Goal: Task Accomplishment & Management: Use online tool/utility

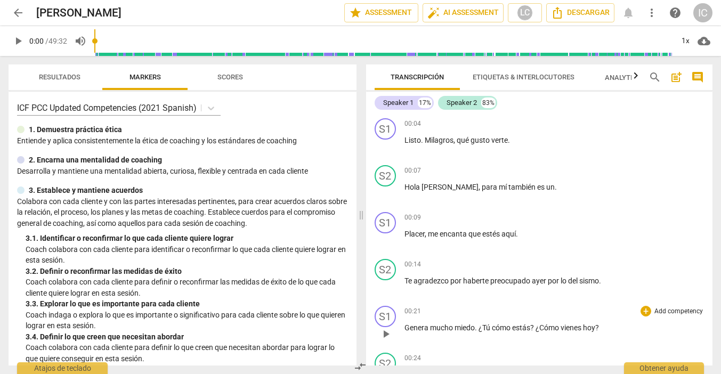
click at [632, 328] on p "Genera mucho miedo . ¿Tú cómo estás ? ¿Cómo vienes [DATE] ?" at bounding box center [554, 327] width 300 height 11
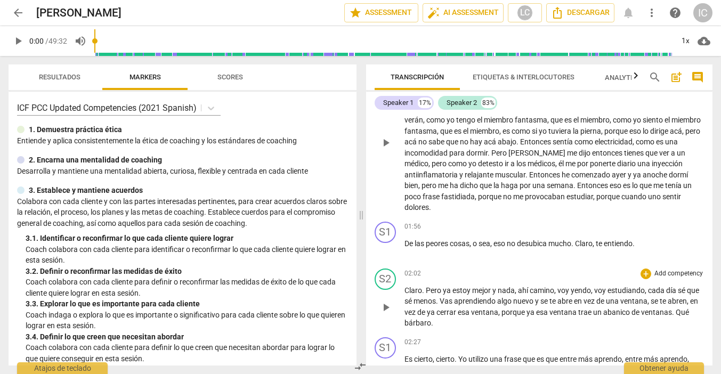
scroll to position [135, 0]
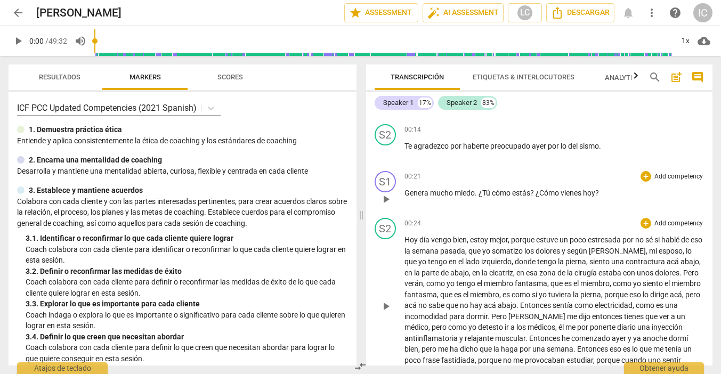
click at [668, 175] on p "Add competency" at bounding box center [678, 177] width 51 height 10
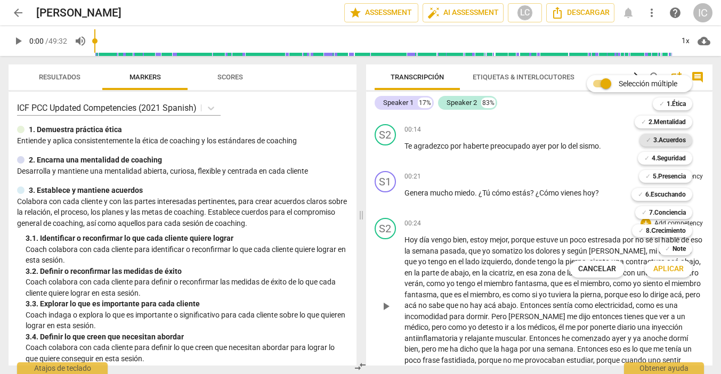
click at [670, 140] on b "3.Acuerdos" at bounding box center [669, 140] width 33 height 13
click at [670, 274] on button "Aplicar" at bounding box center [668, 269] width 47 height 19
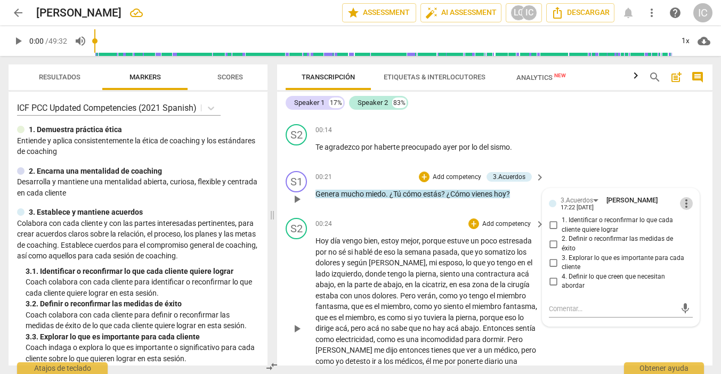
click at [681, 201] on span "more_vert" at bounding box center [686, 203] width 13 height 13
click at [692, 224] on li "Borrar" at bounding box center [694, 223] width 37 height 20
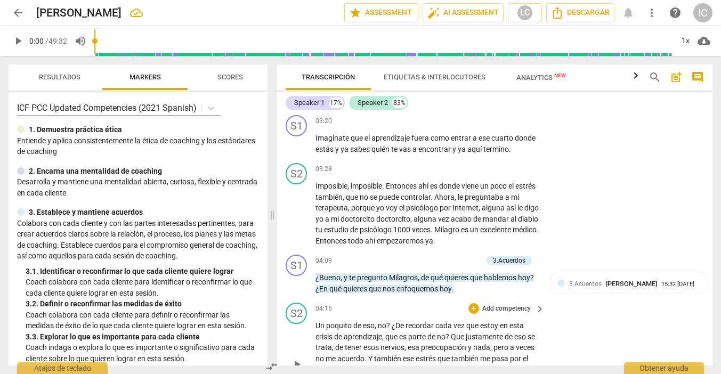
scroll to position [718, 0]
click at [446, 257] on p "Add competency" at bounding box center [457, 261] width 51 height 10
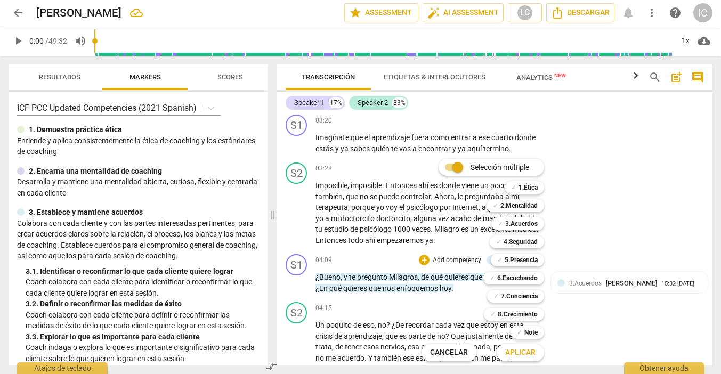
click at [438, 303] on div "Selección múltiple m ✓ 1.Ética 1 ✓ 2.Mentalidad 2 ✓ 3.Acuerdos 3 ✓ 4.Seguridad …" at bounding box center [490, 260] width 147 height 208
click at [477, 295] on div "Selección múltiple m ✓ 1.Ética 1 ✓ 2.Mentalidad 2 ✓ 3.Acuerdos 3 ✓ 4.Seguridad …" at bounding box center [490, 260] width 147 height 208
click at [588, 321] on div at bounding box center [360, 187] width 721 height 374
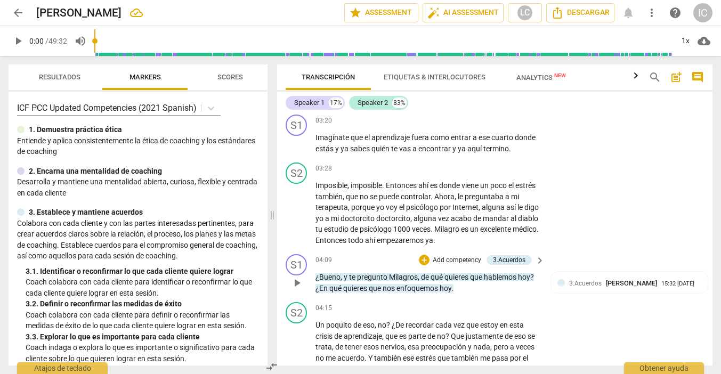
scroll to position [0, 1]
click at [451, 258] on p "Add competency" at bounding box center [457, 261] width 51 height 10
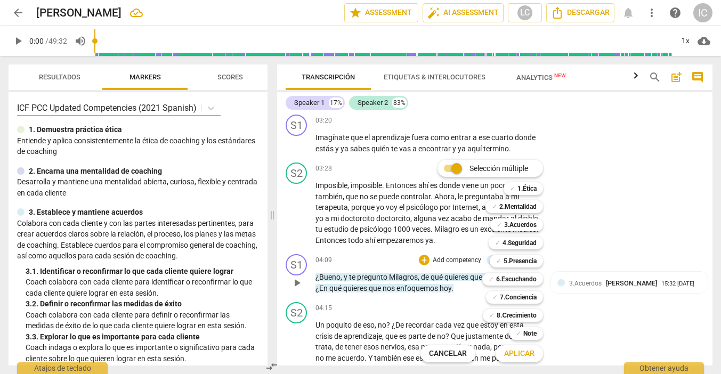
scroll to position [0, 0]
click at [525, 229] on b "3.Acuerdos" at bounding box center [520, 225] width 33 height 13
click at [522, 356] on span "Aplicar" at bounding box center [519, 354] width 30 height 11
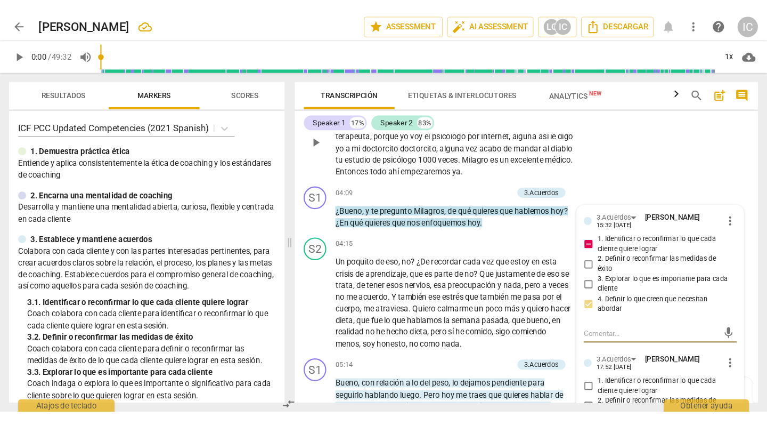
scroll to position [808, 0]
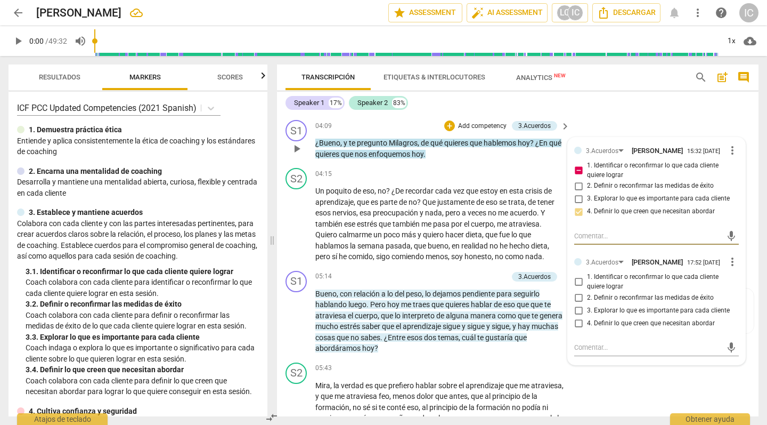
click at [579, 276] on input "1. Identificar o reconfirmar lo que cada cliente quiere lograr" at bounding box center [578, 282] width 17 height 13
checkbox input "true"
click at [577, 304] on input "3. Explorar lo que es importante para cada cliente" at bounding box center [578, 310] width 17 height 13
checkbox input "true"
click at [511, 338] on p "Bueno , con relación a lo del peso , lo dejamos pendiente para seguirlo habland…" at bounding box center [439, 321] width 249 height 66
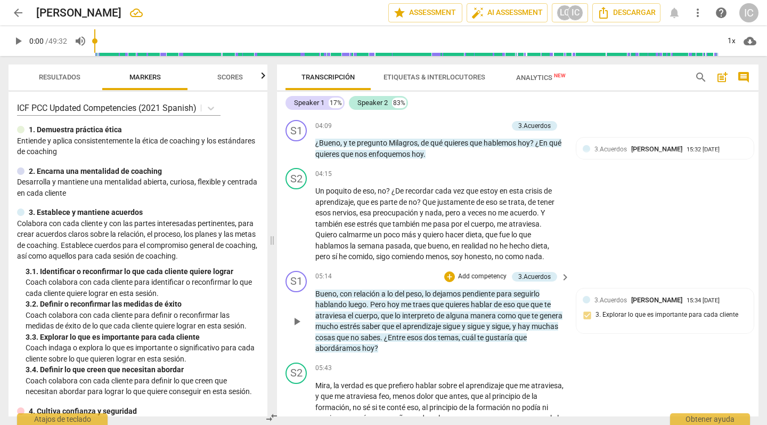
click at [457, 272] on p "Add competency" at bounding box center [482, 277] width 51 height 10
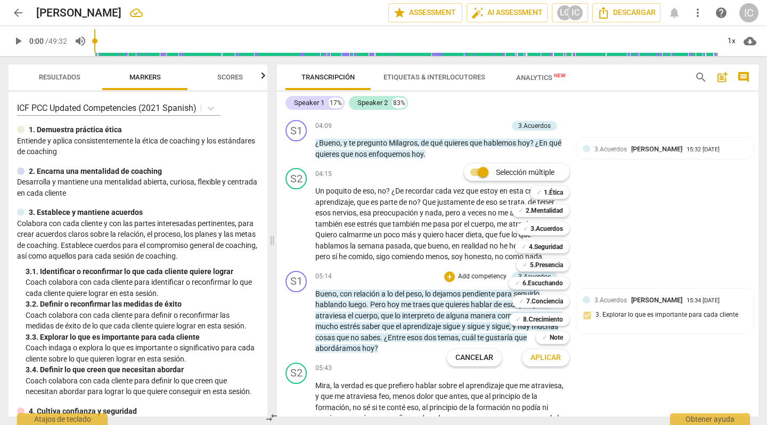
click at [534, 360] on span "Aplicar" at bounding box center [546, 357] width 30 height 11
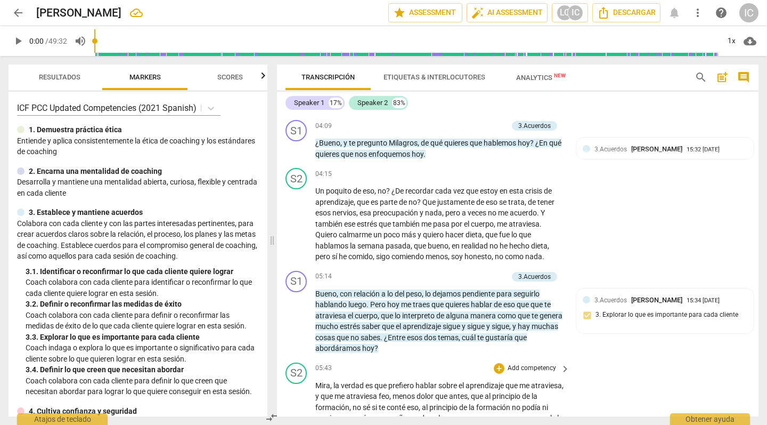
click at [524, 363] on p "Add competency" at bounding box center [532, 368] width 51 height 10
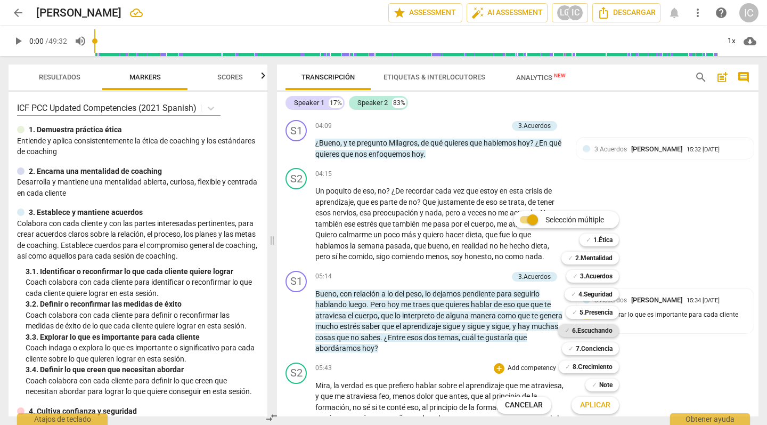
click at [606, 330] on b "6.Escuchando" at bounding box center [592, 330] width 41 height 13
click at [595, 374] on span "Aplicar" at bounding box center [595, 405] width 30 height 11
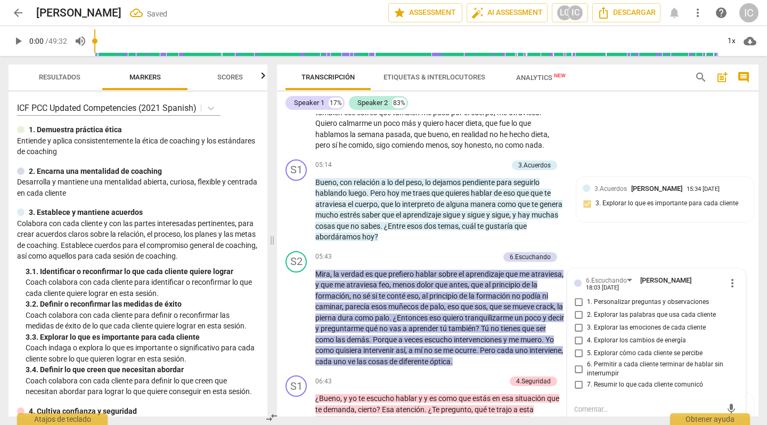
scroll to position [954, 0]
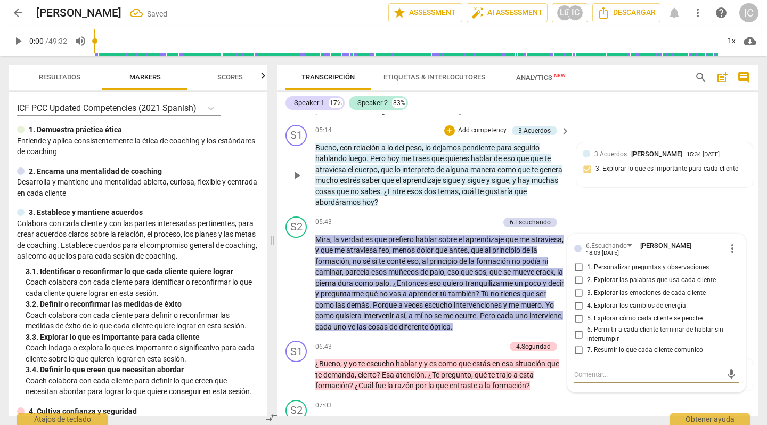
click at [451, 154] on span "quieres" at bounding box center [459, 158] width 26 height 9
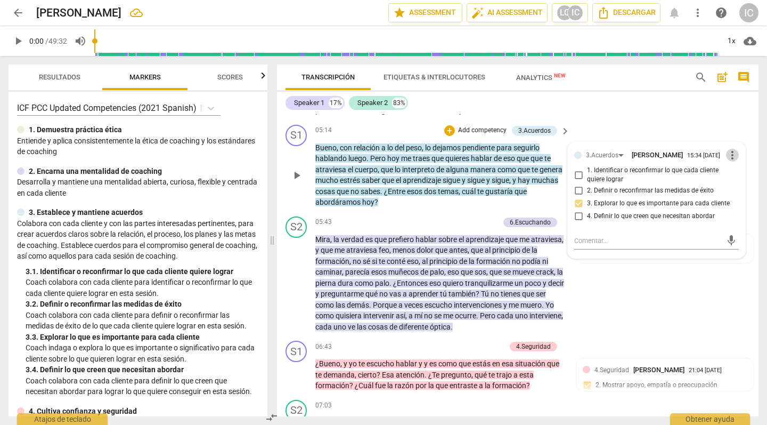
click at [721, 149] on span "more_vert" at bounding box center [732, 155] width 13 height 13
click at [636, 302] on div at bounding box center [383, 212] width 767 height 425
click at [474, 126] on p "Add competency" at bounding box center [482, 131] width 51 height 10
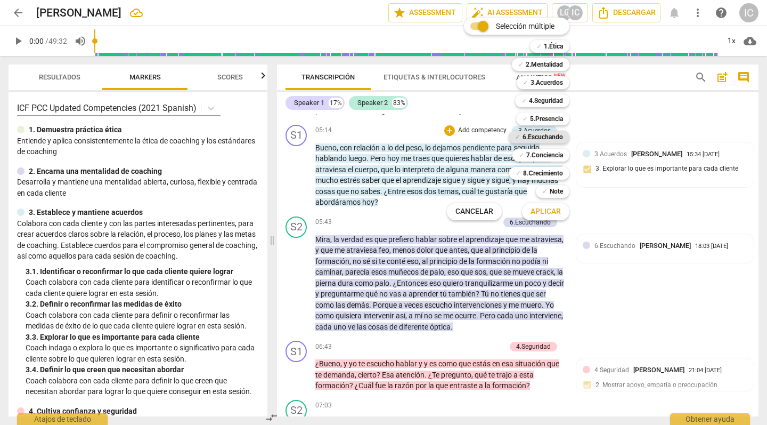
click at [548, 135] on b "6.Escuchando" at bounding box center [543, 137] width 41 height 13
click at [553, 212] on span "Aplicar" at bounding box center [546, 211] width 30 height 11
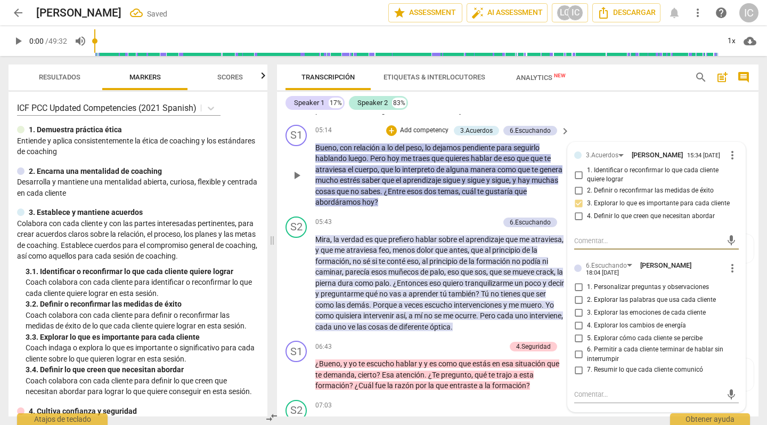
scroll to position [0, 1]
click at [579, 281] on input "1. Personalizar preguntas y observaciones" at bounding box center [578, 287] width 17 height 13
checkbox input "true"
click at [578, 332] on input "5. Explorar cómo cada cliente se percibe" at bounding box center [578, 338] width 17 height 13
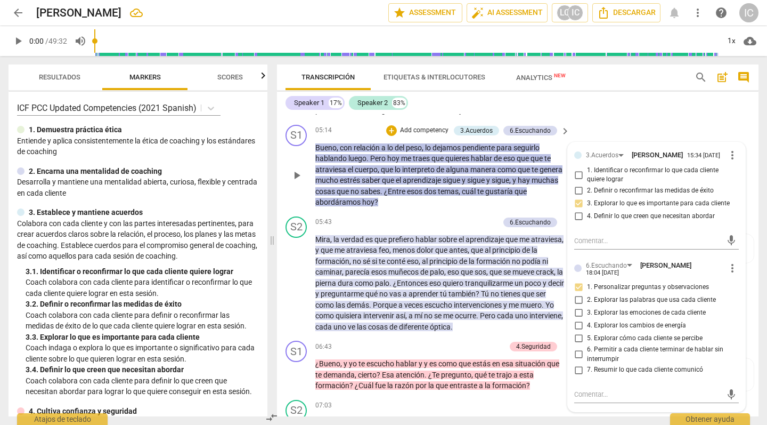
checkbox input "true"
click at [487, 191] on p "Bueno , con relación a lo del peso , lo dejamos pendiente para seguirlo habland…" at bounding box center [439, 175] width 249 height 66
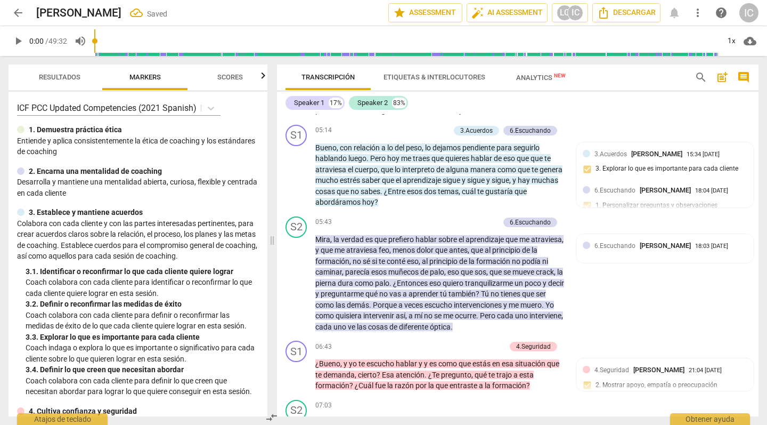
click at [431, 126] on p "Add competency" at bounding box center [424, 131] width 51 height 10
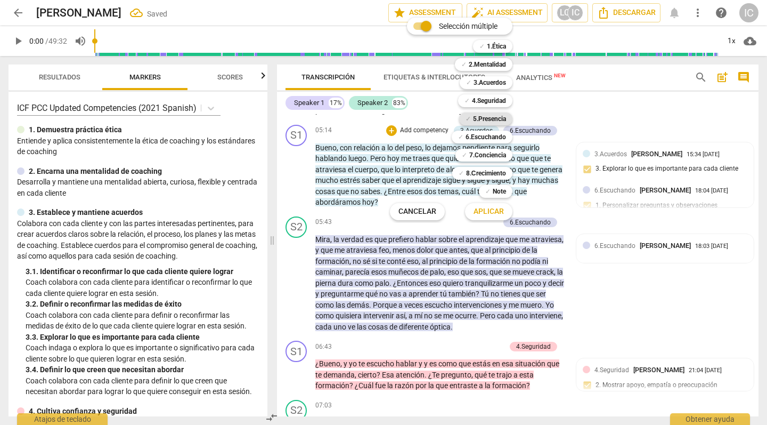
click at [499, 120] on b "5.Presencia" at bounding box center [489, 118] width 33 height 13
click at [495, 134] on b "6.Escuchando" at bounding box center [486, 137] width 41 height 13
click at [475, 82] on b "3.Acuerdos" at bounding box center [490, 82] width 33 height 13
click at [494, 121] on b "5.Presencia" at bounding box center [489, 118] width 33 height 13
click at [493, 134] on b "6.Escuchando" at bounding box center [486, 137] width 41 height 13
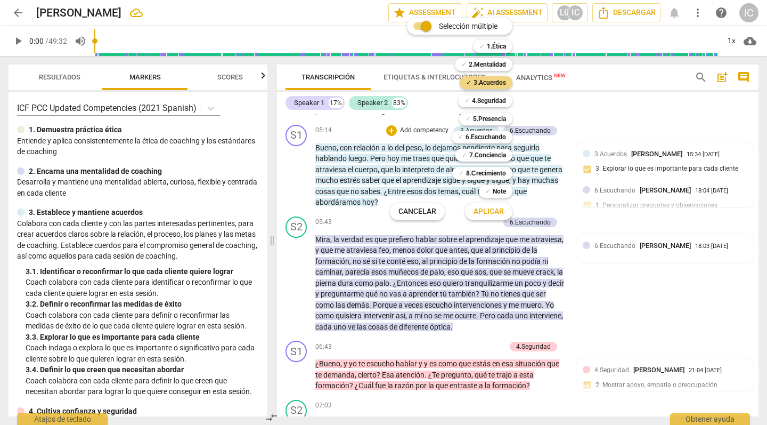
click at [491, 211] on span "Aplicar" at bounding box center [489, 211] width 30 height 11
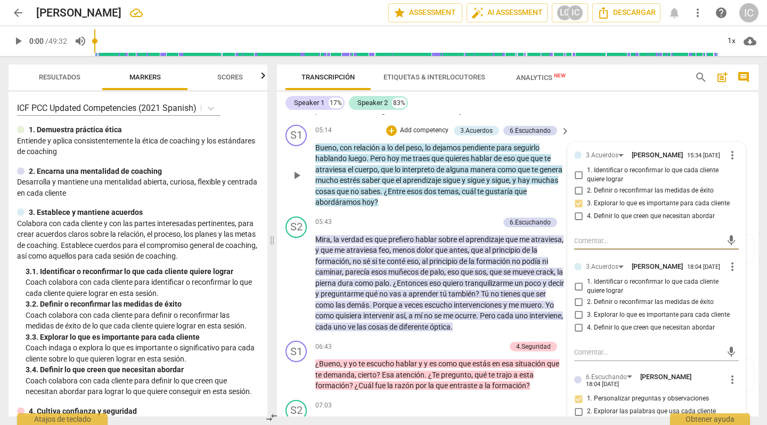
click at [580, 321] on input "4. Definir lo que creen que necesitan abordar" at bounding box center [578, 327] width 17 height 13
checkbox input "true"
click at [463, 329] on div "S2 play_arrow pause 05:43 + Add competency 6.Escuchando keyboard_arrow_right [P…" at bounding box center [518, 274] width 482 height 125
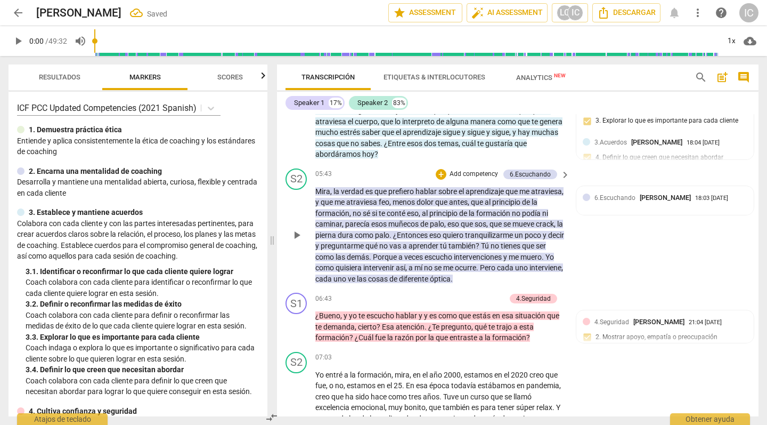
scroll to position [1006, 0]
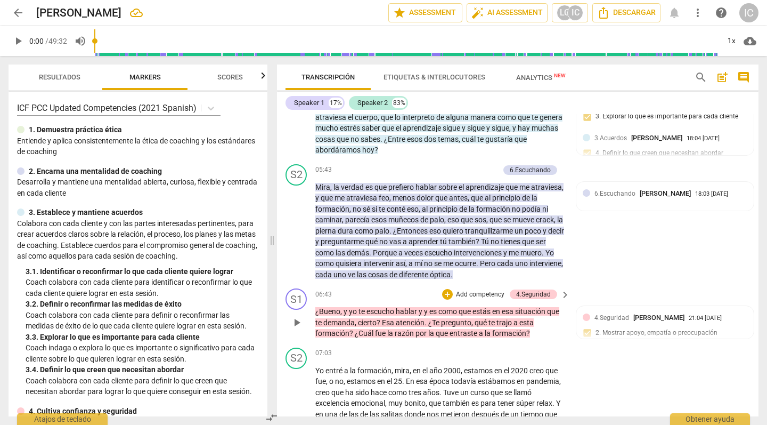
drag, startPoint x: 553, startPoint y: 335, endPoint x: 464, endPoint y: 294, distance: 97.3
click at [338, 287] on div "S1 play_arrow pause 06:43 + Add competency 4.Seguridad keyboard_arrow_right ¿Bu…" at bounding box center [518, 313] width 482 height 59
click at [481, 290] on p "Add competency" at bounding box center [480, 295] width 51 height 10
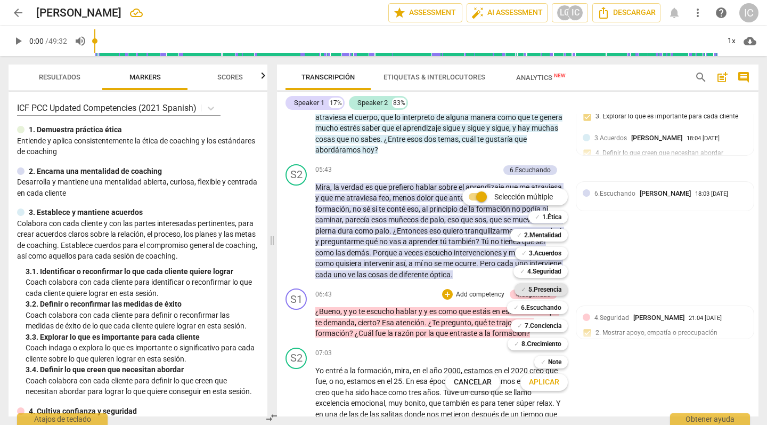
click at [543, 286] on b "5.Presencia" at bounding box center [545, 289] width 33 height 13
click at [553, 374] on span "Aplicar" at bounding box center [544, 382] width 30 height 11
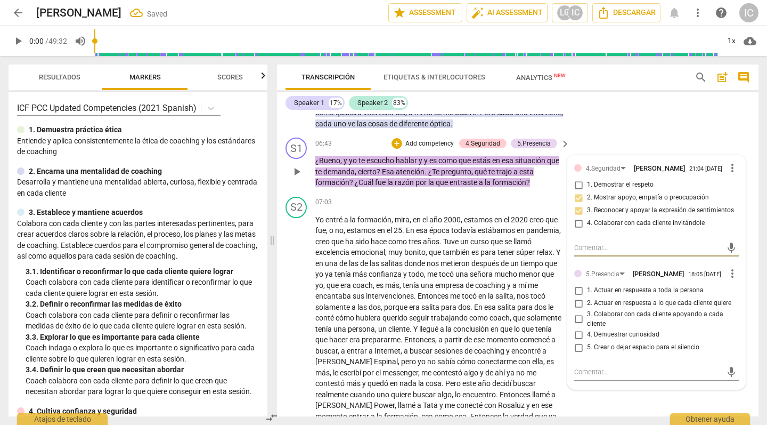
scroll to position [1158, 0]
click at [579, 331] on input "4. Demuestrar curiosidad" at bounding box center [578, 334] width 17 height 13
checkbox input "true"
click at [494, 117] on p "[PERSON_NAME] , la verdad es que prefiero hablar sobre el aprendizaje que me at…" at bounding box center [439, 79] width 249 height 99
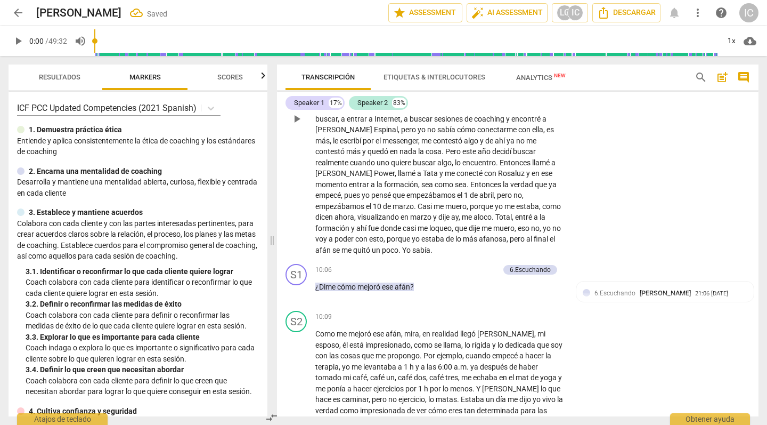
scroll to position [1390, 0]
drag, startPoint x: 447, startPoint y: 270, endPoint x: 323, endPoint y: 268, distance: 123.7
click at [323, 268] on div "10:06 + Add competency 6.Escuchando keyboard_arrow_right ¿Dime cómo mejoró ese …" at bounding box center [443, 282] width 256 height 38
click at [476, 264] on p "Add competency" at bounding box center [474, 269] width 51 height 10
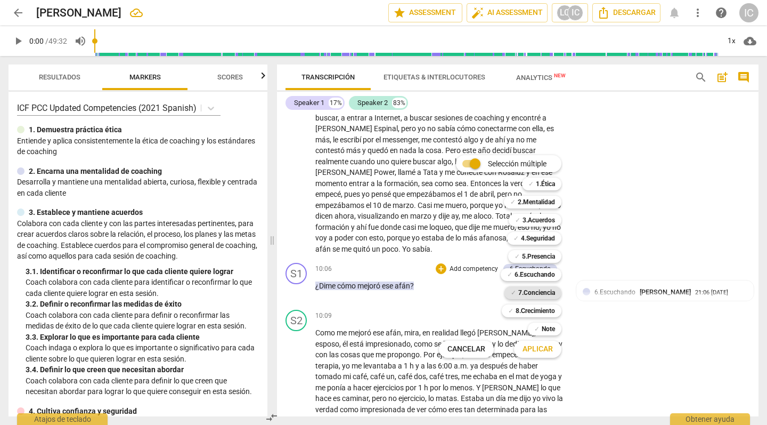
click at [538, 289] on b "7.Conciencia" at bounding box center [537, 292] width 37 height 13
click at [529, 350] on span "Aplicar" at bounding box center [538, 349] width 30 height 11
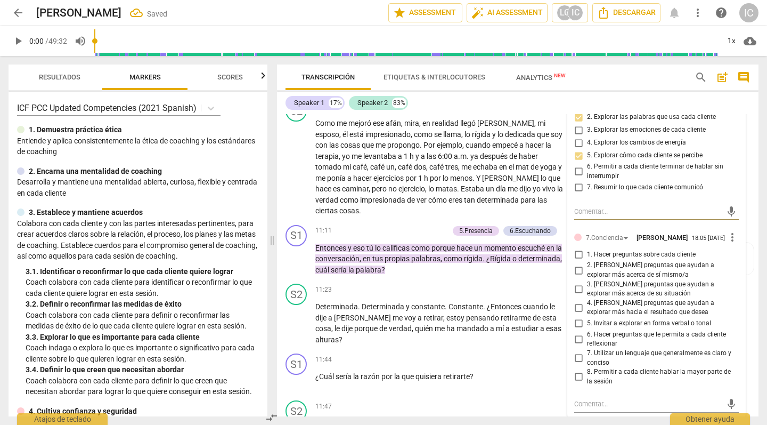
scroll to position [1600, 0]
click at [578, 263] on input "2. [PERSON_NAME] preguntas que ayudan a explorar más acerca de sí mismo/a" at bounding box center [578, 269] width 17 height 13
checkbox input "true"
click at [457, 279] on div "S2 play_arrow pause 11:23 + Add competency keyboard_arrow_right Determinada . D…" at bounding box center [518, 314] width 482 height 70
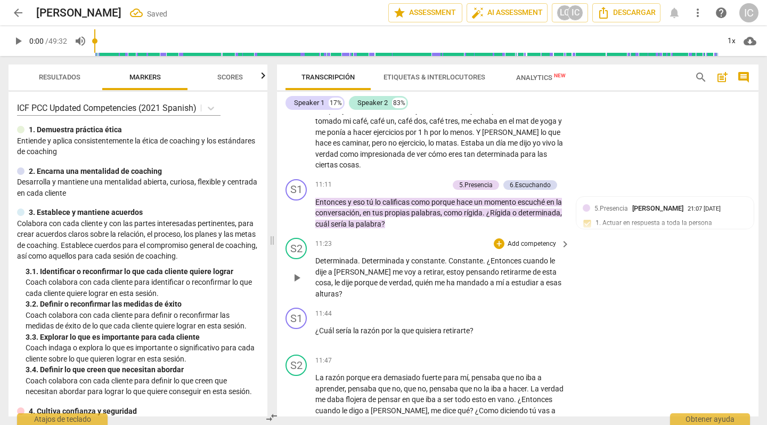
scroll to position [1646, 0]
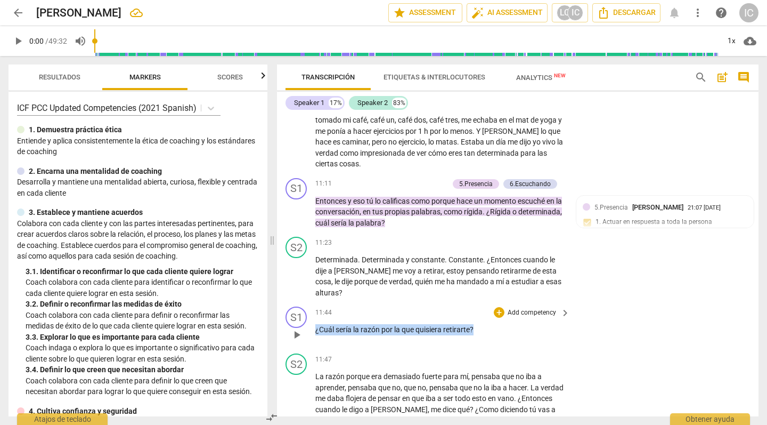
drag, startPoint x: 490, startPoint y: 301, endPoint x: 436, endPoint y: 301, distance: 53.8
click at [290, 302] on div "S1 play_arrow pause 11:44 + Add competency keyboard_arrow_right ¿Cuál sería la …" at bounding box center [518, 325] width 482 height 47
click at [530, 308] on p "Add competency" at bounding box center [532, 313] width 51 height 10
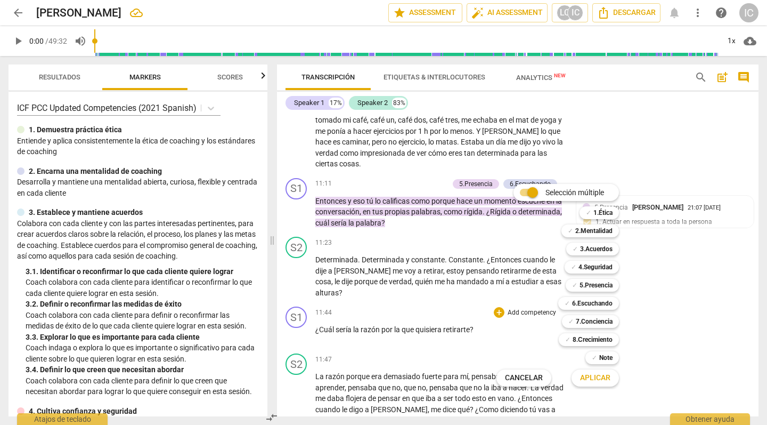
click at [593, 374] on span "Aplicar" at bounding box center [595, 378] width 30 height 11
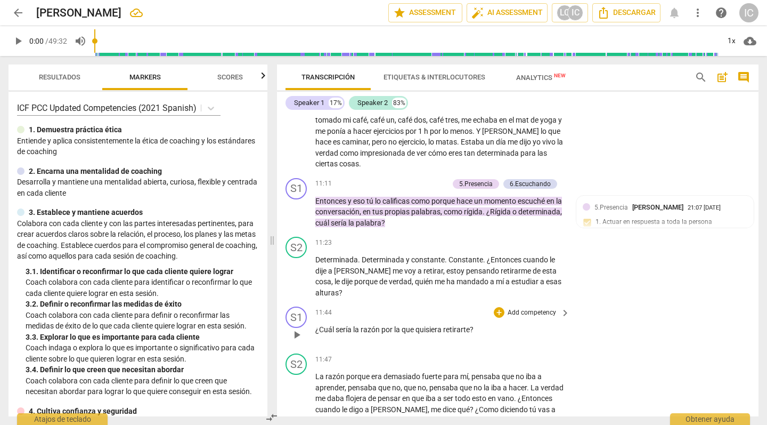
click at [475, 324] on p "¿Cuál sería la razón por la que quisiera retirarte ?" at bounding box center [439, 329] width 249 height 11
drag, startPoint x: 476, startPoint y: 302, endPoint x: 317, endPoint y: 296, distance: 158.9
click at [317, 306] on div "11:44 + Add competency keyboard_arrow_right ¿Cuál sería la razón por la que qui…" at bounding box center [443, 325] width 256 height 38
click at [533, 308] on p "Add competency" at bounding box center [532, 313] width 51 height 10
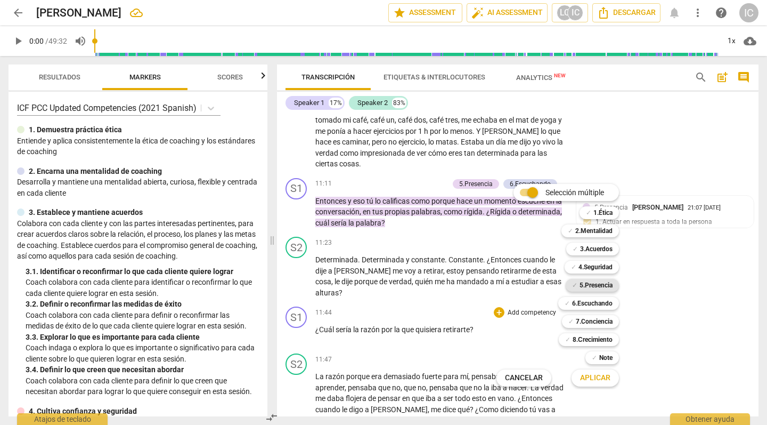
click at [609, 281] on b "5.Presencia" at bounding box center [596, 285] width 33 height 13
click at [590, 374] on span "Aplicar" at bounding box center [595, 378] width 30 height 11
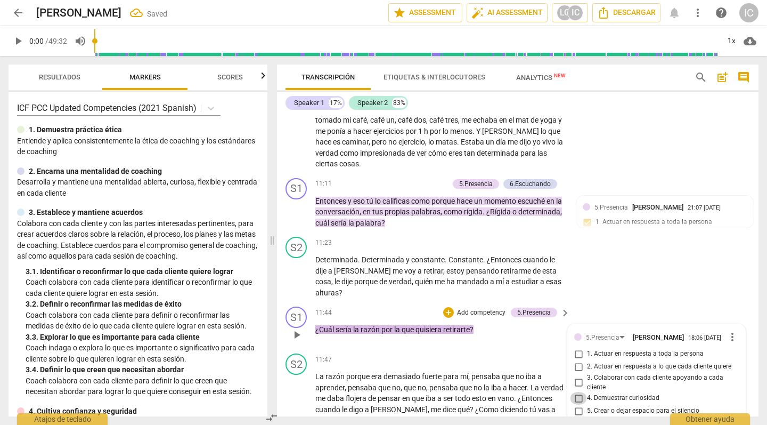
click at [578, 374] on input "4. Demuestrar curiosidad" at bounding box center [578, 398] width 17 height 13
checkbox input "true"
click at [428, 353] on div "11:47 + Add competency keyboard_arrow_right" at bounding box center [443, 359] width 256 height 12
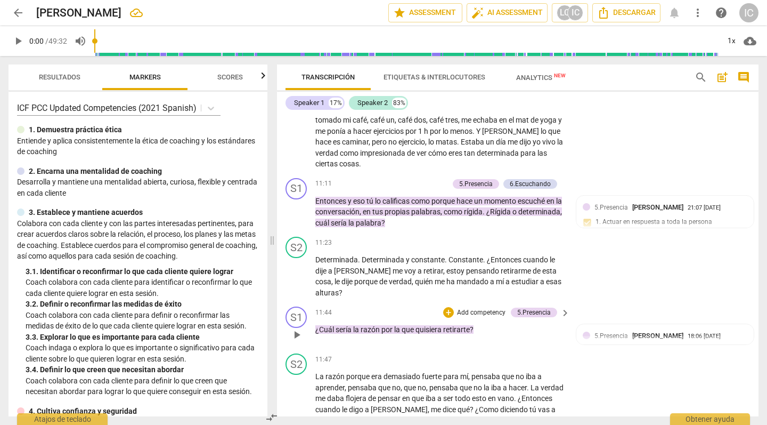
click at [481, 308] on p "Add competency" at bounding box center [481, 313] width 51 height 10
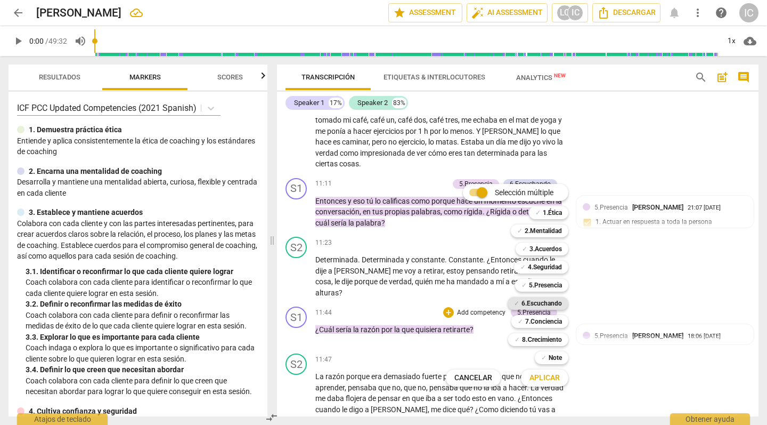
click at [533, 303] on b "6.Escuchando" at bounding box center [542, 303] width 41 height 13
click at [555, 374] on span "Aplicar" at bounding box center [545, 378] width 30 height 11
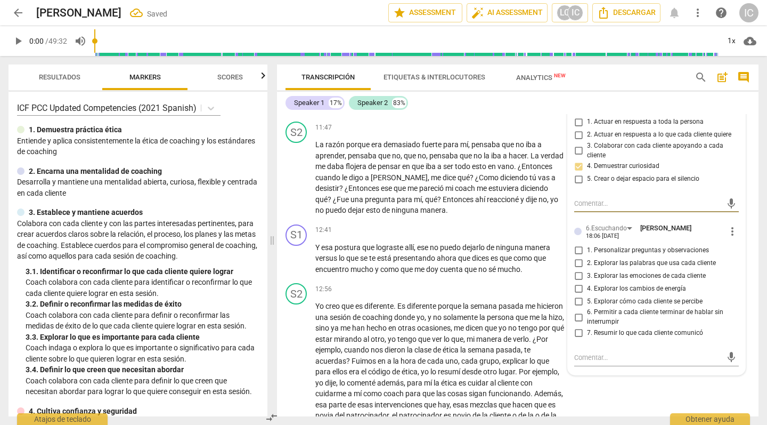
scroll to position [1885, 0]
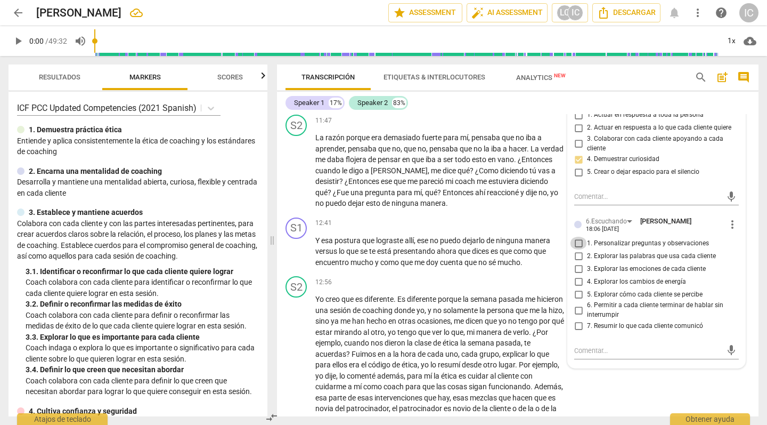
click at [576, 237] on input "1. Personalizar preguntas y observaciones" at bounding box center [578, 243] width 17 height 13
checkbox input "true"
click at [461, 258] on span "cuenta" at bounding box center [452, 262] width 25 height 9
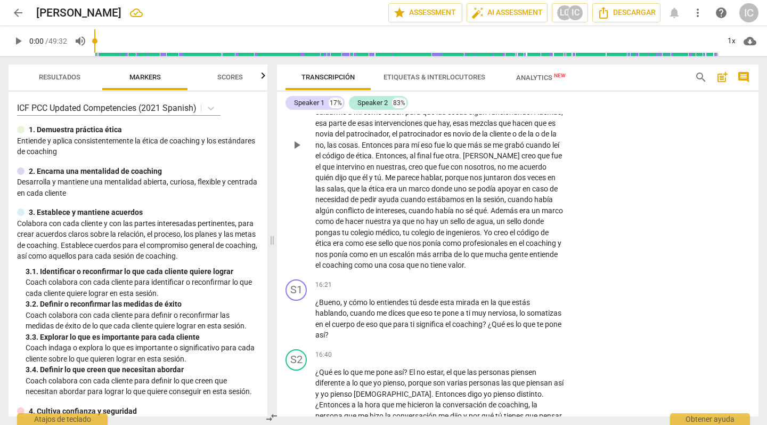
scroll to position [2162, 0]
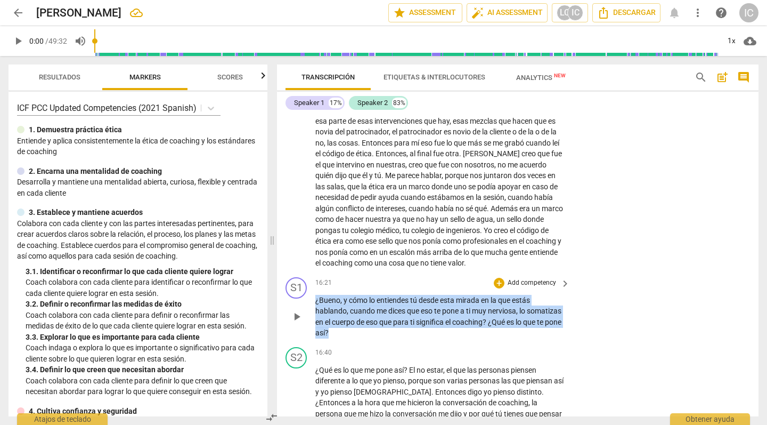
drag, startPoint x: 386, startPoint y: 308, endPoint x: 321, endPoint y: 282, distance: 69.9
click at [315, 295] on p "¿Bueno , y cómo lo entiendes tú desde esta mirada en la que estás hablando , cu…" at bounding box center [439, 317] width 249 height 44
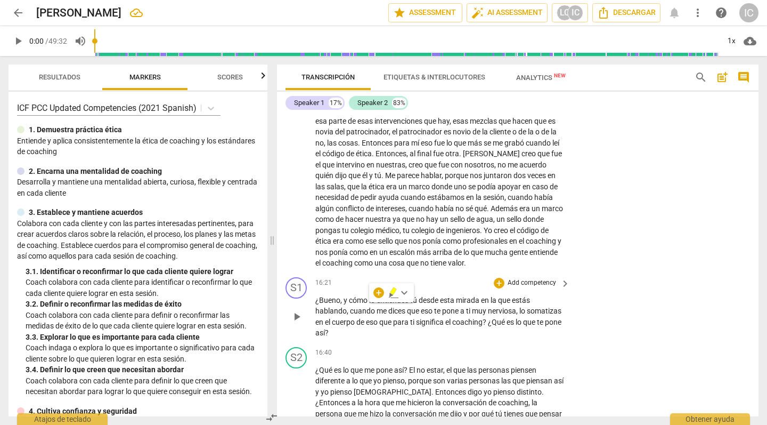
click at [537, 278] on p "Add competency" at bounding box center [532, 283] width 51 height 10
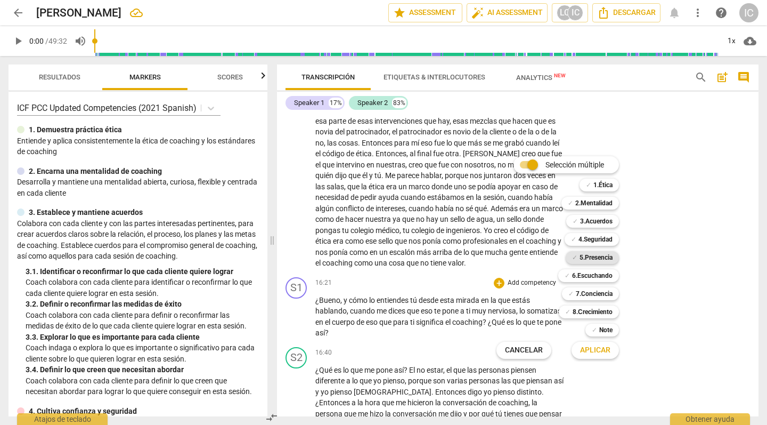
click at [585, 262] on b "5.Presencia" at bounding box center [596, 257] width 33 height 13
click at [593, 354] on span "Aplicar" at bounding box center [595, 350] width 30 height 11
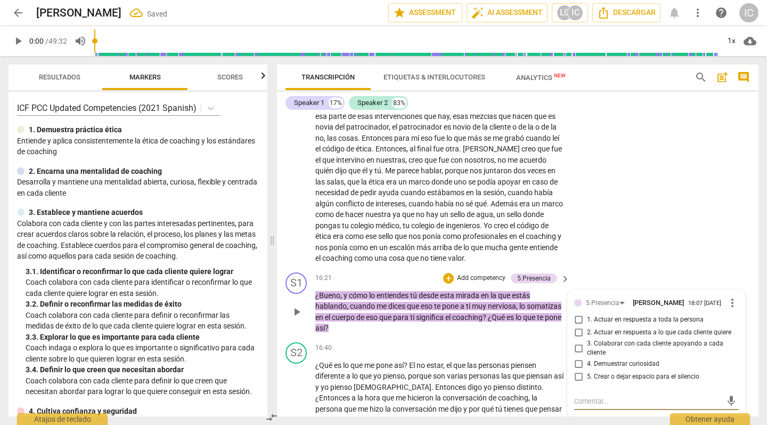
scroll to position [2167, 0]
click at [599, 347] on div "1. Actuar en respuesta a toda la persona 2. Actuar en respuesta a lo que cada c…" at bounding box center [657, 347] width 165 height 70
click at [581, 357] on input "4. Demuestrar curiosidad" at bounding box center [578, 363] width 17 height 13
checkbox input "true"
click at [487, 272] on p "Add competency" at bounding box center [481, 277] width 51 height 10
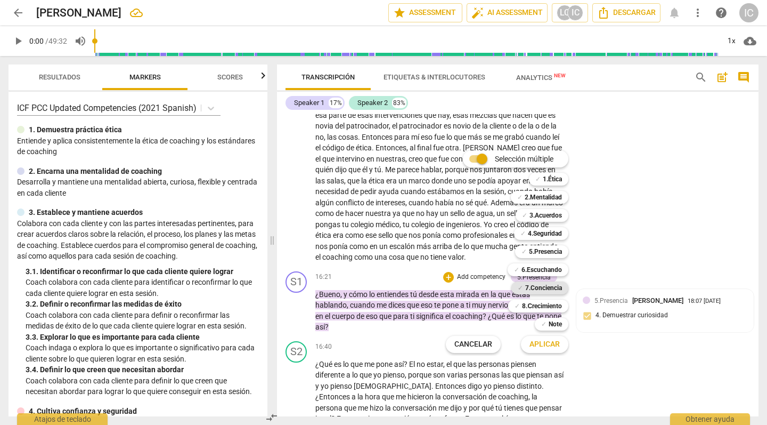
click at [528, 293] on b "7.Conciencia" at bounding box center [543, 287] width 37 height 13
click at [545, 345] on span "Aplicar" at bounding box center [545, 344] width 30 height 11
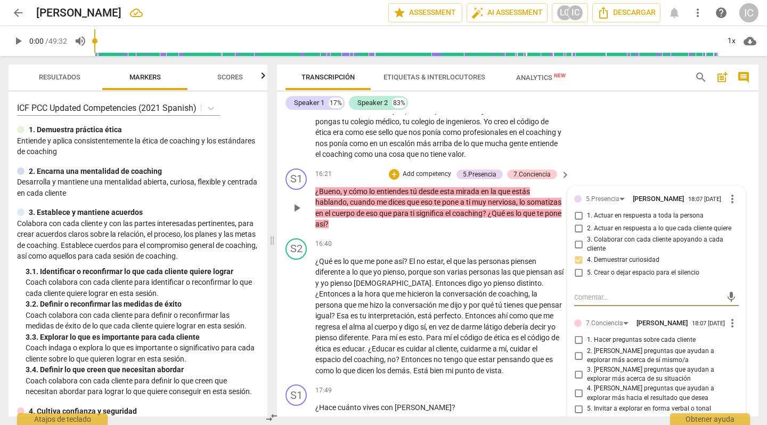
scroll to position [2271, 0]
click at [580, 348] on input "2. [PERSON_NAME] preguntas que ayudan a explorar más acerca de sí mismo/a" at bounding box center [578, 354] width 17 height 13
checkbox input "true"
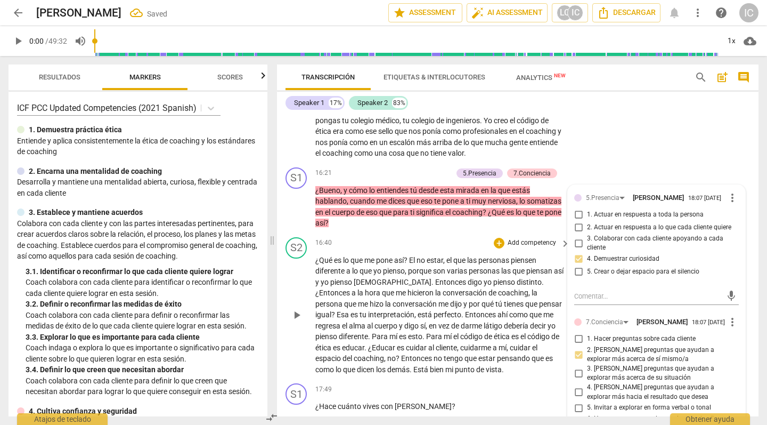
click at [454, 237] on div "16:40 + Add competency keyboard_arrow_right" at bounding box center [443, 243] width 256 height 12
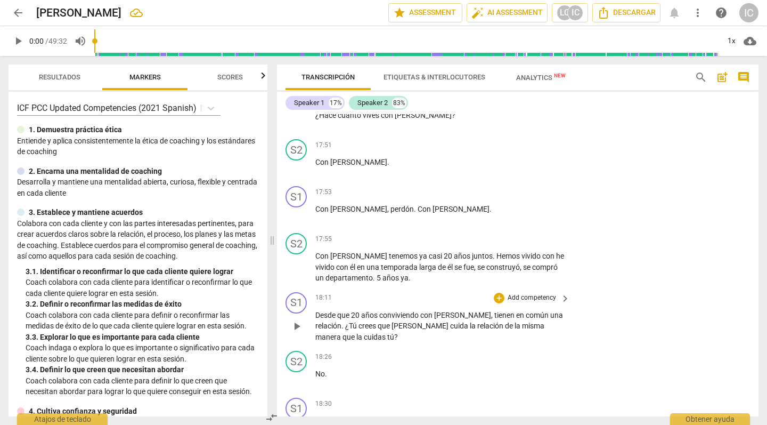
scroll to position [2563, 0]
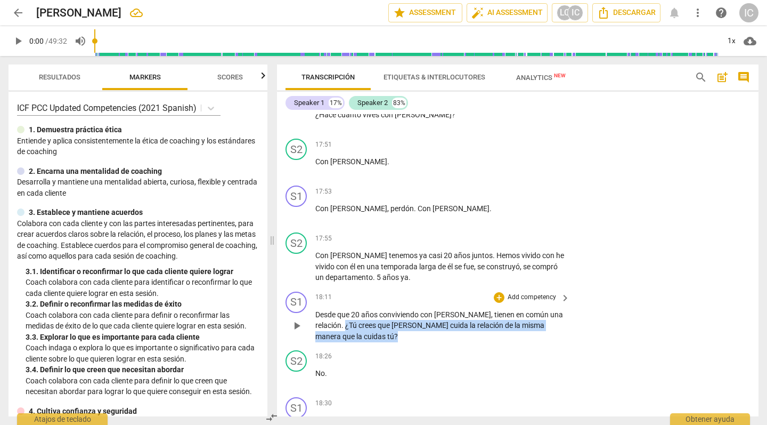
drag, startPoint x: 333, startPoint y: 308, endPoint x: 308, endPoint y: 293, distance: 28.9
click at [308, 293] on div "S1 play_arrow pause 18:11 + Add competency keyboard_arrow_right Desde que 20 añ…" at bounding box center [518, 316] width 482 height 59
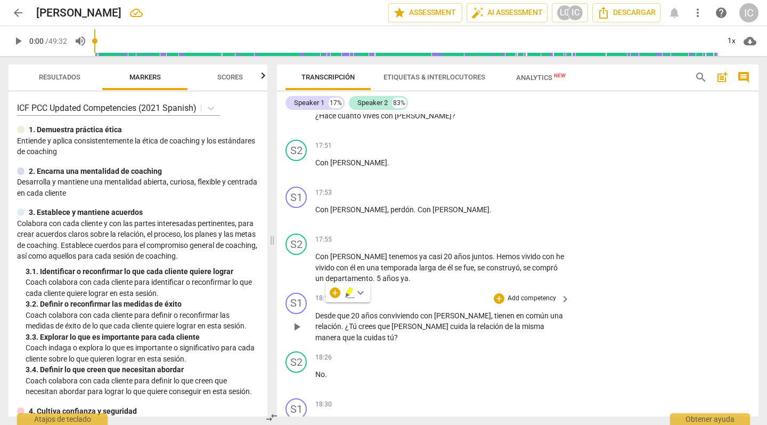
click at [518, 294] on p "Add competency" at bounding box center [532, 299] width 51 height 10
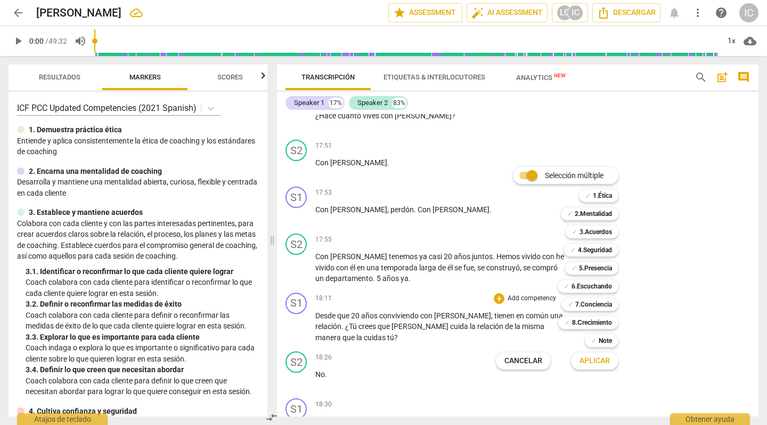
scroll to position [0, 0]
click at [581, 285] on b "6.Escuchando" at bounding box center [592, 286] width 41 height 13
click at [590, 361] on span "Aplicar" at bounding box center [595, 360] width 30 height 11
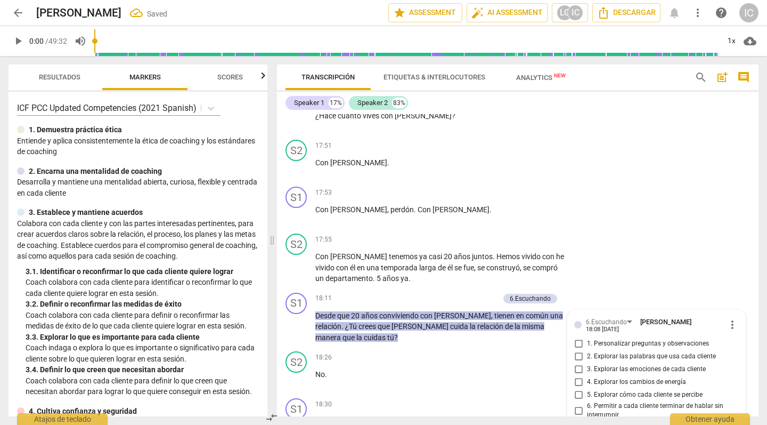
scroll to position [2569, 0]
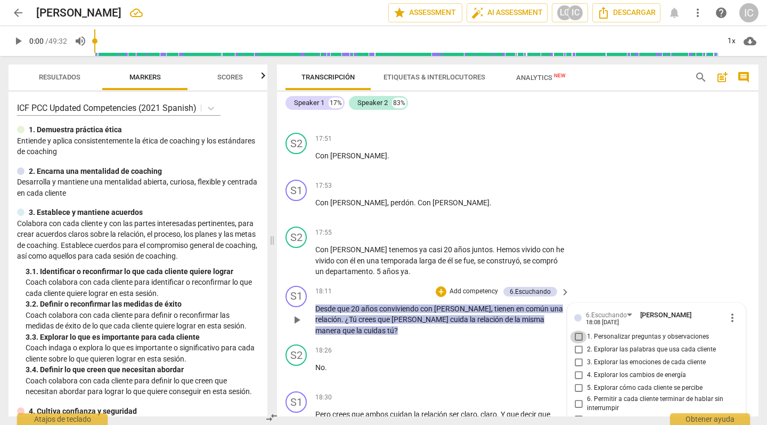
click at [579, 330] on input "1. Personalizar preguntas y observaciones" at bounding box center [578, 336] width 17 height 13
checkbox input "true"
click at [484, 287] on p "Add competency" at bounding box center [474, 292] width 51 height 10
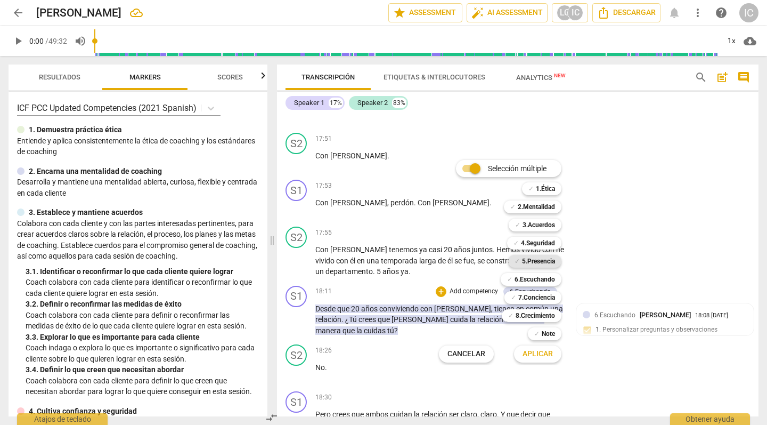
click at [523, 262] on b "5.Presencia" at bounding box center [538, 261] width 33 height 13
click at [531, 354] on span "Aplicar" at bounding box center [538, 354] width 30 height 11
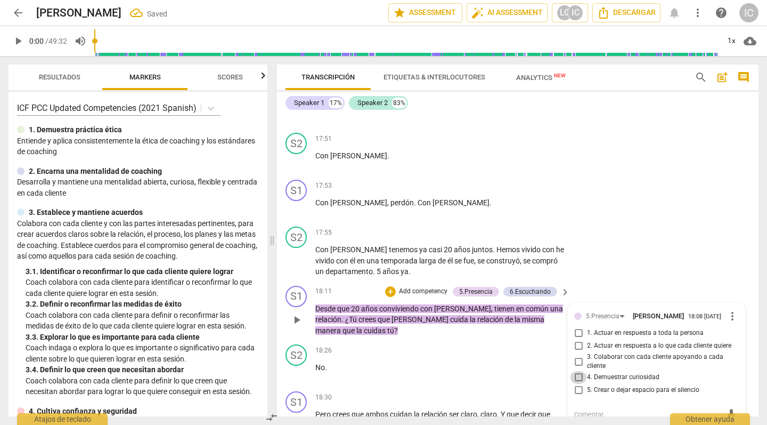
click at [577, 371] on input "4. Demuestrar curiosidad" at bounding box center [578, 377] width 17 height 13
checkbox input "true"
click at [428, 287] on p "Add competency" at bounding box center [423, 292] width 51 height 10
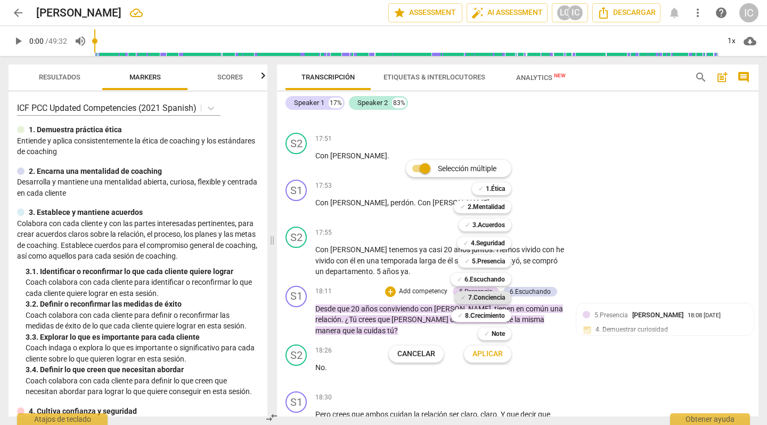
click at [483, 301] on b "7.Conciencia" at bounding box center [486, 297] width 37 height 13
click at [494, 354] on span "Aplicar" at bounding box center [488, 354] width 30 height 11
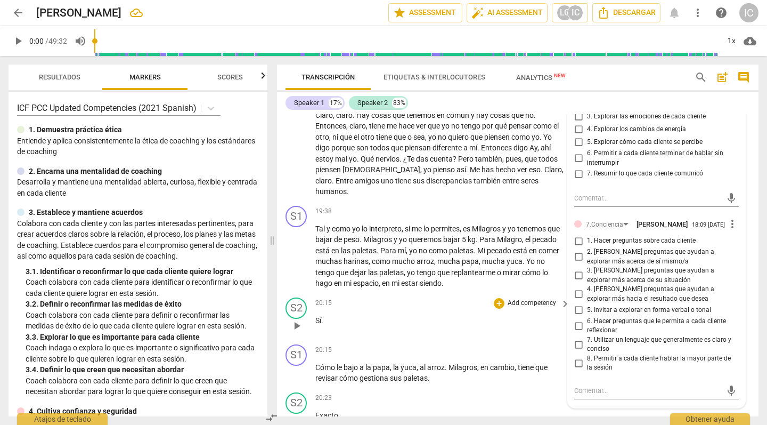
scroll to position [0, 0]
click at [579, 269] on input "3. [PERSON_NAME] preguntas que ayudan a explorar más acerca de su situación" at bounding box center [578, 275] width 17 height 13
checkbox input "true"
click at [505, 315] on p "Sí ." at bounding box center [439, 320] width 249 height 11
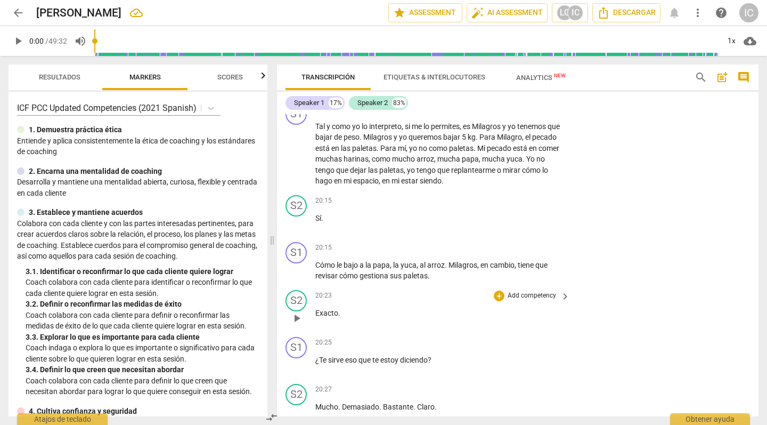
scroll to position [3042, 0]
drag, startPoint x: 426, startPoint y: 313, endPoint x: 309, endPoint y: 310, distance: 117.3
click at [288, 331] on div "S1 play_arrow pause 20:25 + Add competency keyboard_arrow_right ¿Te sirve eso q…" at bounding box center [518, 354] width 482 height 47
click at [517, 337] on p "Add competency" at bounding box center [532, 342] width 51 height 10
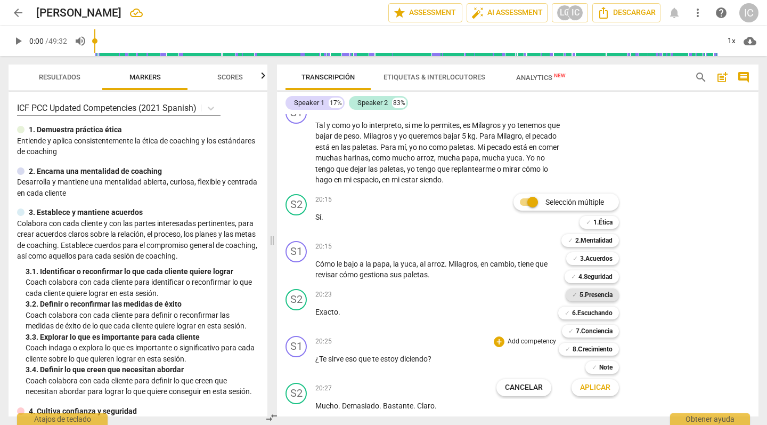
click at [589, 296] on b "5.Presencia" at bounding box center [596, 294] width 33 height 13
click at [592, 374] on span "Aplicar" at bounding box center [595, 387] width 30 height 11
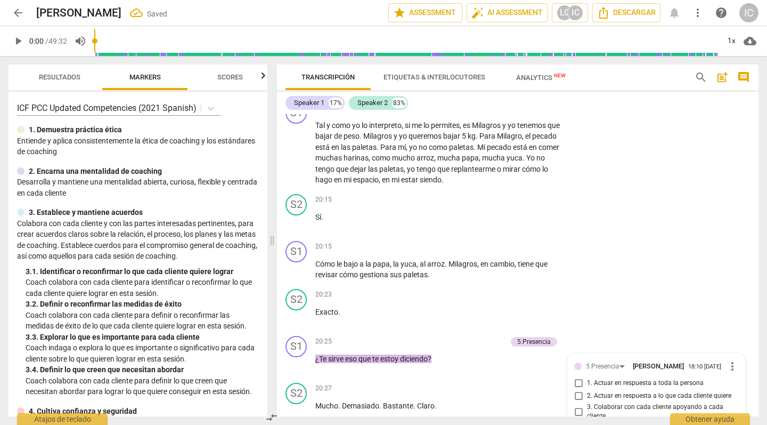
scroll to position [3197, 0]
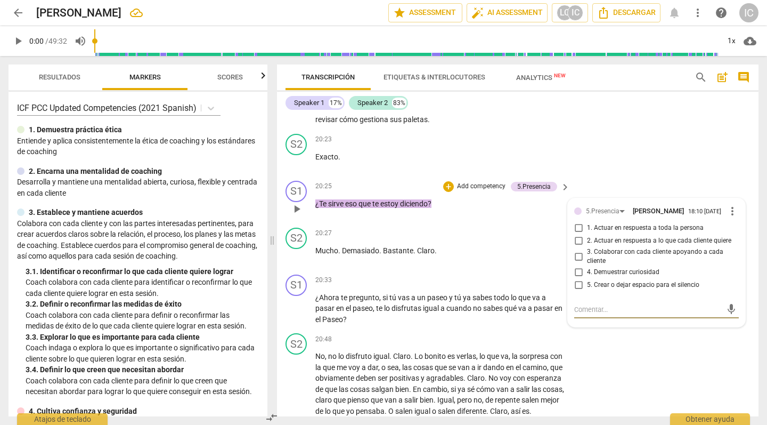
click at [580, 250] on input "3. Colaborar con cada cliente apoyando a cada cliente" at bounding box center [578, 256] width 17 height 13
checkbox input "true"
click at [626, 351] on div "S2 play_arrow pause 20:48 + Add competency keyboard_arrow_right No , no lo disf…" at bounding box center [518, 375] width 482 height 92
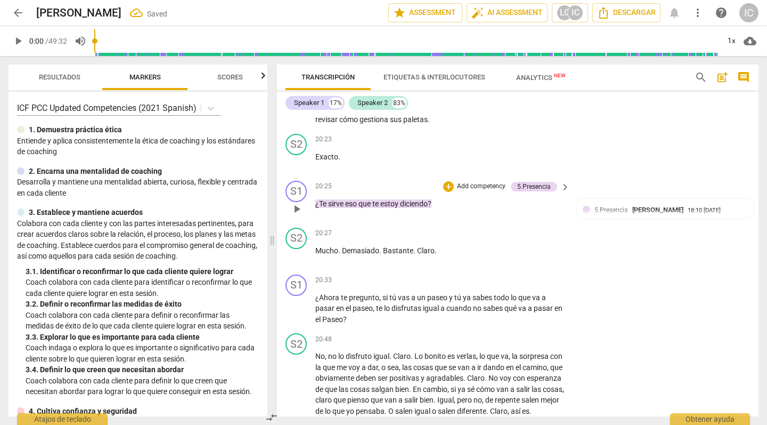
click at [471, 182] on p "Add competency" at bounding box center [481, 187] width 51 height 10
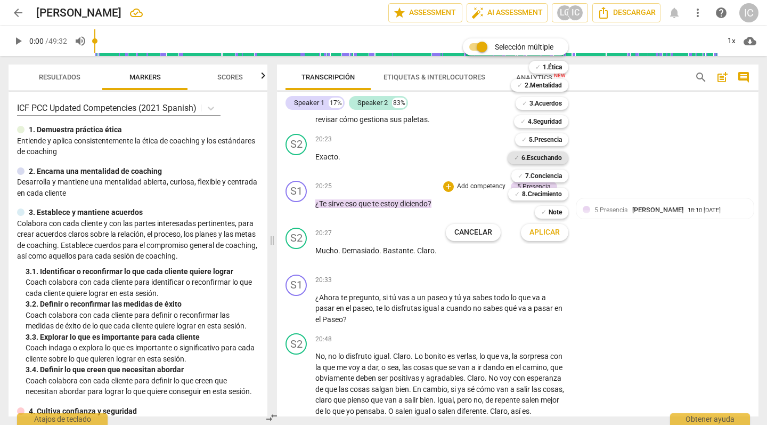
click at [551, 158] on b "6.Escuchando" at bounding box center [542, 157] width 41 height 13
click at [543, 229] on span "Aplicar" at bounding box center [545, 232] width 30 height 11
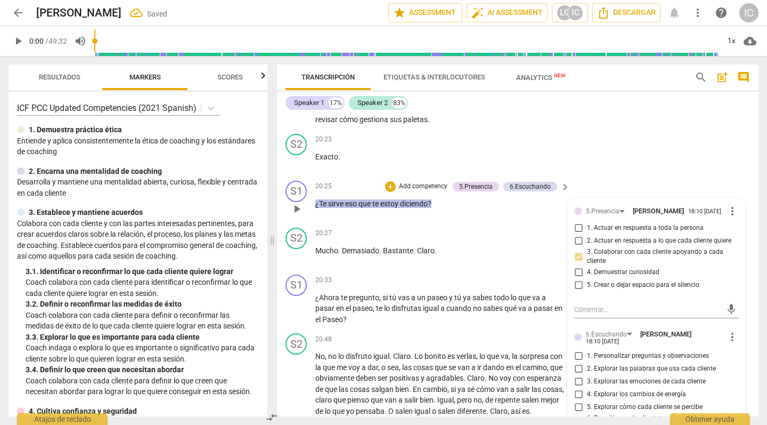
click at [629, 351] on span "1. Personalizar preguntas y observaciones" at bounding box center [648, 356] width 122 height 10
click at [587, 350] on input "1. Personalizar preguntas y observaciones" at bounding box center [578, 356] width 17 height 13
checkbox input "true"
click at [508, 245] on p "Mucho . Demasiado . Bastante . [GEOGRAPHIC_DATA] ." at bounding box center [439, 250] width 249 height 11
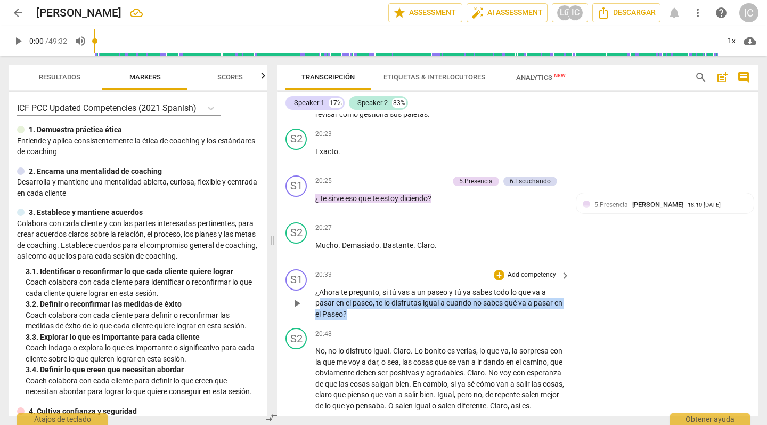
scroll to position [3201, 0]
drag, startPoint x: 380, startPoint y: 268, endPoint x: 323, endPoint y: 254, distance: 58.6
click at [320, 288] on p "¿Ahora te pregunto , si tú vas a un paseo y tú ya sabes todo lo que va a pasar …" at bounding box center [439, 304] width 249 height 33
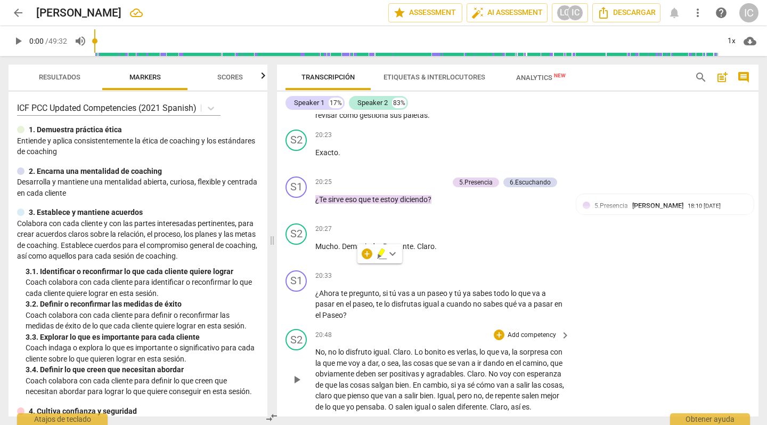
click at [409, 329] on div "20:48 + Add competency keyboard_arrow_right" at bounding box center [443, 335] width 256 height 12
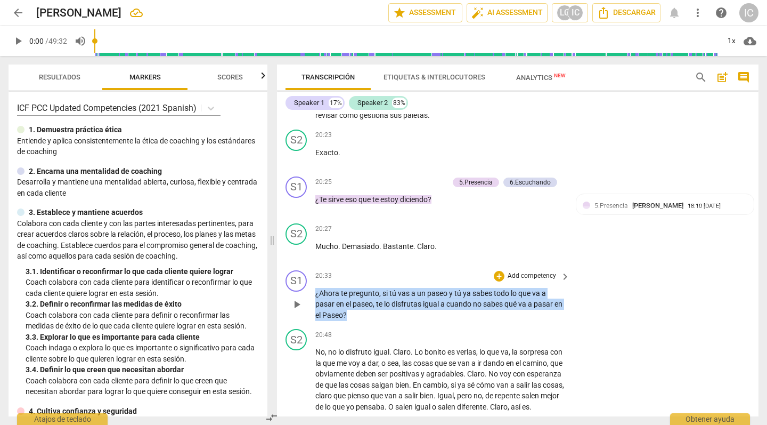
drag, startPoint x: 378, startPoint y: 270, endPoint x: 314, endPoint y: 247, distance: 67.9
click at [314, 266] on div "S1 play_arrow pause 20:33 + Add competency keyboard_arrow_right ¿Ahora te pregu…" at bounding box center [518, 295] width 482 height 59
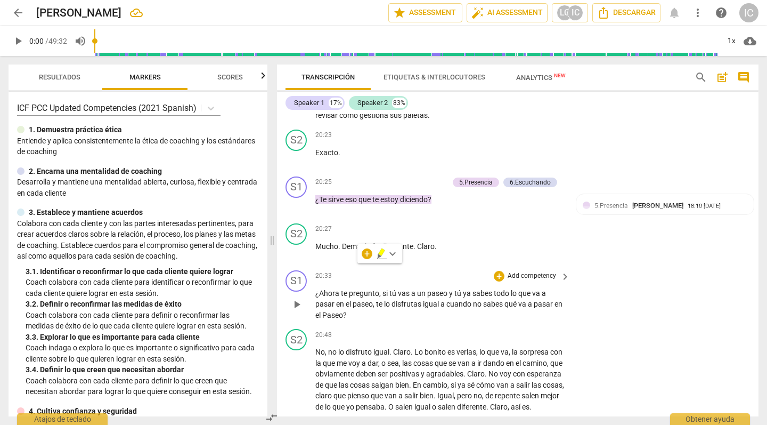
click at [523, 271] on p "Add competency" at bounding box center [532, 276] width 51 height 10
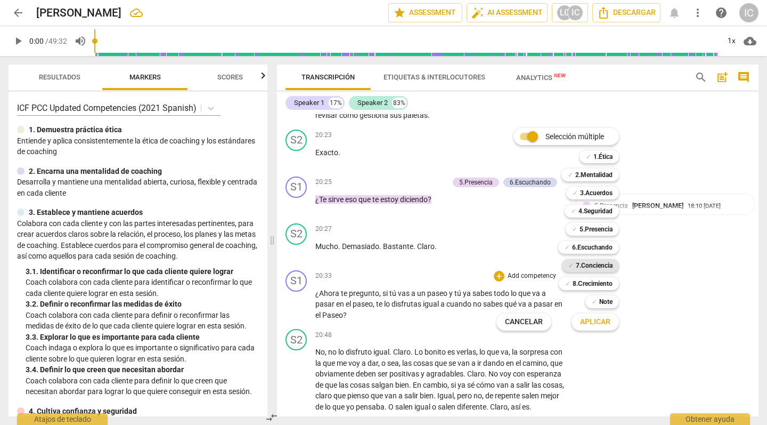
click at [587, 269] on b "7.Conciencia" at bounding box center [594, 265] width 37 height 13
click at [595, 323] on span "Aplicar" at bounding box center [595, 322] width 30 height 11
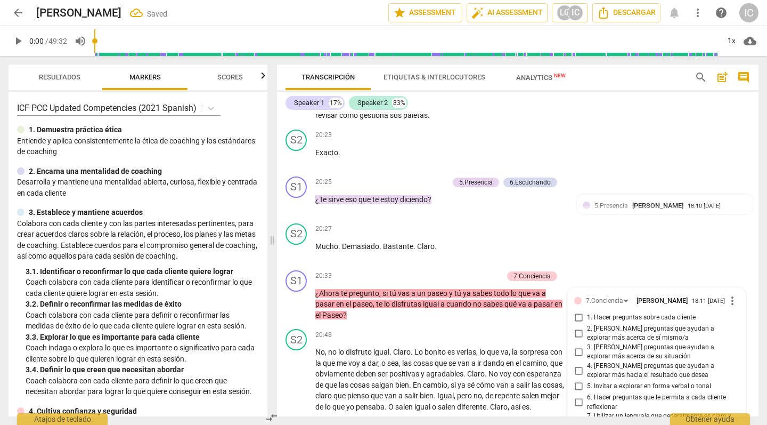
scroll to position [3209, 0]
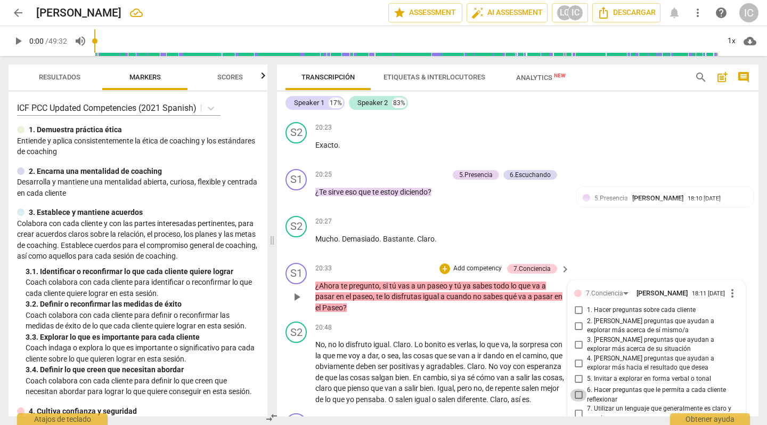
click at [577, 374] on input "6. Hacer preguntas que le permita a cada cliente reflexionar" at bounding box center [578, 395] width 17 height 13
checkbox input "true"
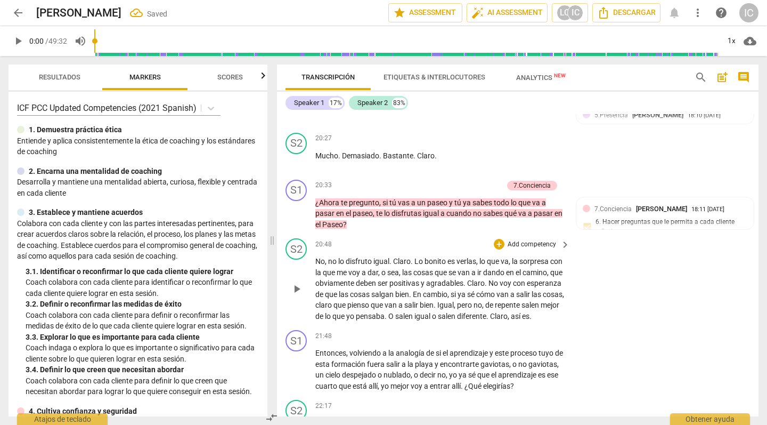
scroll to position [3292, 0]
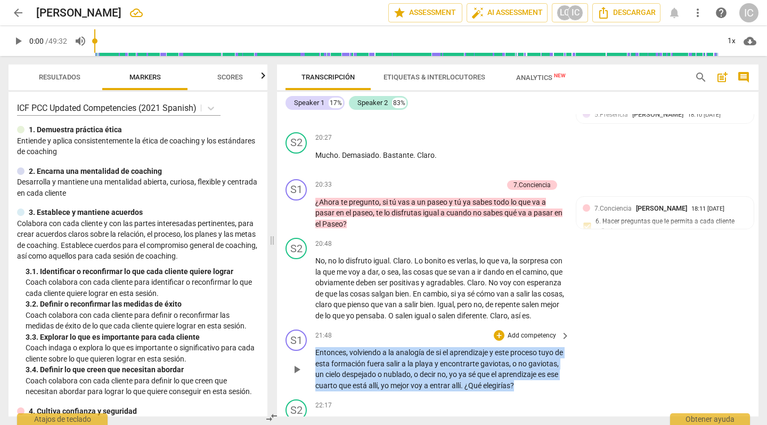
drag, startPoint x: 369, startPoint y: 359, endPoint x: 309, endPoint y: 314, distance: 75.5
click at [309, 325] on div "S1 play_arrow pause 21:48 + Add competency keyboard_arrow_right Entonces , volv…" at bounding box center [518, 360] width 482 height 70
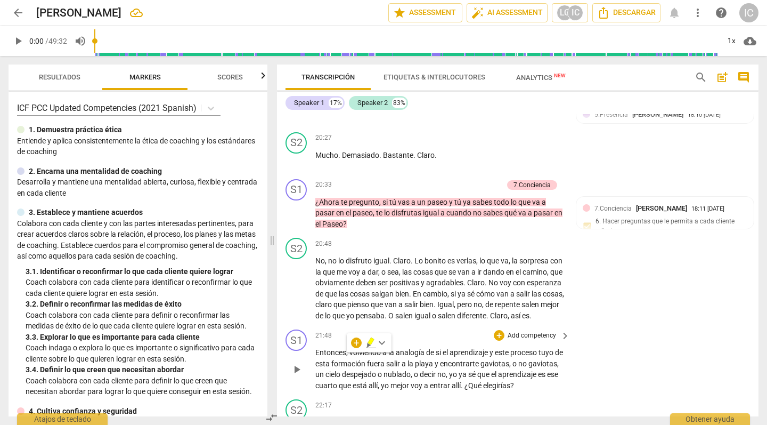
click at [519, 331] on p "Add competency" at bounding box center [532, 336] width 51 height 10
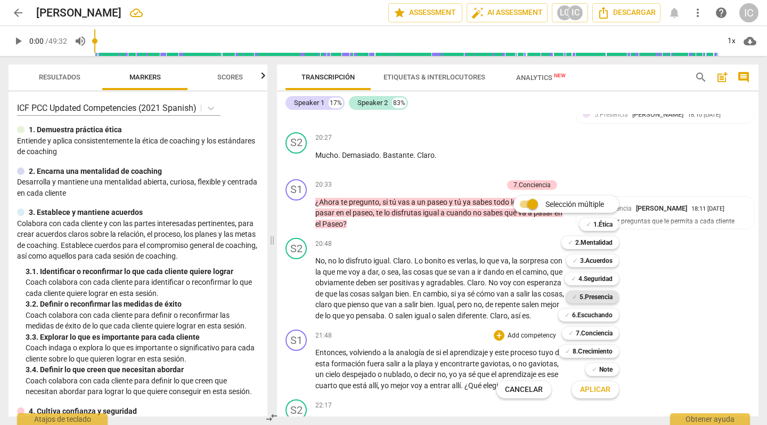
click at [592, 297] on b "5.Presencia" at bounding box center [596, 296] width 33 height 13
click at [593, 374] on button "Aplicar" at bounding box center [595, 389] width 47 height 19
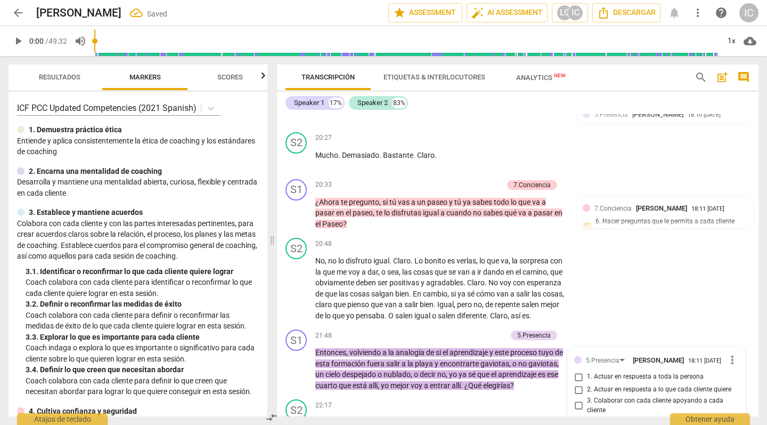
scroll to position [3450, 0]
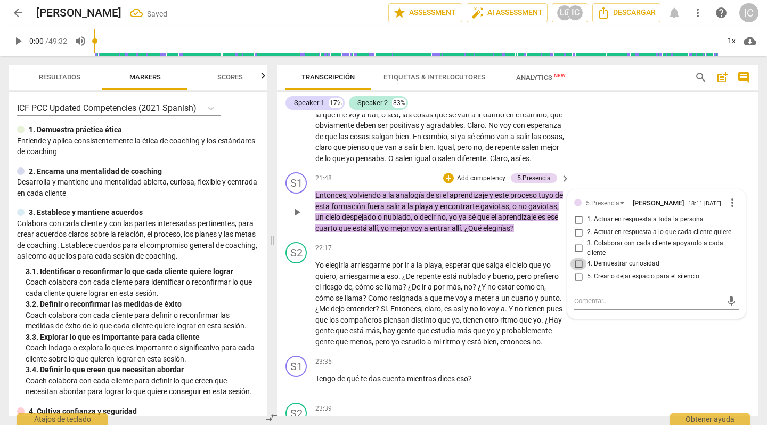
click at [585, 257] on input "4. Demuestrar curiosidad" at bounding box center [578, 263] width 17 height 13
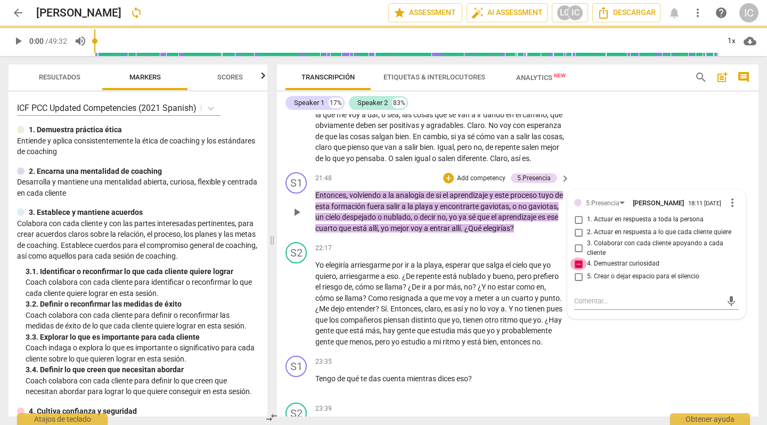
drag, startPoint x: 577, startPoint y: 225, endPoint x: 620, endPoint y: 225, distance: 43.2
click at [577, 257] on input "4. Demuestrar curiosidad" at bounding box center [578, 263] width 17 height 13
checkbox input "false"
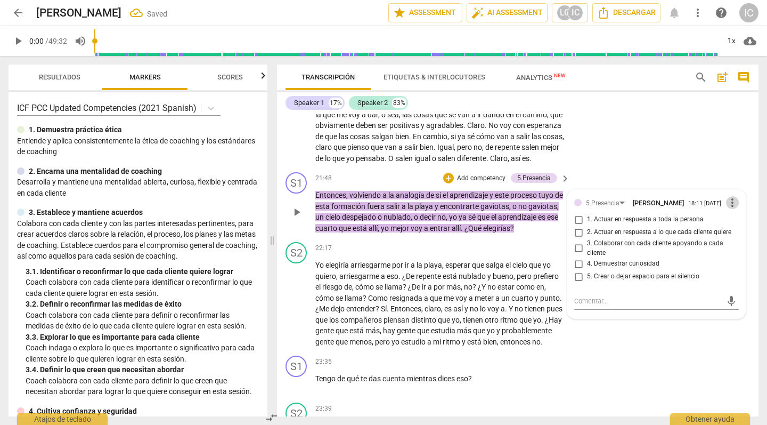
click at [721, 196] on span "more_vert" at bounding box center [732, 202] width 13 height 13
click at [721, 182] on li "Borrar" at bounding box center [740, 186] width 37 height 20
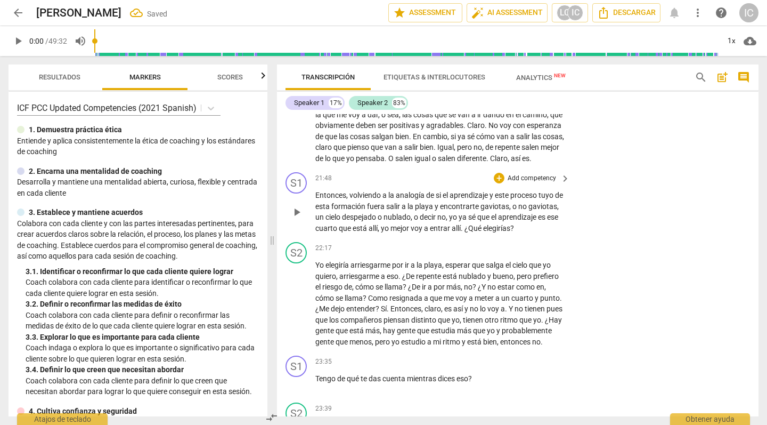
click at [512, 174] on p "Add competency" at bounding box center [532, 179] width 51 height 10
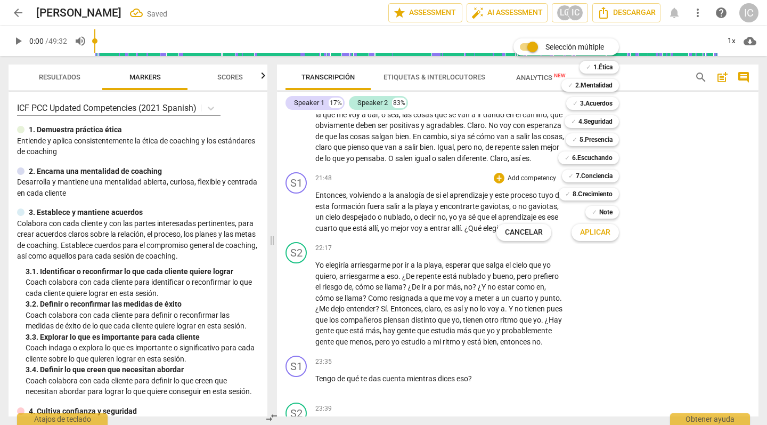
drag, startPoint x: 368, startPoint y: 198, endPoint x: 330, endPoint y: 173, distance: 45.1
click at [319, 157] on div at bounding box center [383, 212] width 767 height 425
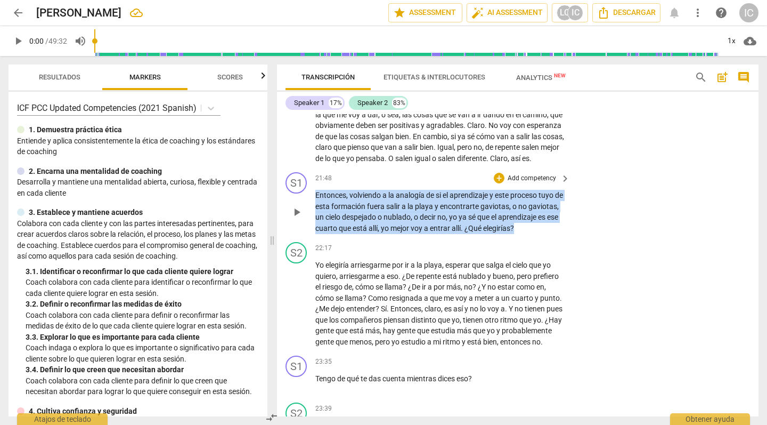
drag, startPoint x: 356, startPoint y: 198, endPoint x: 314, endPoint y: 157, distance: 58.4
click at [314, 168] on div "S1 play_arrow pause 21:48 + Add competency keyboard_arrow_right Entonces , volv…" at bounding box center [518, 203] width 482 height 70
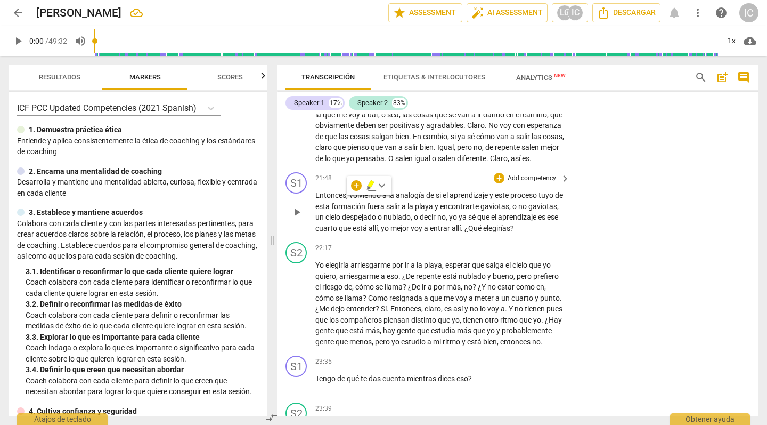
click at [520, 174] on p "Add competency" at bounding box center [532, 179] width 51 height 10
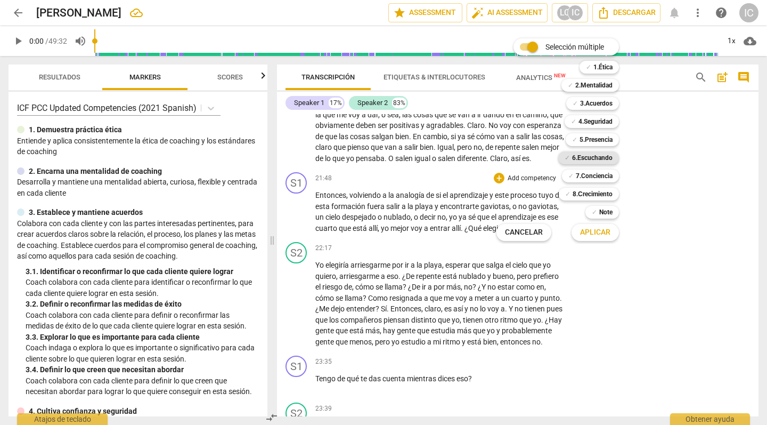
click at [600, 158] on b "6.Escuchando" at bounding box center [592, 157] width 41 height 13
click at [601, 230] on span "Aplicar" at bounding box center [595, 232] width 30 height 11
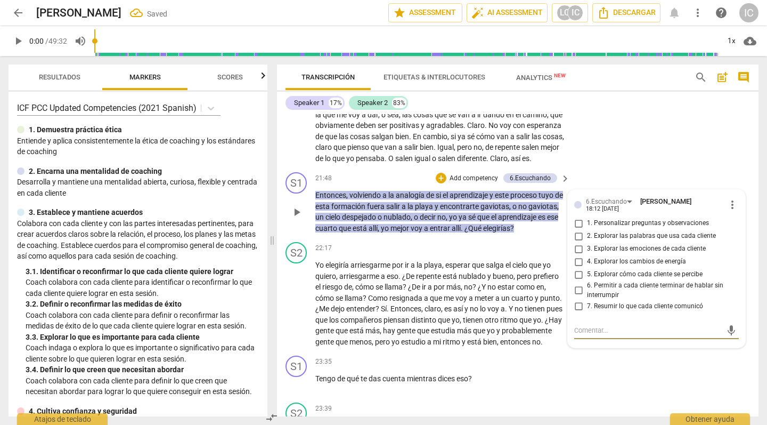
click at [578, 268] on input "5. Explorar cómo cada cliente se percibe" at bounding box center [578, 274] width 17 height 13
checkbox input "true"
click at [577, 217] on input "1. Personalizar preguntas y observaciones" at bounding box center [578, 223] width 17 height 13
checkbox input "true"
click at [477, 174] on p "Add competency" at bounding box center [474, 179] width 51 height 10
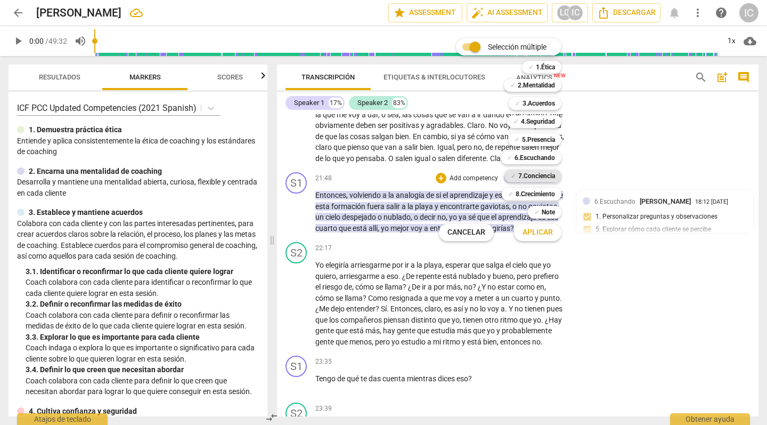
click at [553, 174] on b "7.Conciencia" at bounding box center [537, 175] width 37 height 13
click at [544, 230] on span "Aplicar" at bounding box center [538, 232] width 30 height 11
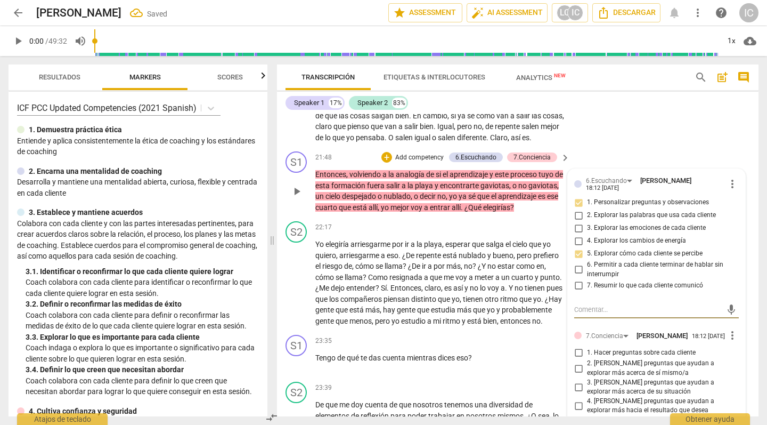
scroll to position [3471, 0]
click at [578, 374] on input "3. [PERSON_NAME] preguntas que ayudan a explorar más acerca de su situación" at bounding box center [578, 386] width 17 height 13
checkbox input "true"
click at [463, 308] on div "S2 play_arrow pause 22:17 + Add competency keyboard_arrow_right Yo elegiría arr…" at bounding box center [518, 273] width 482 height 114
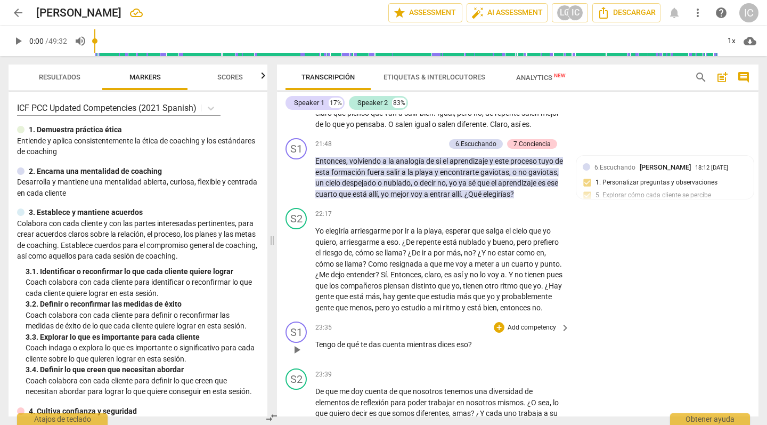
scroll to position [3488, 0]
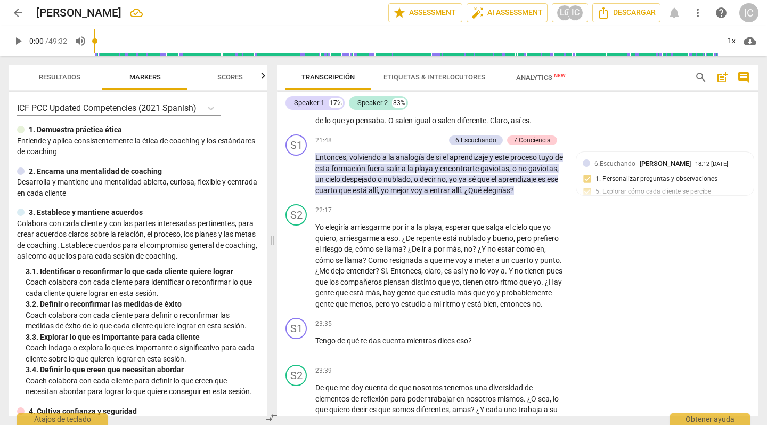
click at [14, 40] on span "play_arrow" at bounding box center [18, 41] width 13 height 13
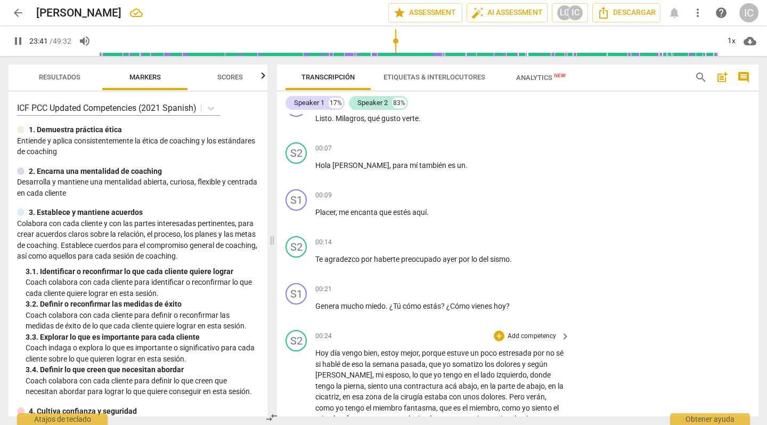
drag, startPoint x: 98, startPoint y: 38, endPoint x: 397, endPoint y: 36, distance: 299.0
click at [397, 36] on input "range" at bounding box center [409, 41] width 621 height 34
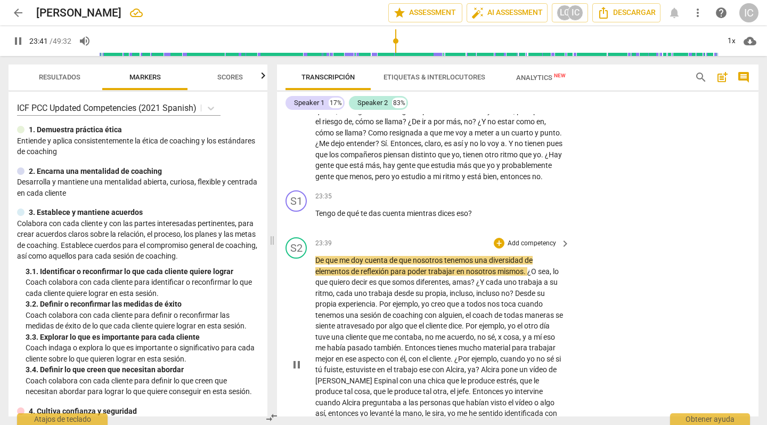
scroll to position [3615, 0]
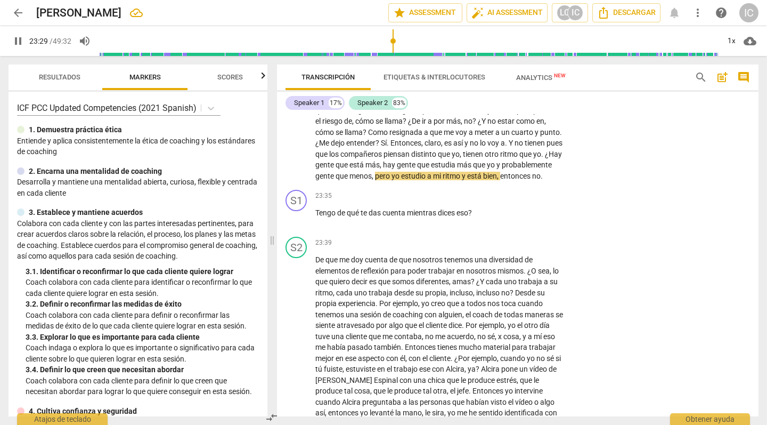
click at [394, 38] on input "range" at bounding box center [409, 41] width 621 height 34
click at [18, 42] on span "pause" at bounding box center [18, 41] width 13 height 13
click at [18, 42] on span "play_arrow" at bounding box center [18, 41] width 13 height 13
click at [283, 39] on input "range" at bounding box center [409, 41] width 621 height 34
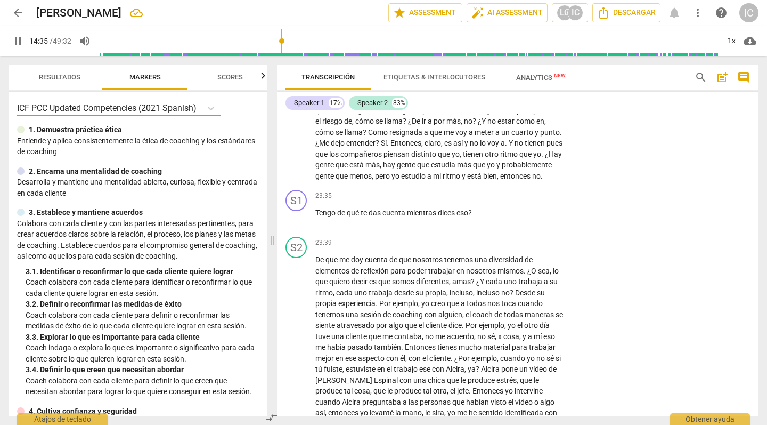
scroll to position [2153, 0]
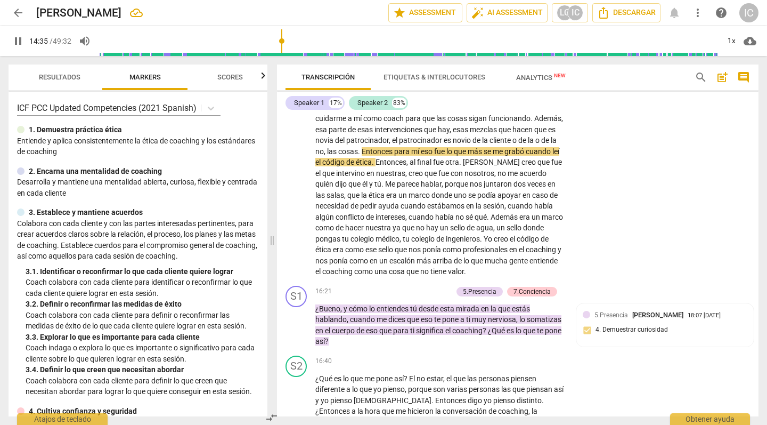
click at [376, 41] on input "range" at bounding box center [409, 41] width 621 height 34
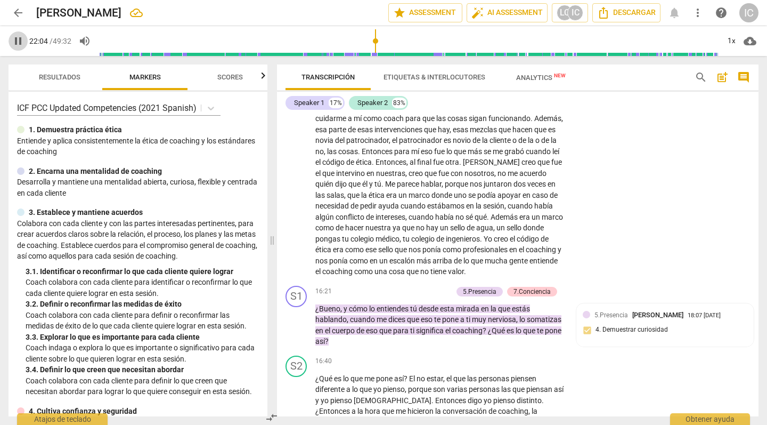
click at [20, 44] on span "pause" at bounding box center [18, 41] width 13 height 13
click at [19, 43] on span "play_arrow" at bounding box center [18, 41] width 13 height 13
click at [121, 41] on input "range" at bounding box center [110, 41] width 32 height 2
click at [16, 44] on span "pause" at bounding box center [18, 41] width 13 height 13
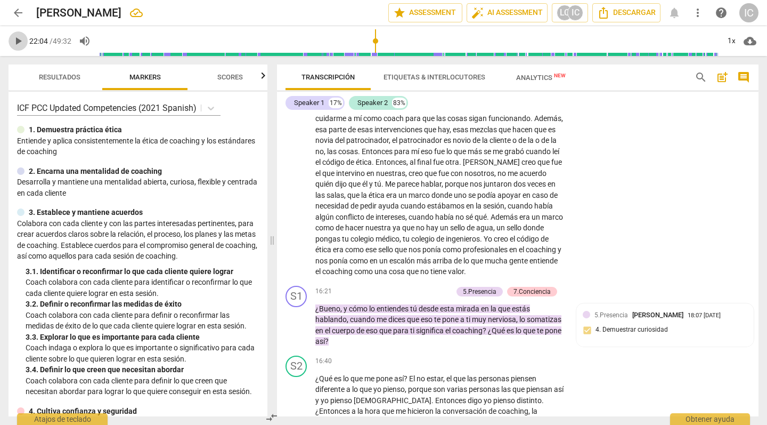
click at [16, 44] on span "play_arrow" at bounding box center [18, 41] width 13 height 13
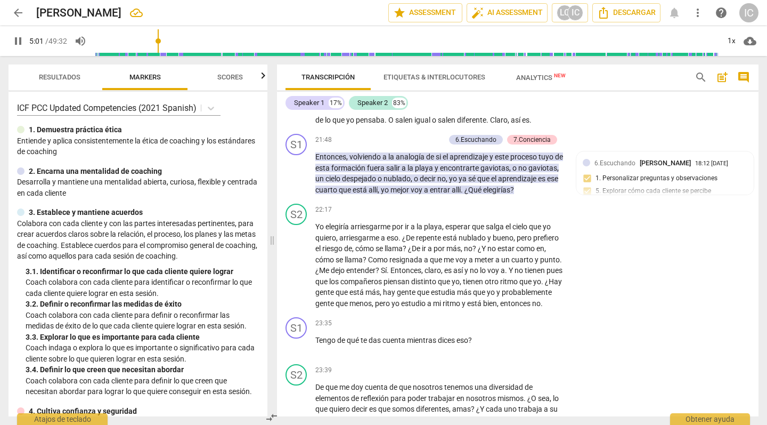
drag, startPoint x: 379, startPoint y: 42, endPoint x: 160, endPoint y: 40, distance: 218.5
click at [159, 40] on input "range" at bounding box center [406, 41] width 625 height 34
drag, startPoint x: 158, startPoint y: 37, endPoint x: 17, endPoint y: 32, distance: 140.8
type input "0"
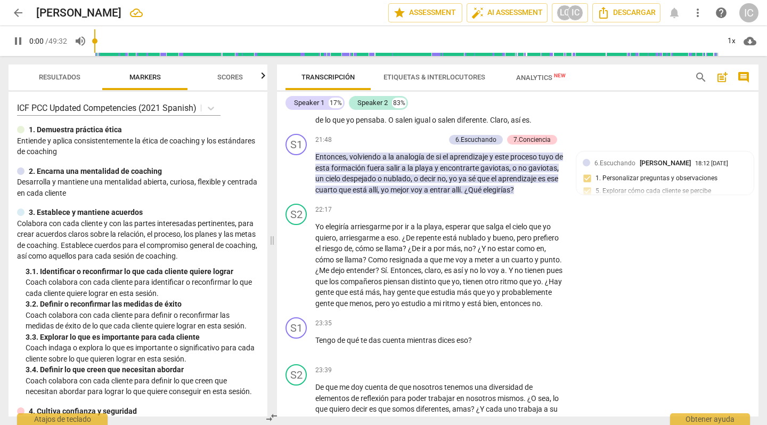
click at [17, 32] on div "pause 0:00 / 49:32 volume_up 1x cloud_download" at bounding box center [384, 41] width 750 height 30
click at [16, 45] on span "pause" at bounding box center [18, 41] width 13 height 13
click at [22, 43] on span "play_arrow" at bounding box center [18, 41] width 13 height 13
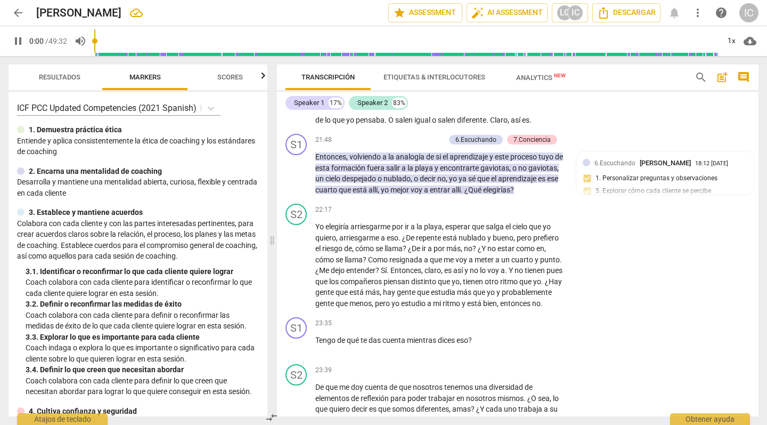
click at [19, 44] on span "pause" at bounding box center [18, 41] width 13 height 13
click at [20, 43] on span "play_arrow" at bounding box center [18, 41] width 13 height 13
click at [19, 43] on span "pause" at bounding box center [18, 41] width 13 height 13
drag, startPoint x: 479, startPoint y: 321, endPoint x: 376, endPoint y: 321, distance: 102.9
click at [339, 335] on p "Tengo de qué te das cuenta mientras dices eso ?" at bounding box center [439, 340] width 249 height 11
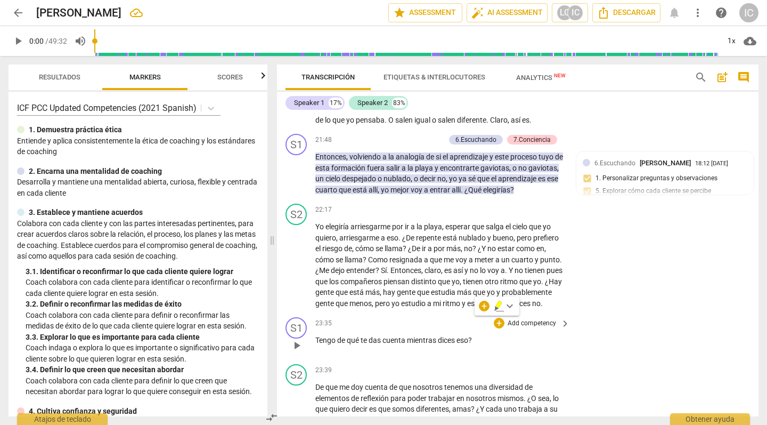
click at [544, 319] on p "Add competency" at bounding box center [532, 324] width 51 height 10
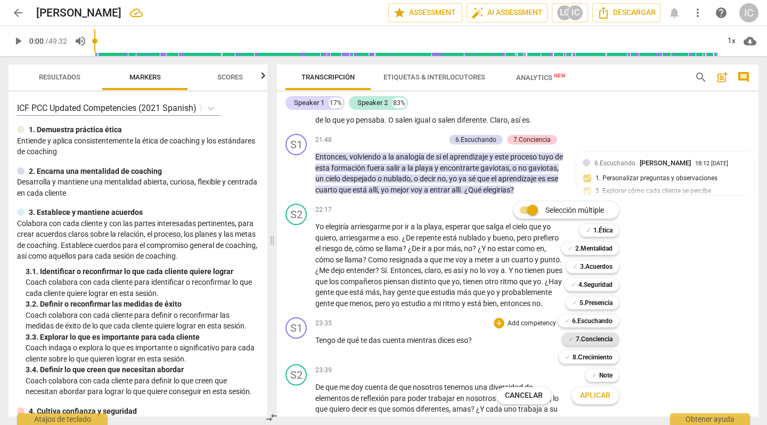
click at [603, 339] on b "7.Conciencia" at bounding box center [594, 339] width 37 height 13
click at [600, 374] on span "Aplicar" at bounding box center [595, 395] width 30 height 11
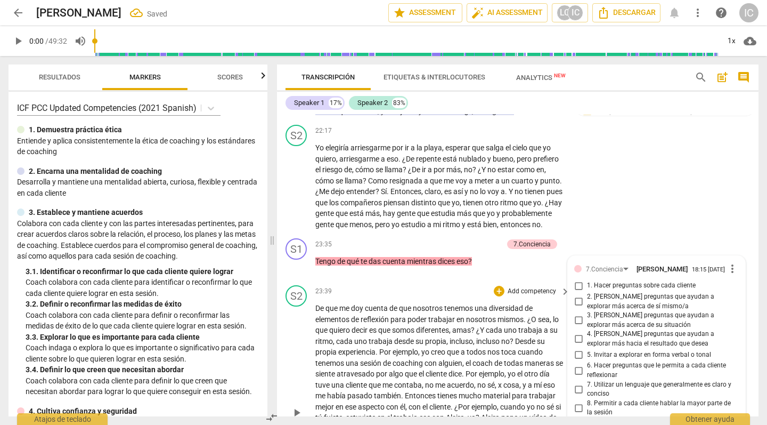
scroll to position [3549, 0]
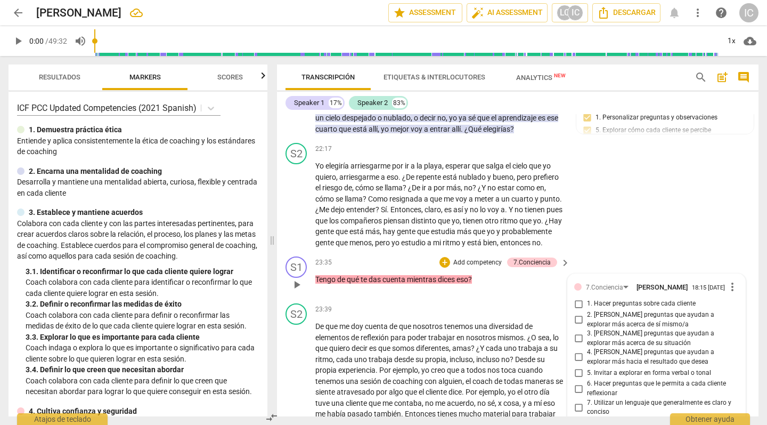
click at [579, 374] on input "6. Hacer preguntas que le permita a cada cliente reflexionar" at bounding box center [578, 388] width 17 height 13
checkbox input "true"
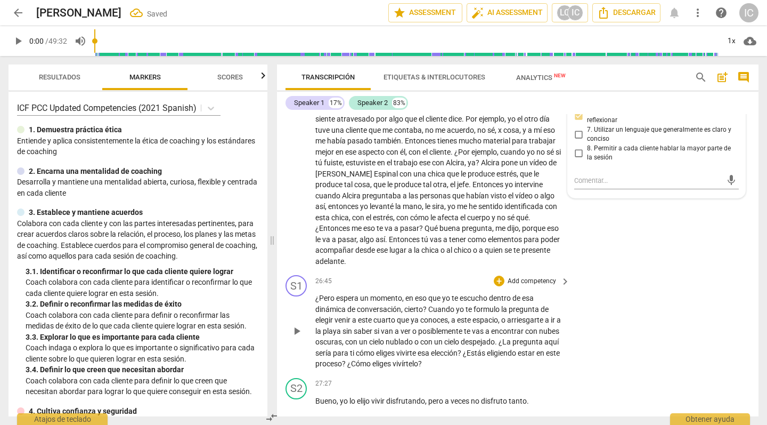
scroll to position [3823, 0]
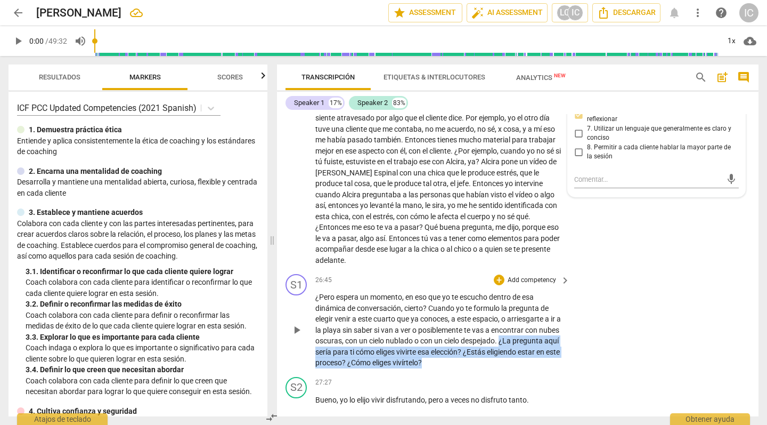
drag, startPoint x: 524, startPoint y: 315, endPoint x: 546, endPoint y: 335, distance: 29.8
click at [544, 338] on p "¿Pero espera un momento , en eso que yo te escucho dentro de esa dinámica de co…" at bounding box center [439, 330] width 249 height 77
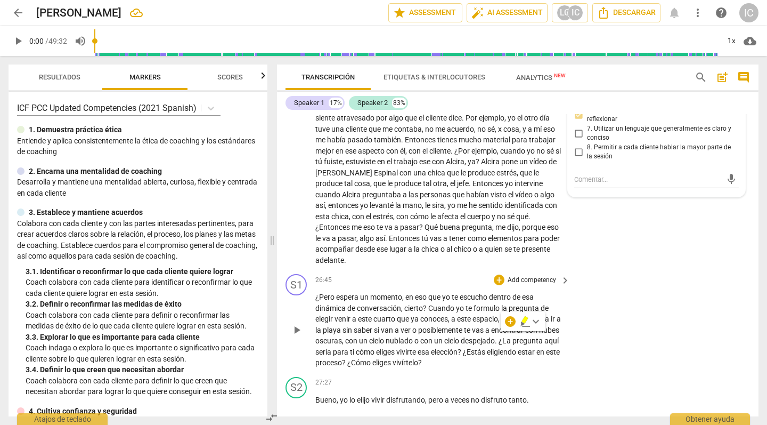
click at [537, 276] on p "Add competency" at bounding box center [532, 281] width 51 height 10
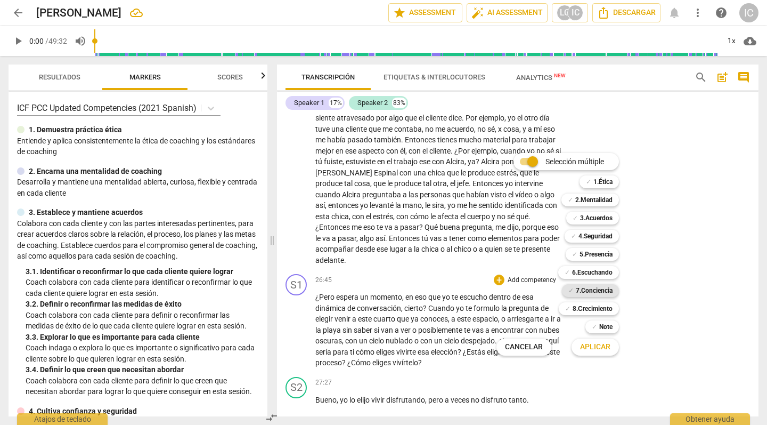
click at [596, 292] on b "7.Conciencia" at bounding box center [594, 290] width 37 height 13
click at [588, 348] on span "Aplicar" at bounding box center [595, 347] width 30 height 11
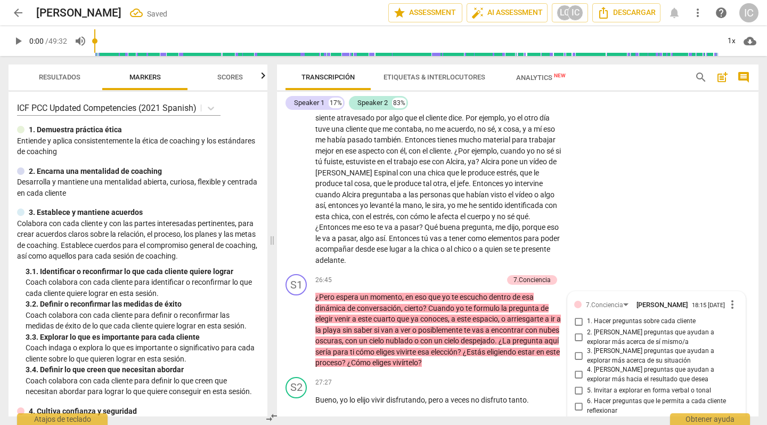
scroll to position [4002, 0]
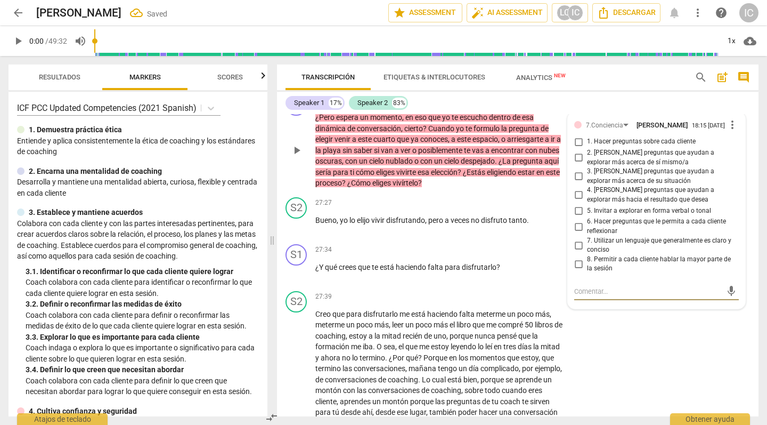
click at [572, 220] on input "6. Hacer preguntas que le permita a cada cliente reflexionar" at bounding box center [578, 226] width 17 height 13
checkbox input "true"
drag, startPoint x: 575, startPoint y: 133, endPoint x: 578, endPoint y: 159, distance: 26.3
click at [575, 151] on input "2. [PERSON_NAME] preguntas que ayudan a explorar más acerca de sí mismo/a" at bounding box center [578, 157] width 17 height 13
checkbox input "true"
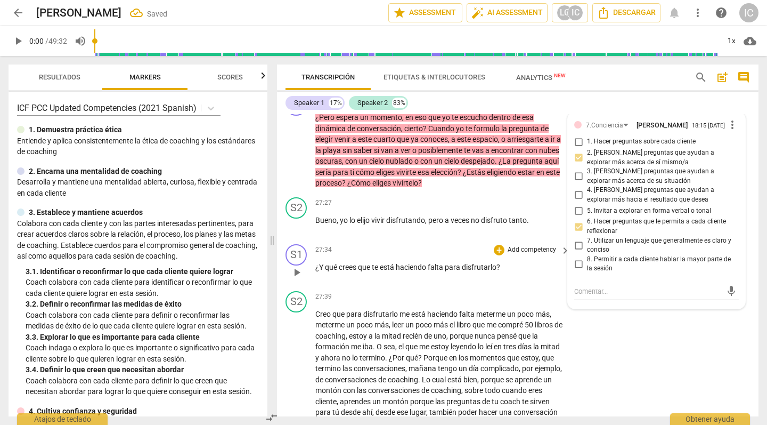
click at [520, 257] on div "S1 play_arrow pause 27:34 + Add competency keyboard_arrow_right ¿Y qué crees qu…" at bounding box center [518, 263] width 482 height 47
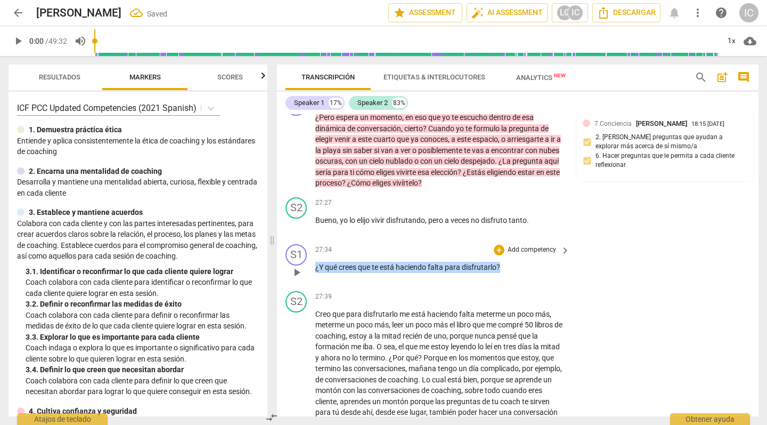
drag, startPoint x: 504, startPoint y: 239, endPoint x: 301, endPoint y: 244, distance: 203.1
click at [290, 242] on div "S1 play_arrow pause 27:34 + Add competency keyboard_arrow_right ¿Y qué crees qu…" at bounding box center [518, 263] width 482 height 47
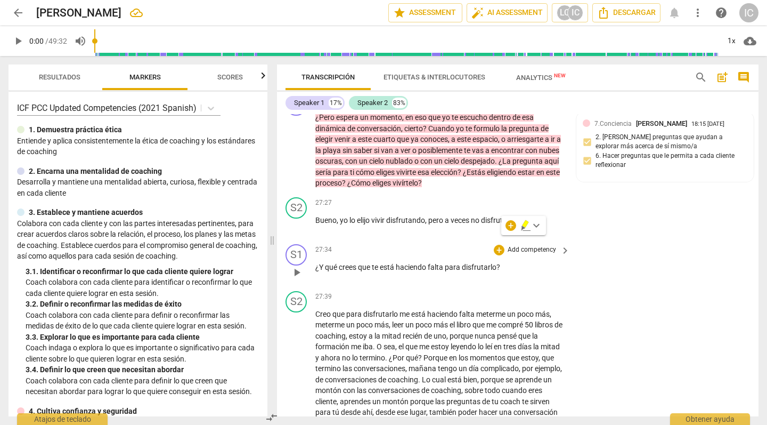
click at [549, 245] on p "Add competency" at bounding box center [532, 250] width 51 height 10
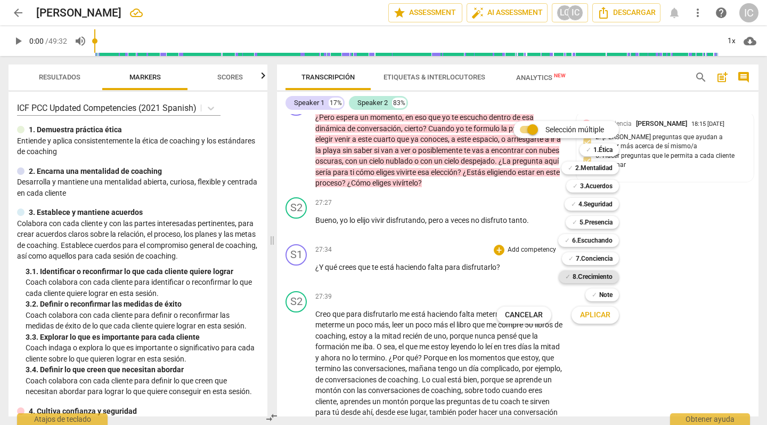
click at [585, 274] on b "8.Сrecimiento" at bounding box center [593, 276] width 40 height 13
click at [589, 313] on span "Aplicar" at bounding box center [595, 315] width 30 height 11
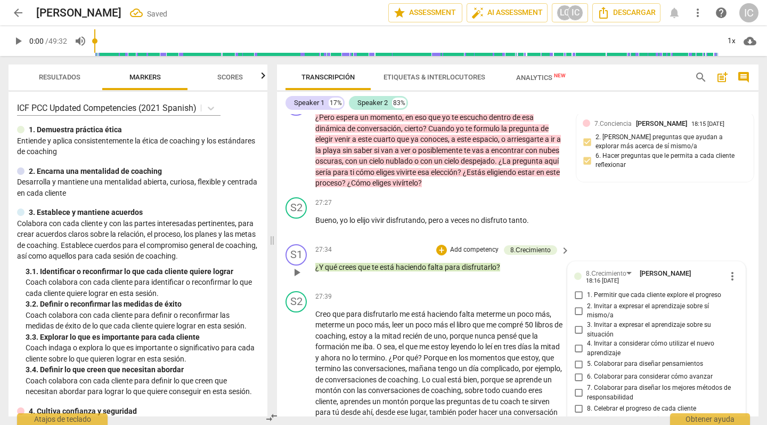
scroll to position [4157, 0]
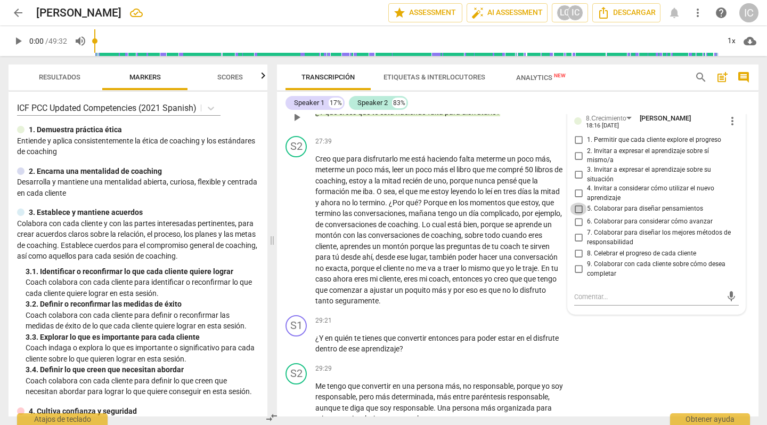
click at [576, 203] on input "5. Colaborar para diseñar pensamientos" at bounding box center [578, 209] width 17 height 13
checkbox input "true"
click at [610, 311] on div "S1 play_arrow pause 29:21 + Add competency keyboard_arrow_right ¿Y en quién te …" at bounding box center [518, 335] width 482 height 48
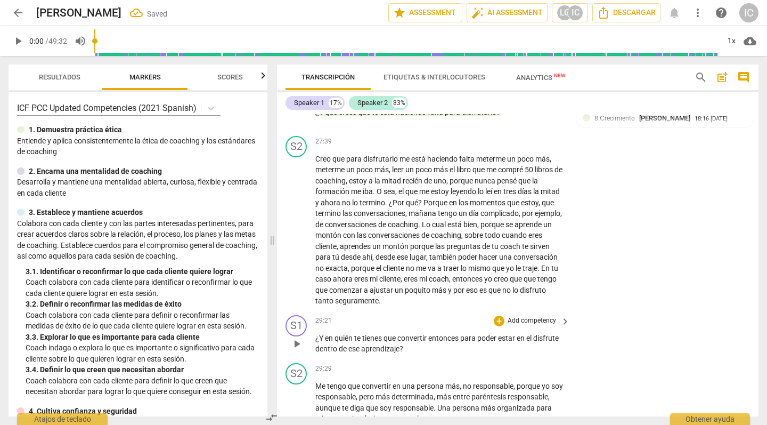
click at [417, 333] on p "¿Y en quién te tienes que convertir entonces para poder estar en el disfrute de…" at bounding box center [439, 344] width 249 height 22
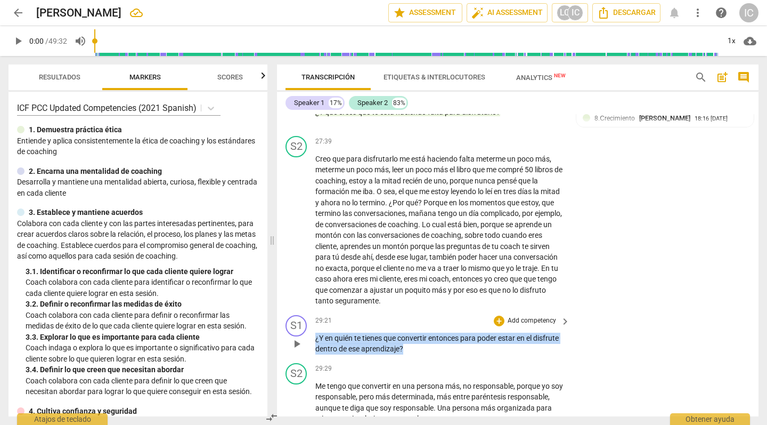
drag, startPoint x: 426, startPoint y: 319, endPoint x: 311, endPoint y: 305, distance: 116.5
click at [308, 311] on div "S1 play_arrow pause 29:21 + Add competency keyboard_arrow_right ¿Y en quién te …" at bounding box center [518, 335] width 482 height 48
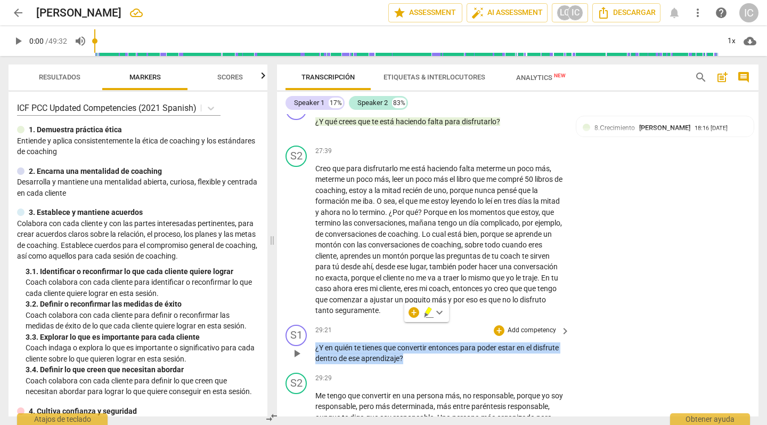
scroll to position [4148, 0]
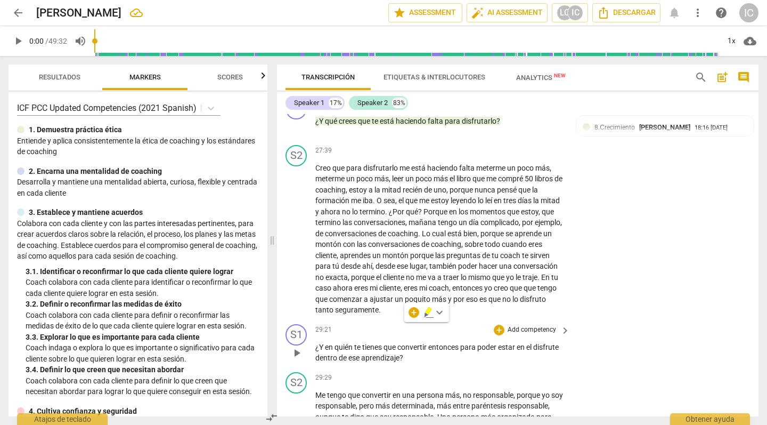
click at [532, 325] on p "Add competency" at bounding box center [532, 330] width 51 height 10
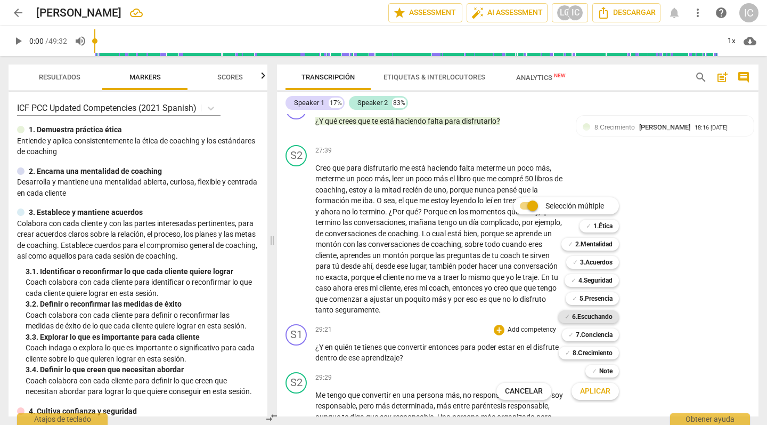
click at [584, 319] on b "6.Escuchando" at bounding box center [592, 316] width 41 height 13
click at [586, 374] on span "Aplicar" at bounding box center [595, 391] width 30 height 11
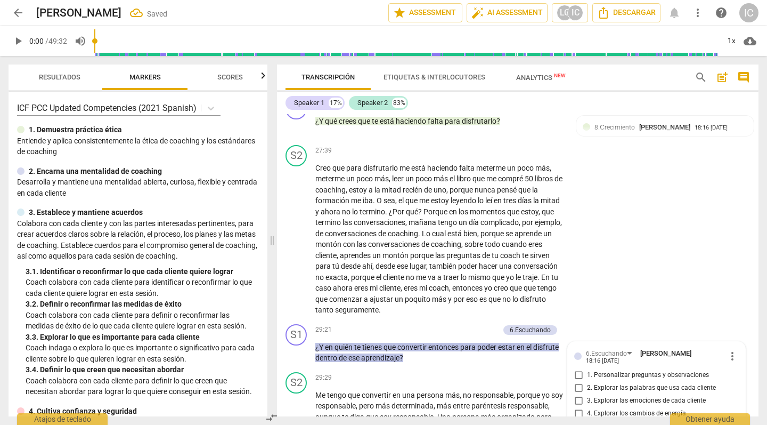
scroll to position [4333, 0]
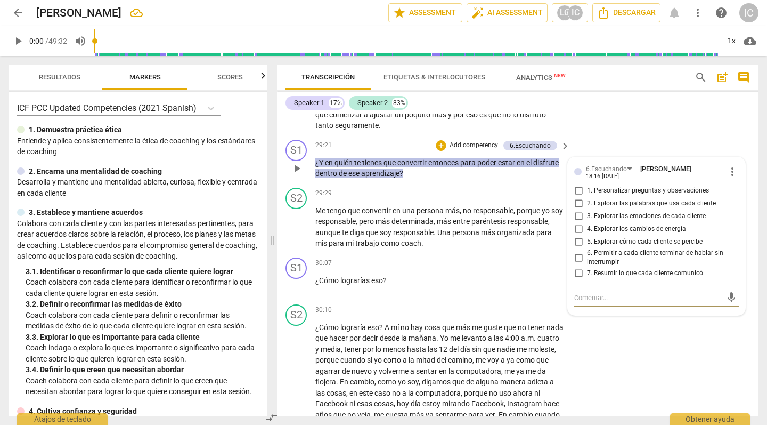
click at [721, 165] on span "more_vert" at bounding box center [732, 171] width 13 height 13
click at [721, 159] on li "Borrar" at bounding box center [740, 160] width 37 height 20
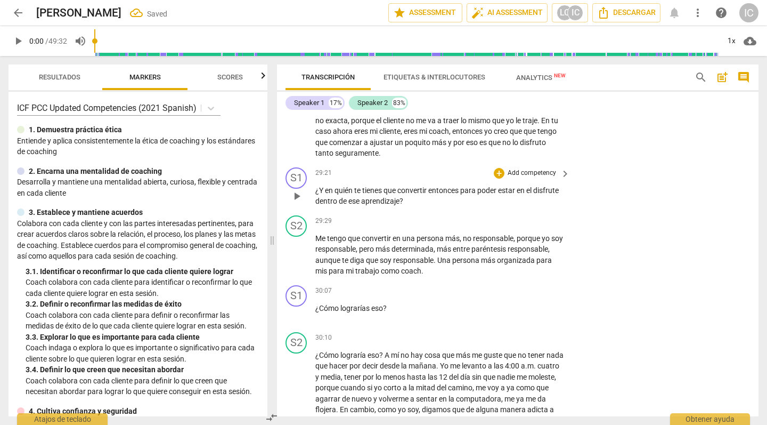
scroll to position [4301, 0]
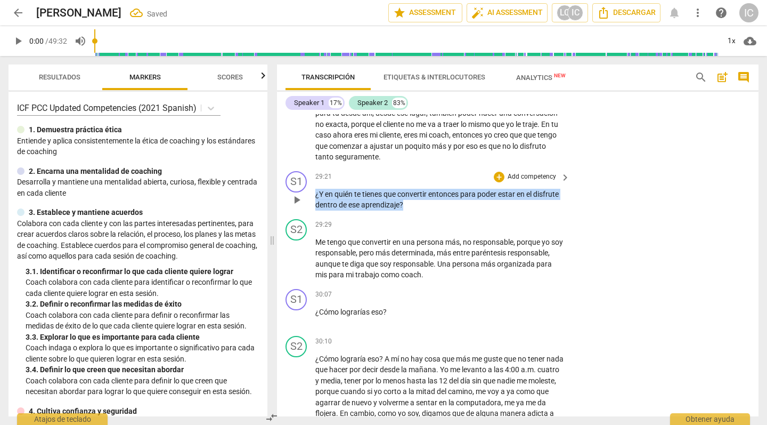
drag, startPoint x: 423, startPoint y: 178, endPoint x: 326, endPoint y: 168, distance: 97.5
click at [280, 167] on div "S1 play_arrow pause 29:21 + Add competency keyboard_arrow_right ¿Y en quién te …" at bounding box center [518, 191] width 482 height 48
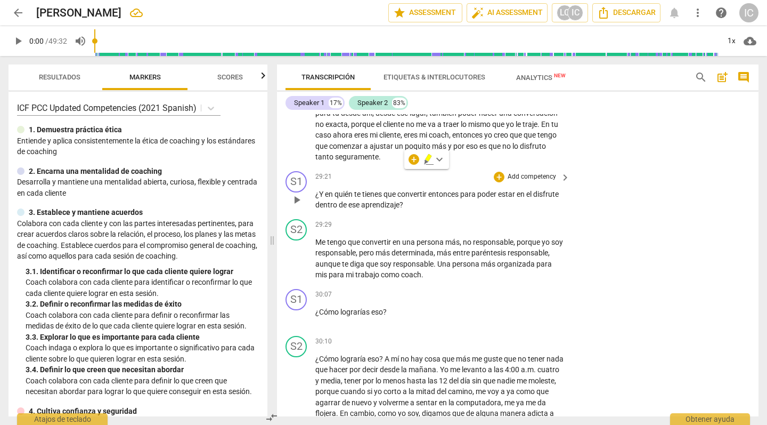
click at [544, 172] on p "Add competency" at bounding box center [532, 177] width 51 height 10
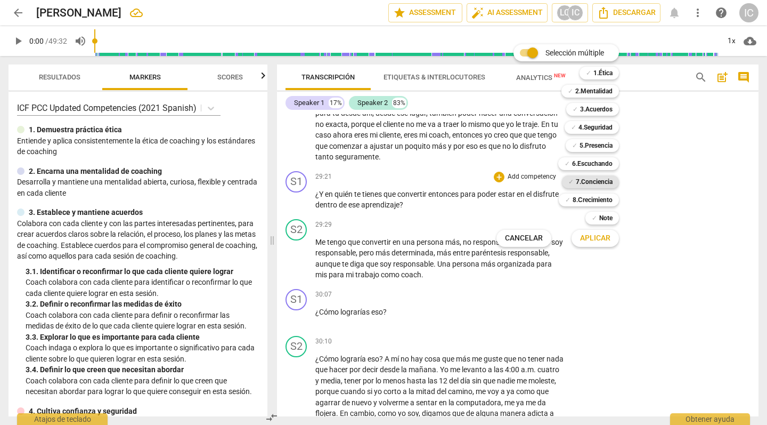
click at [586, 183] on b "7.Conciencia" at bounding box center [594, 181] width 37 height 13
click at [590, 237] on span "Aplicar" at bounding box center [595, 238] width 30 height 11
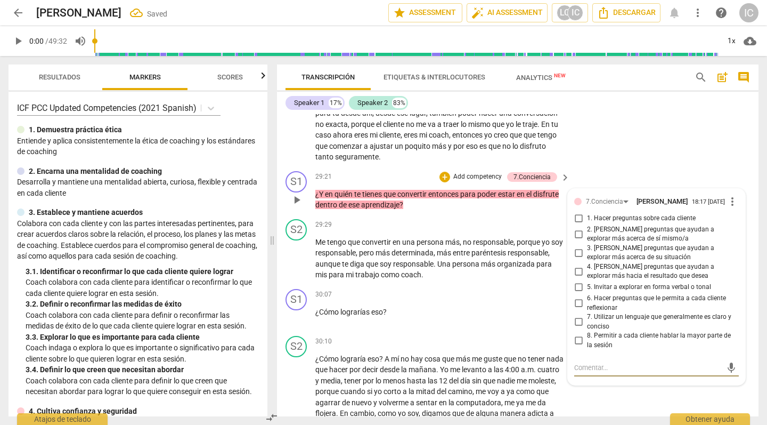
click at [581, 246] on input "3. [PERSON_NAME] preguntas que ayudan a explorar más acerca de su situación" at bounding box center [578, 252] width 17 height 13
checkbox input "true"
drag, startPoint x: 577, startPoint y: 272, endPoint x: 577, endPoint y: 280, distance: 7.5
click at [577, 297] on input "6. Hacer preguntas que le permita a cada cliente reflexionar" at bounding box center [578, 303] width 17 height 13
checkbox input "true"
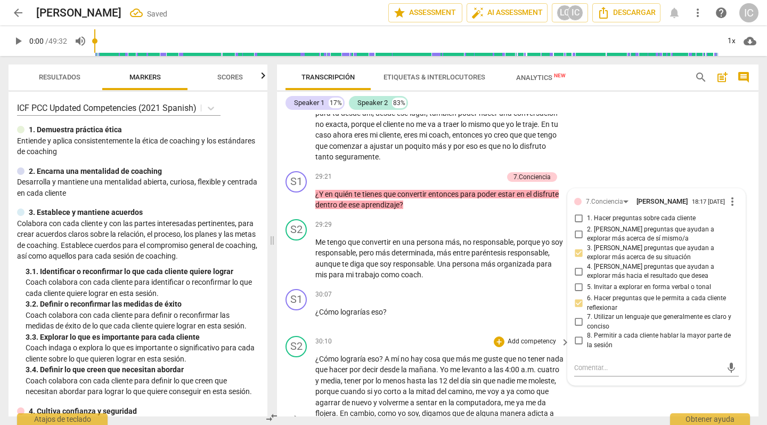
click at [476, 336] on div "30:10 + Add competency keyboard_arrow_right" at bounding box center [443, 342] width 256 height 12
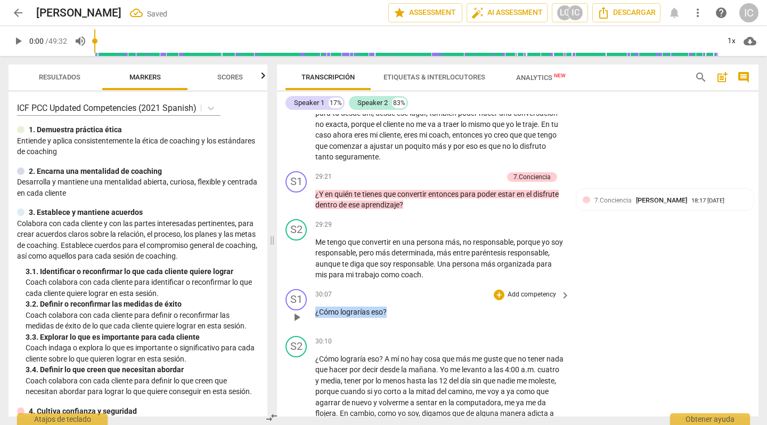
drag, startPoint x: 370, startPoint y: 280, endPoint x: 303, endPoint y: 282, distance: 67.2
click at [286, 285] on div "S1 play_arrow pause 30:07 + Add competency keyboard_arrow_right ¿Cómo lograrías…" at bounding box center [518, 308] width 482 height 47
click at [533, 290] on p "Add competency" at bounding box center [532, 295] width 51 height 10
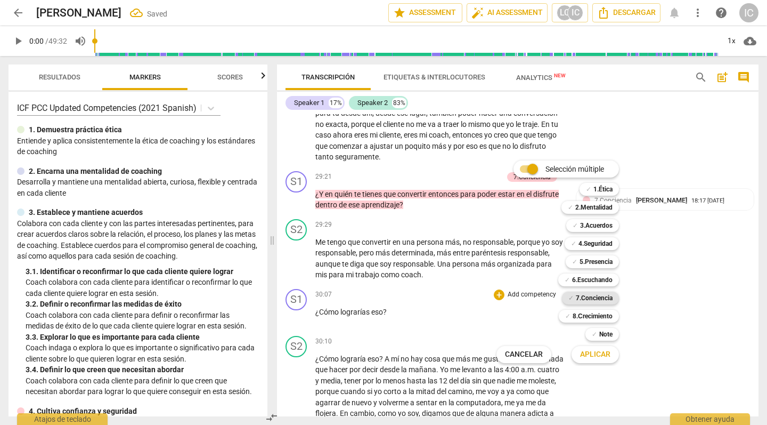
click at [590, 294] on b "7.Conciencia" at bounding box center [594, 298] width 37 height 13
click at [594, 353] on span "Aplicar" at bounding box center [595, 354] width 30 height 11
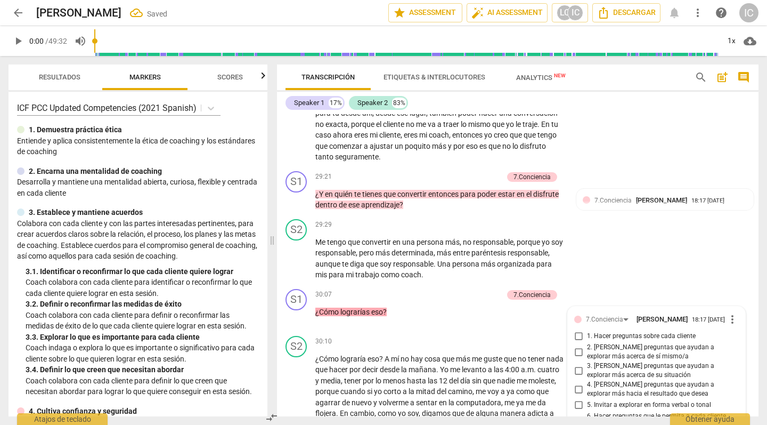
scroll to position [4488, 0]
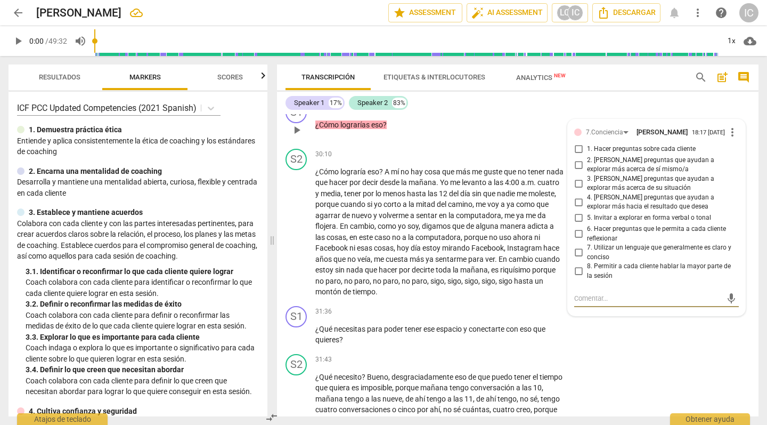
click at [580, 228] on input "6. Hacer preguntas que le permita a cada cliente reflexionar" at bounding box center [578, 234] width 17 height 13
checkbox input "true"
click at [575, 177] on input "3. [PERSON_NAME] preguntas que ayudan a explorar más acerca de su situación" at bounding box center [578, 183] width 17 height 13
checkbox input "true"
click at [578, 158] on input "2. [PERSON_NAME] preguntas que ayudan a explorar más acerca de sí mismo/a" at bounding box center [578, 164] width 17 height 13
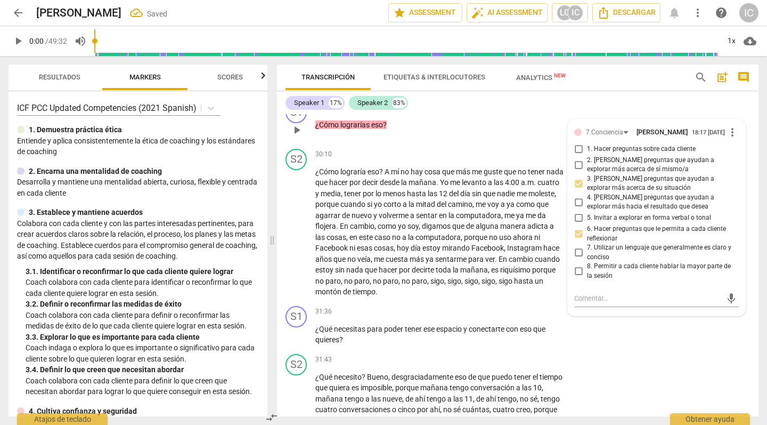
checkbox input "true"
click at [601, 350] on div "S2 play_arrow pause 31:43 + Add competency keyboard_arrow_right ¿Qué necesito ?…" at bounding box center [518, 401] width 482 height 103
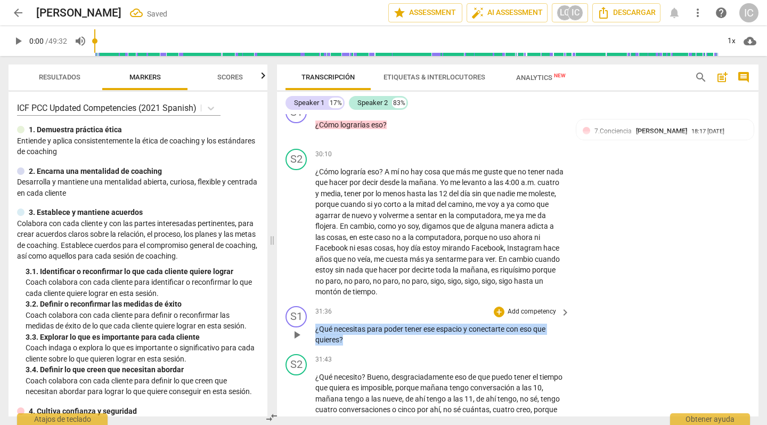
drag, startPoint x: 347, startPoint y: 305, endPoint x: 389, endPoint y: 299, distance: 41.5
click at [309, 302] on div "S1 play_arrow pause 31:36 + Add competency keyboard_arrow_right ¿Qué necesitas …" at bounding box center [518, 326] width 482 height 48
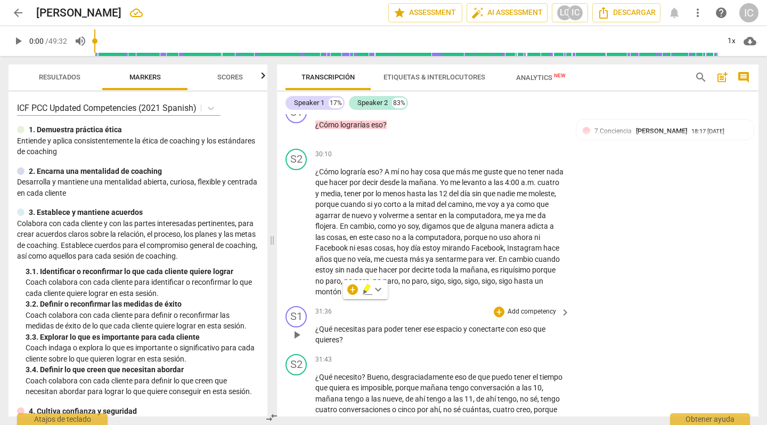
click at [522, 307] on p "Add competency" at bounding box center [532, 312] width 51 height 10
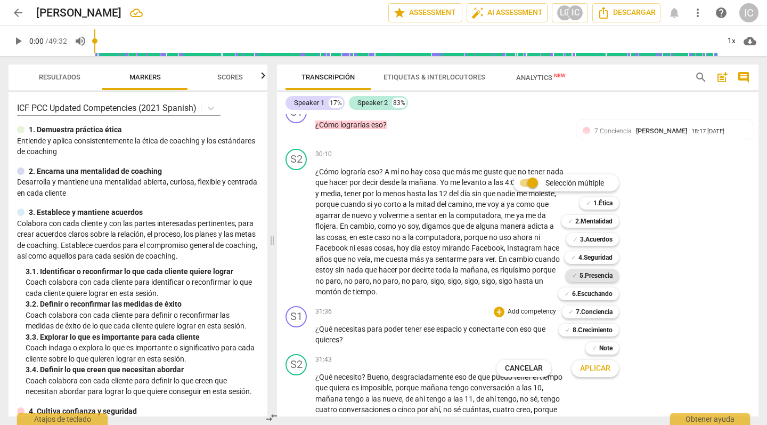
click at [604, 272] on b "5.Presencia" at bounding box center [596, 275] width 33 height 13
click at [600, 369] on span "Aplicar" at bounding box center [595, 368] width 30 height 11
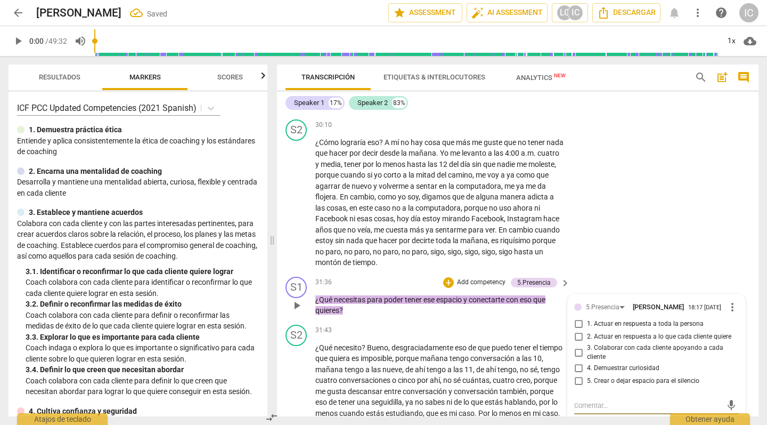
scroll to position [4523, 0]
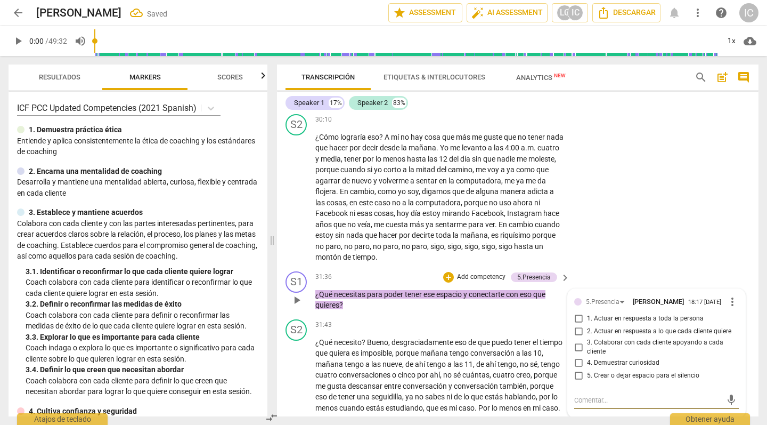
click at [576, 357] on input "4. Demuestrar curiosidad" at bounding box center [578, 363] width 17 height 13
checkbox input "true"
click at [576, 325] on input "2. Actuar en respuesta a lo que cada cliente quiere" at bounding box center [578, 331] width 17 height 13
checkbox input "true"
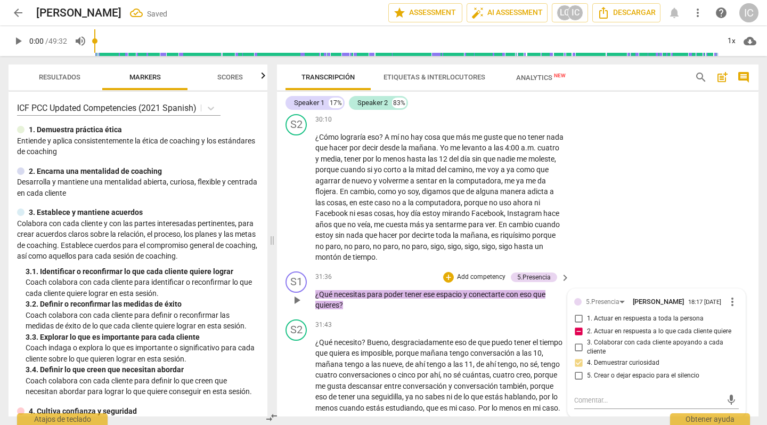
click at [482, 272] on p "Add competency" at bounding box center [481, 277] width 51 height 10
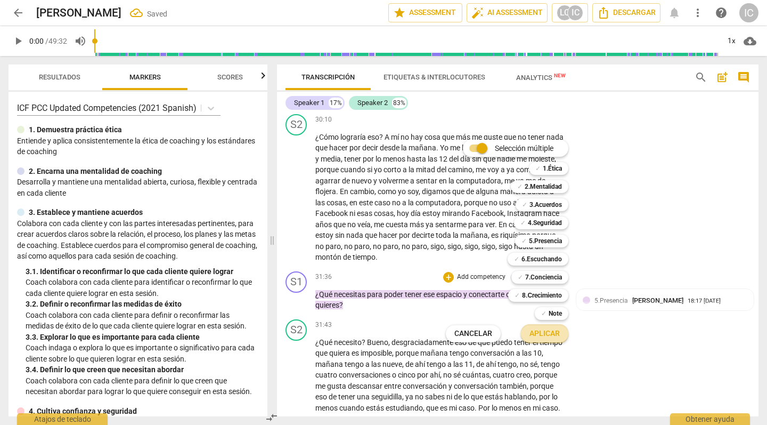
click at [557, 331] on span "Aplicar" at bounding box center [545, 333] width 30 height 11
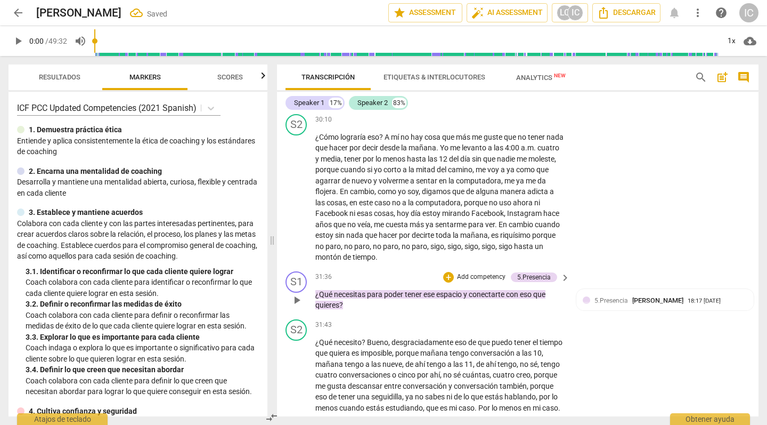
click at [479, 272] on p "Add competency" at bounding box center [481, 277] width 51 height 10
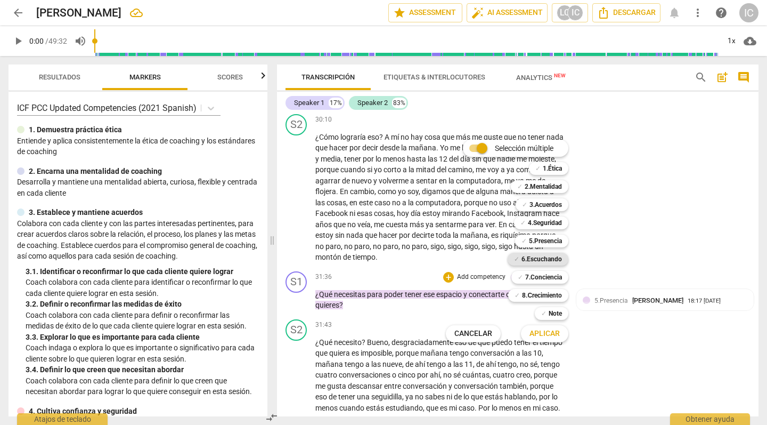
click at [539, 258] on b "6.Escuchando" at bounding box center [542, 259] width 41 height 13
click at [543, 238] on b "5.Presencia" at bounding box center [545, 240] width 33 height 13
click at [540, 263] on b "6.Escuchando" at bounding box center [542, 259] width 41 height 13
click at [547, 337] on span "Aplicar" at bounding box center [545, 333] width 30 height 11
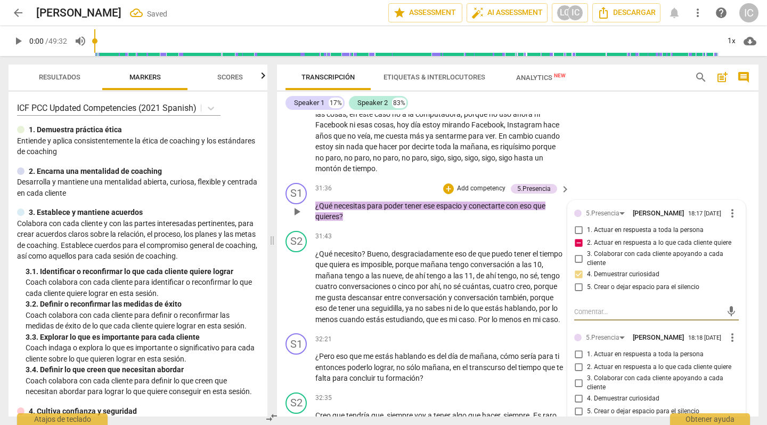
scroll to position [4614, 0]
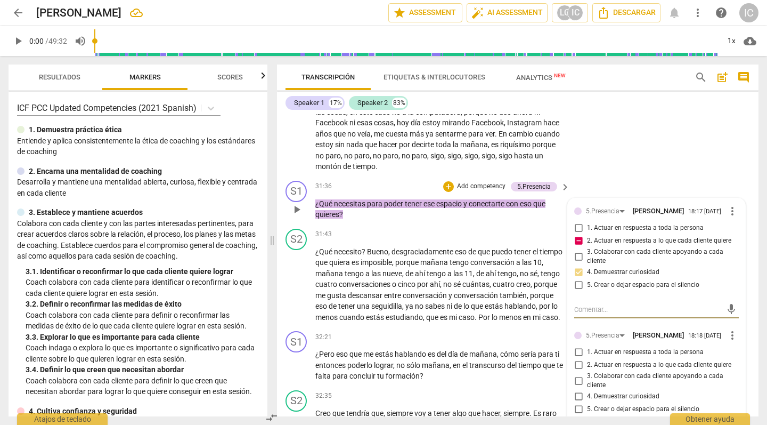
click at [721, 329] on span "more_vert" at bounding box center [732, 335] width 13 height 13
click at [721, 330] on li "Borrar" at bounding box center [740, 323] width 37 height 20
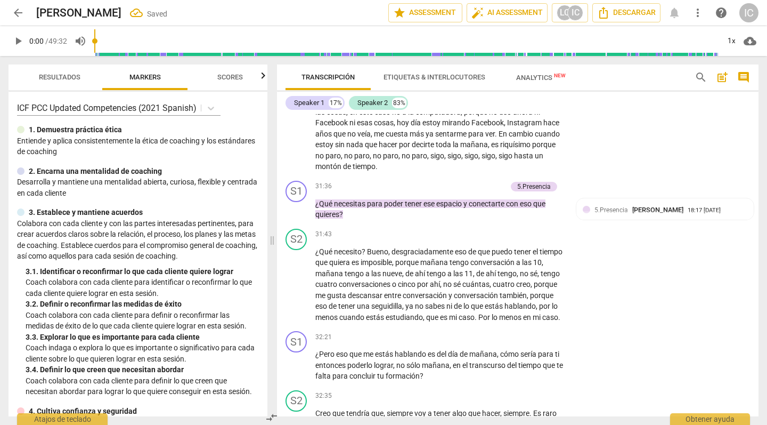
click at [476, 182] on p "Add competency" at bounding box center [481, 187] width 51 height 10
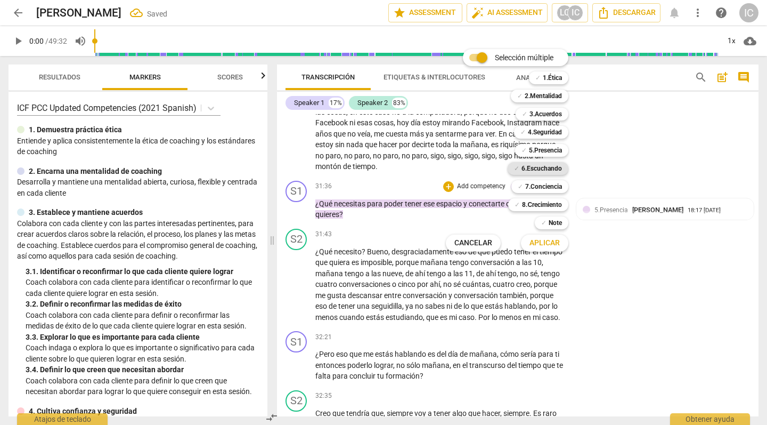
click at [548, 170] on b "6.Escuchando" at bounding box center [542, 168] width 41 height 13
click at [552, 241] on span "Aplicar" at bounding box center [545, 243] width 30 height 11
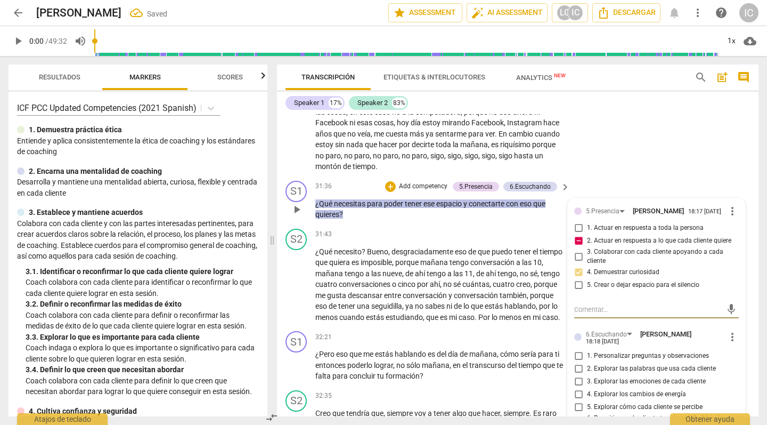
click at [576, 350] on input "1. Personalizar preguntas y observaciones" at bounding box center [578, 356] width 17 height 13
checkbox input "true"
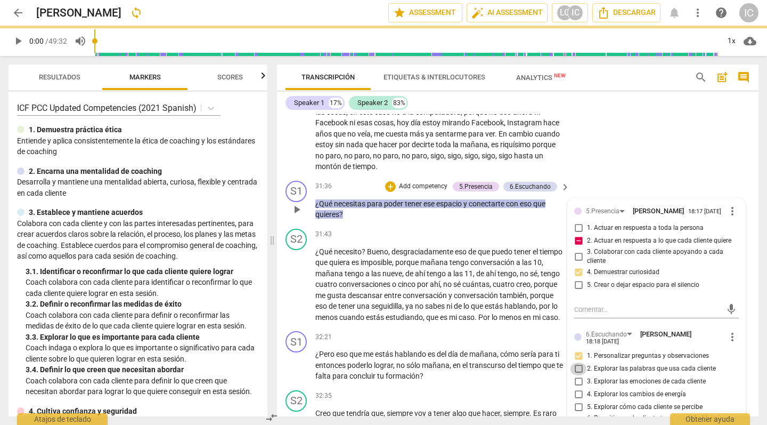
drag, startPoint x: 577, startPoint y: 333, endPoint x: 581, endPoint y: 350, distance: 17.7
click at [577, 362] on input "2. Explorar las palabras que usa cada cliente" at bounding box center [578, 368] width 17 height 13
checkbox input "true"
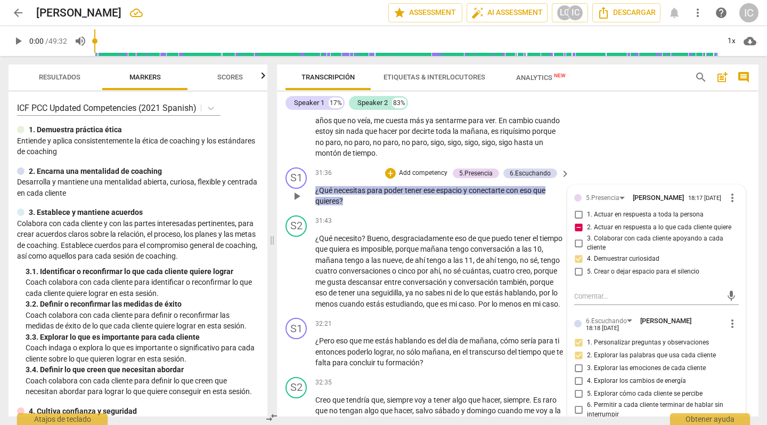
scroll to position [4635, 0]
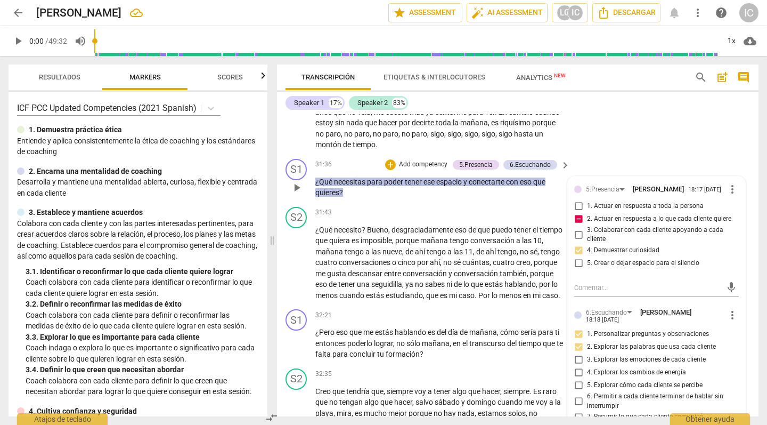
click at [422, 160] on p "Add competency" at bounding box center [423, 165] width 51 height 10
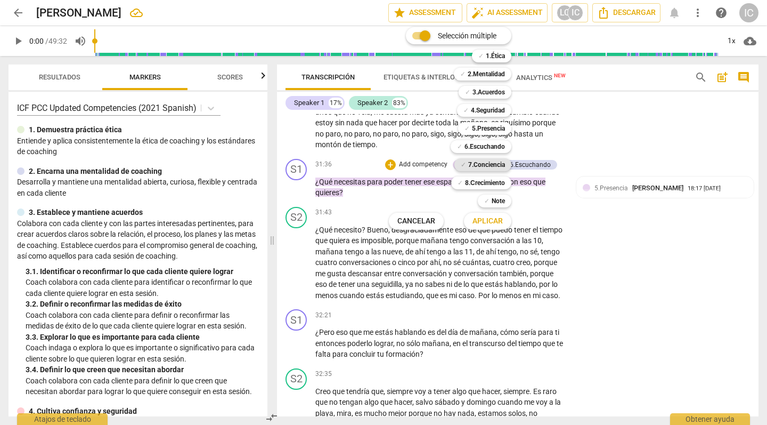
click at [488, 164] on b "7.Conciencia" at bounding box center [486, 164] width 37 height 13
click at [492, 220] on span "Aplicar" at bounding box center [488, 221] width 30 height 11
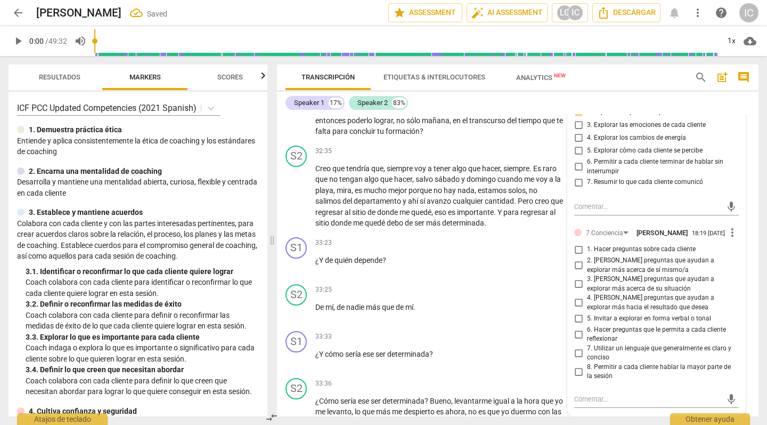
scroll to position [4896, 0]
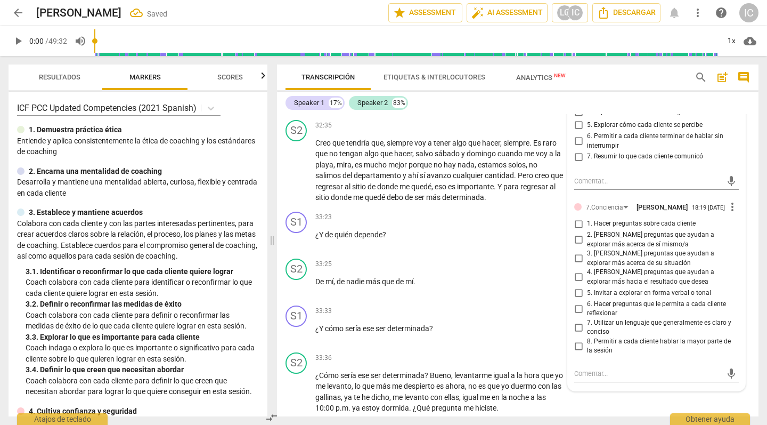
click at [579, 302] on input "6. Hacer preguntas que le permita a cada cliente reflexionar" at bounding box center [578, 308] width 17 height 13
checkbox input "true"
click at [435, 212] on div "33:23 + Add competency keyboard_arrow_right" at bounding box center [443, 218] width 256 height 12
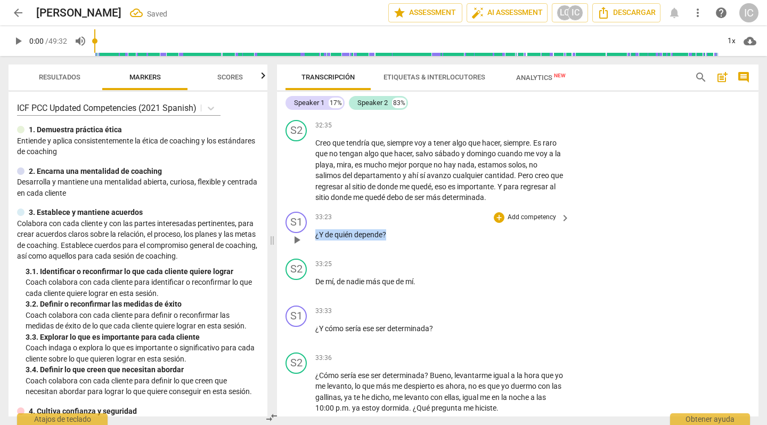
drag, startPoint x: 391, startPoint y: 203, endPoint x: 310, endPoint y: 199, distance: 81.6
click at [310, 207] on div "S1 play_arrow pause 33:23 + Add competency keyboard_arrow_right ¿Y de quién dep…" at bounding box center [518, 230] width 482 height 47
click at [529, 213] on p "Add competency" at bounding box center [532, 218] width 51 height 10
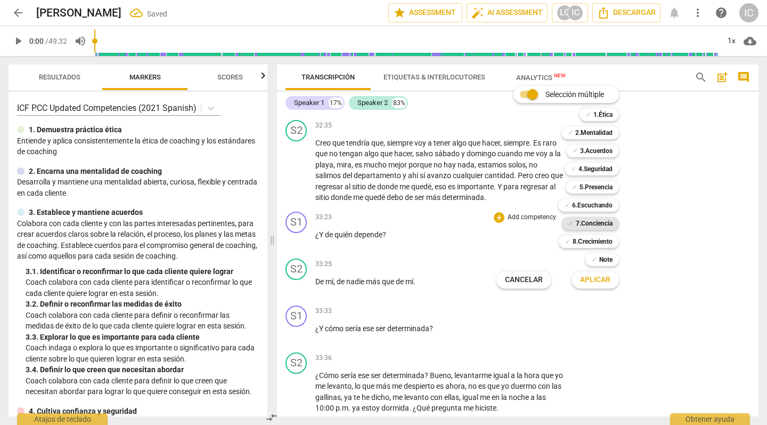
click at [590, 222] on b "7.Conciencia" at bounding box center [594, 223] width 37 height 13
click at [602, 277] on span "Aplicar" at bounding box center [595, 279] width 30 height 11
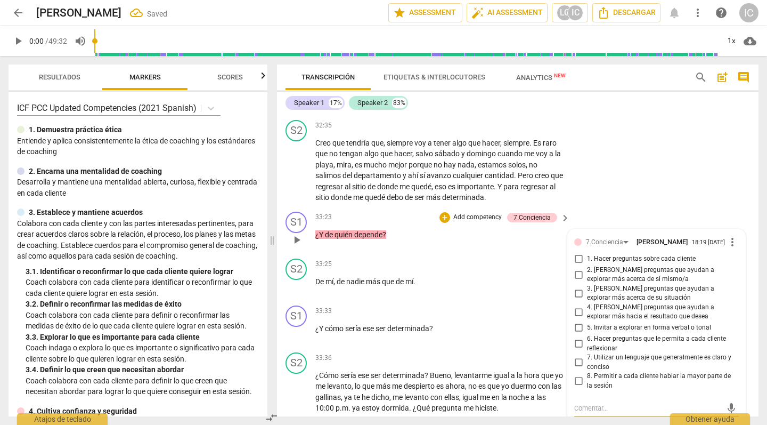
click at [576, 337] on input "6. Hacer preguntas que le permita a cada cliente reflexionar" at bounding box center [578, 343] width 17 height 13
checkbox input "true"
click at [581, 268] on input "2. [PERSON_NAME] preguntas que ayudan a explorar más acerca de sí mismo/a" at bounding box center [578, 274] width 17 height 13
checkbox input "true"
click at [440, 254] on div "S2 play_arrow pause 33:25 + Add competency keyboard_arrow_right De mí , de nadi…" at bounding box center [518, 277] width 482 height 47
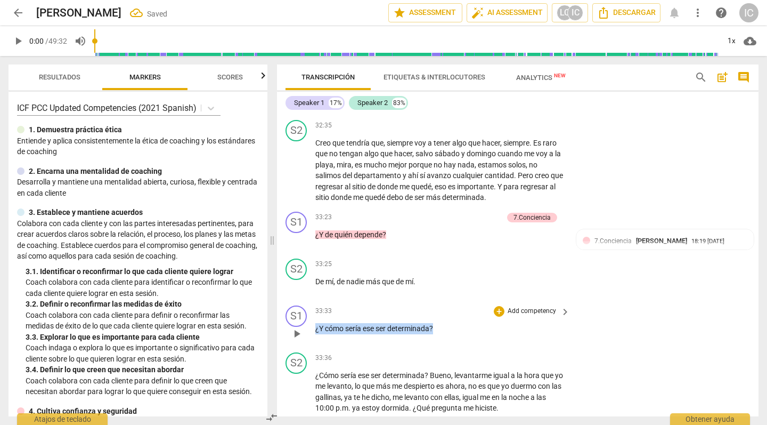
drag, startPoint x: 456, startPoint y: 297, endPoint x: 328, endPoint y: 301, distance: 128.5
click at [308, 301] on div "S1 play_arrow pause 33:33 + Add competency keyboard_arrow_right ¿Y cómo sería e…" at bounding box center [518, 324] width 482 height 47
click at [532, 306] on p "Add competency" at bounding box center [532, 311] width 51 height 10
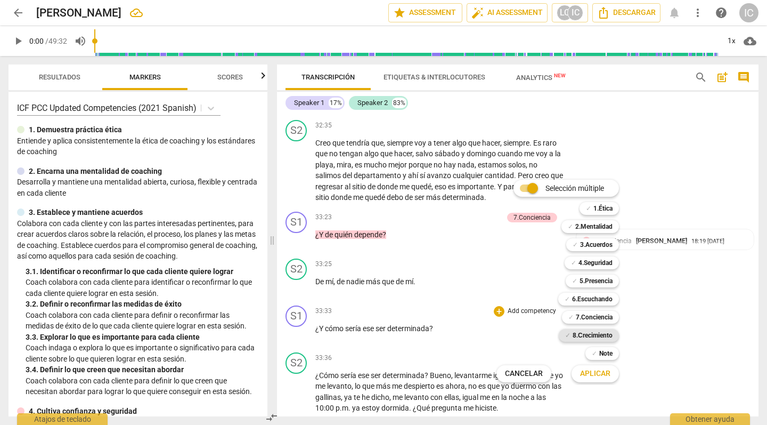
click at [600, 332] on b "8.Сrecimiento" at bounding box center [593, 335] width 40 height 13
click at [600, 374] on span "Aplicar" at bounding box center [595, 373] width 30 height 11
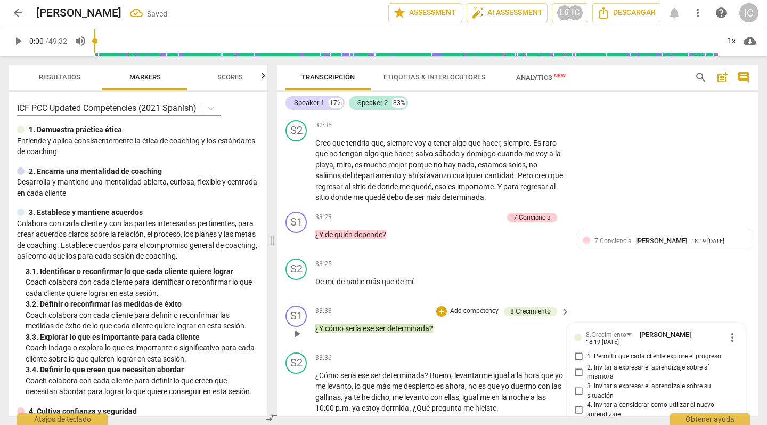
scroll to position [5109, 0]
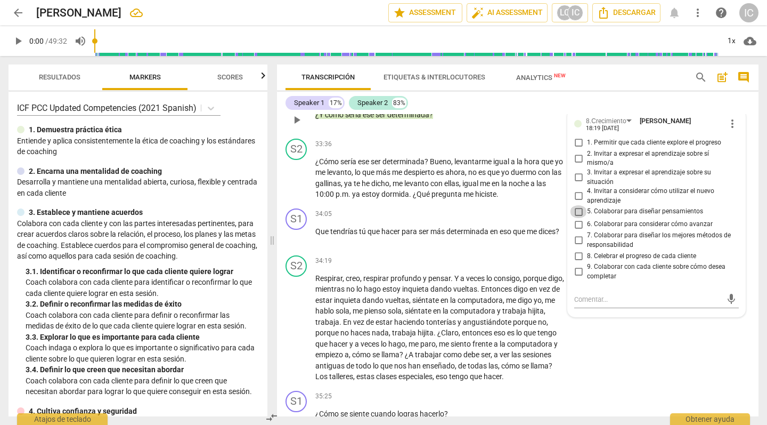
click at [577, 205] on input "5. Colaborar para diseñar pensamientos" at bounding box center [578, 211] width 17 height 13
checkbox input "true"
click at [617, 310] on div "S2 play_arrow pause 34:19 + Add competency keyboard_arrow_right Respirar , creo…" at bounding box center [518, 318] width 482 height 135
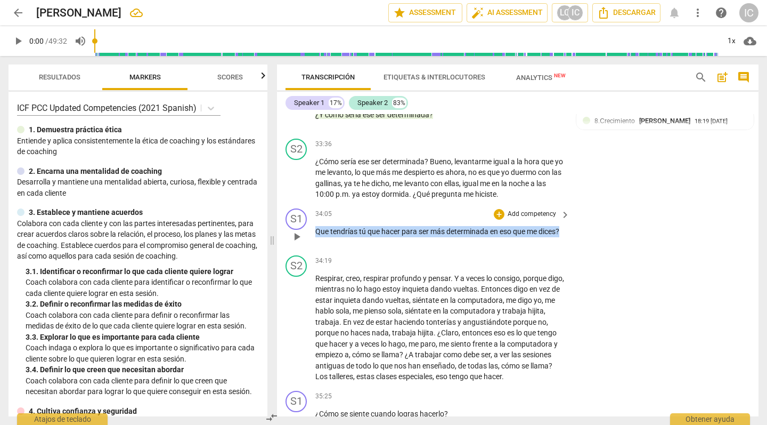
drag, startPoint x: 354, startPoint y: 209, endPoint x: 333, endPoint y: 203, distance: 22.4
click at [306, 204] on div "S1 play_arrow pause 34:05 + Add competency keyboard_arrow_right Que tendrías tú…" at bounding box center [518, 227] width 482 height 47
click at [519, 209] on p "Add competency" at bounding box center [532, 214] width 51 height 10
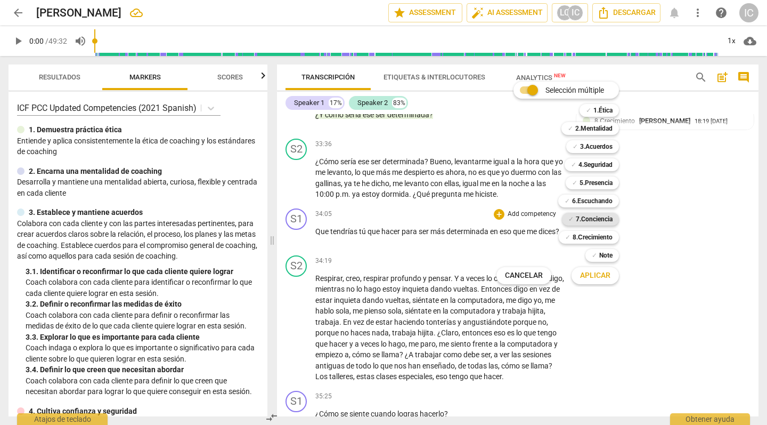
click at [592, 217] on b "7.Conciencia" at bounding box center [594, 219] width 37 height 13
click at [597, 272] on span "Aplicar" at bounding box center [595, 275] width 30 height 11
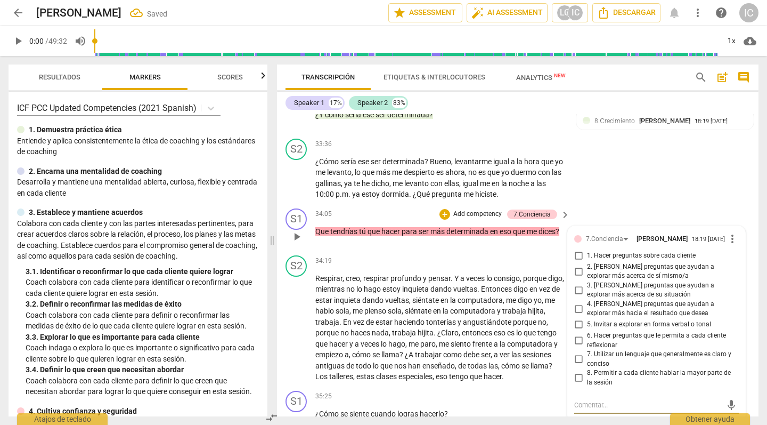
click at [577, 334] on input "6. Hacer preguntas que le permita a cada cliente reflexionar" at bounding box center [578, 340] width 17 height 13
checkbox input "true"
click at [578, 302] on input "4. [PERSON_NAME] preguntas que ayudan a explorar más hacia el resultado que des…" at bounding box center [578, 308] width 17 height 13
checkbox input "true"
click at [520, 374] on div "35:25 + Add competency keyboard_arrow_right ¿Cómo se siente cuando logras hacer…" at bounding box center [443, 410] width 256 height 38
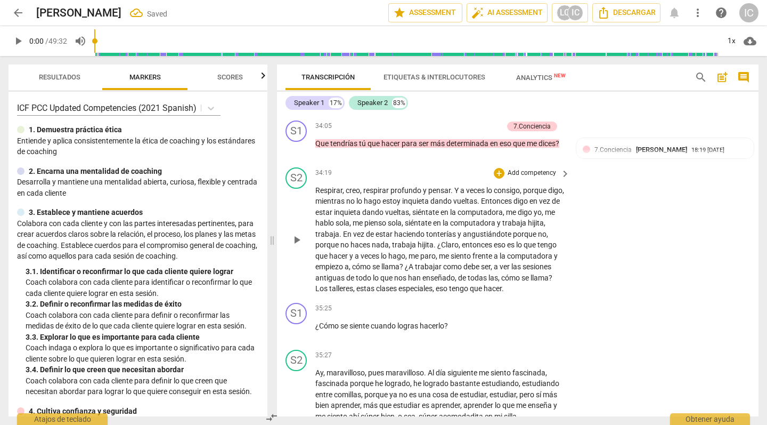
scroll to position [5199, 0]
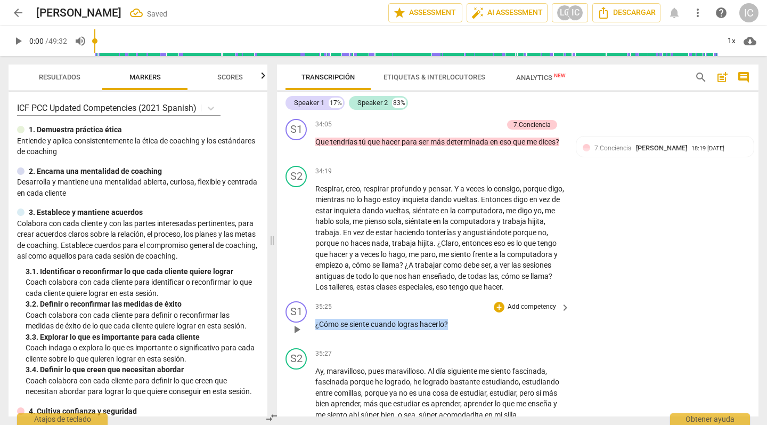
drag, startPoint x: 455, startPoint y: 290, endPoint x: 321, endPoint y: 289, distance: 133.8
click at [311, 297] on div "S1 play_arrow pause 35:25 + Add competency keyboard_arrow_right ¿Cómo se siente…" at bounding box center [518, 320] width 482 height 47
click at [527, 302] on p "Add competency" at bounding box center [532, 307] width 51 height 10
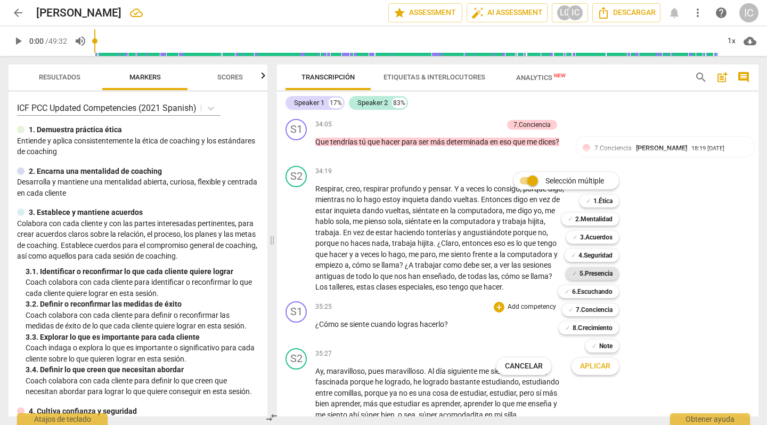
click at [587, 274] on b "5.Presencia" at bounding box center [596, 273] width 33 height 13
click at [598, 369] on span "Aplicar" at bounding box center [595, 366] width 30 height 11
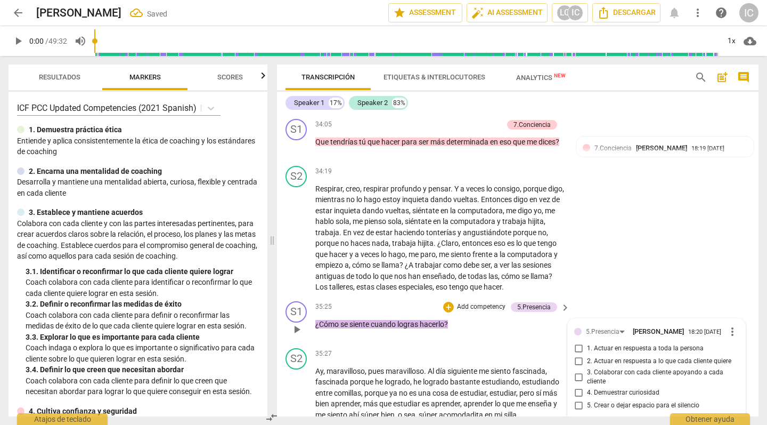
click at [627, 374] on span "4. Demuestrar curiosidad" at bounding box center [623, 393] width 72 height 10
click at [587, 374] on input "4. Demuestrar curiosidad" at bounding box center [578, 392] width 17 height 13
checkbox input "true"
click at [651, 217] on div "S2 play_arrow pause 34:19 + Add competency keyboard_arrow_right Respirar , creo…" at bounding box center [518, 228] width 482 height 135
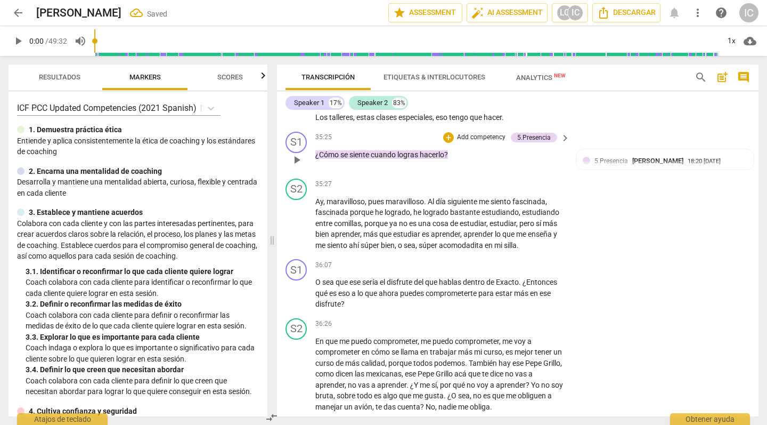
scroll to position [5370, 0]
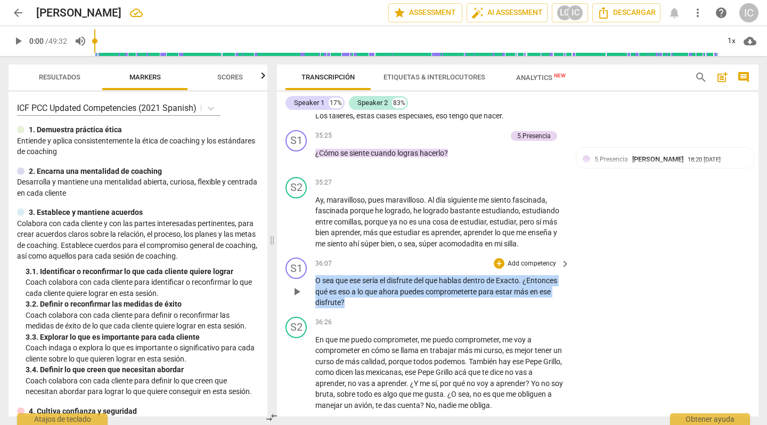
drag, startPoint x: 362, startPoint y: 268, endPoint x: 310, endPoint y: 247, distance: 56.2
click at [310, 253] on div "S1 play_arrow pause 36:07 + Add competency keyboard_arrow_right O sea que ese s…" at bounding box center [518, 282] width 482 height 59
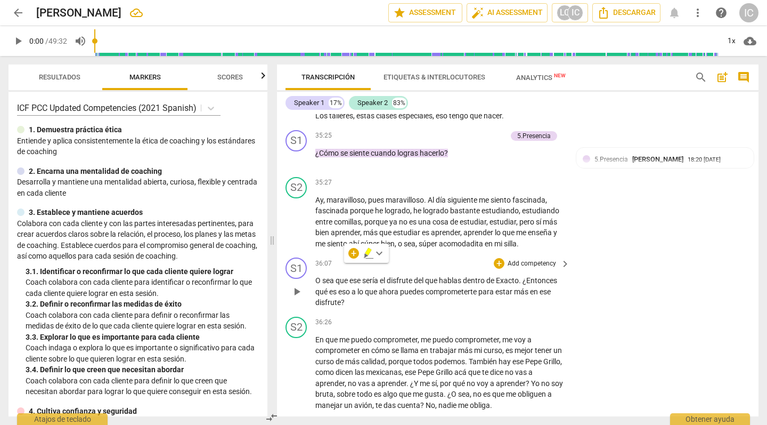
click at [524, 259] on p "Add competency" at bounding box center [532, 264] width 51 height 10
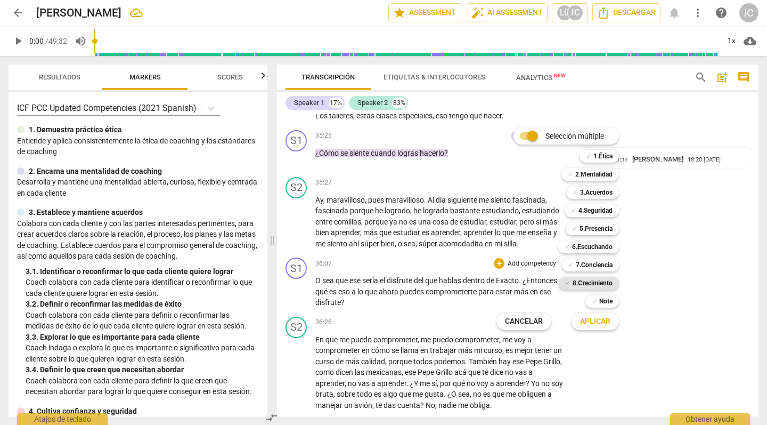
click at [592, 286] on b "8.Сrecimiento" at bounding box center [593, 283] width 40 height 13
click at [597, 321] on span "Aplicar" at bounding box center [595, 321] width 30 height 11
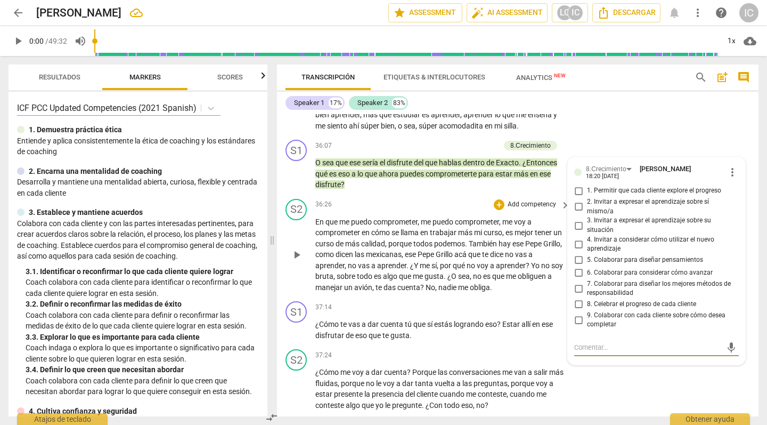
scroll to position [5487, 0]
click at [575, 201] on input "2. Invitar a expresar el aprendizaje sobre sí mismo/a" at bounding box center [578, 207] width 17 height 13
checkbox input "true"
click at [575, 220] on input "3. Invitar a expresar el aprendizaje sobre su situación" at bounding box center [578, 226] width 17 height 13
checkbox input "true"
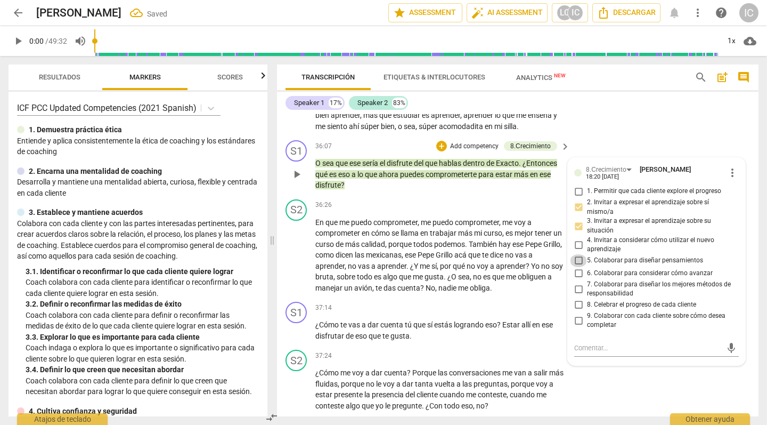
click at [578, 254] on input "5. Colaborar para diseñar pensamientos" at bounding box center [578, 260] width 17 height 13
checkbox input "true"
click at [625, 353] on div "S2 play_arrow pause 37:24 + Add competency keyboard_arrow_right ¿Cómo me voy a …" at bounding box center [518, 380] width 482 height 70
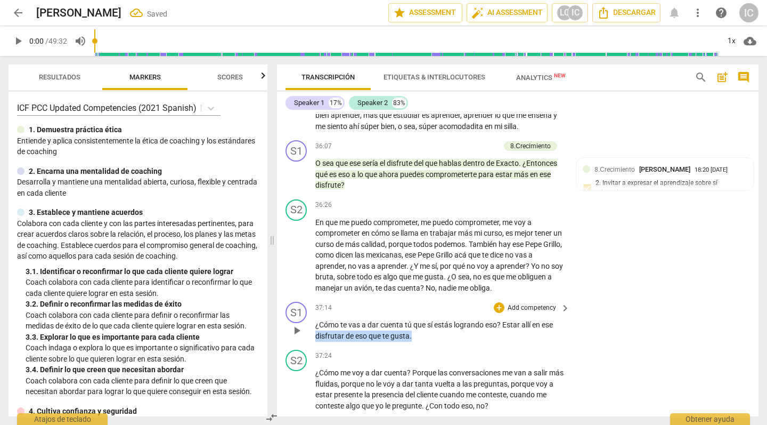
drag, startPoint x: 419, startPoint y: 300, endPoint x: 315, endPoint y: 296, distance: 104.0
click at [315, 319] on p "¿Cómo te vas a dar cuenta tú que sí estás logrando eso ? Estar allí en ese disf…" at bounding box center [439, 330] width 249 height 22
click at [465, 345] on div "S2 play_arrow pause 37:24 + Add competency keyboard_arrow_right ¿Cómo me voy a …" at bounding box center [518, 380] width 482 height 70
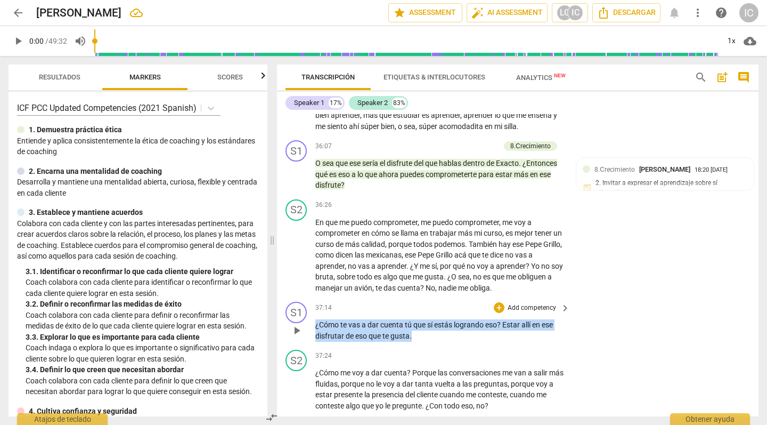
drag, startPoint x: 431, startPoint y: 300, endPoint x: 366, endPoint y: 295, distance: 64.7
click at [294, 297] on div "S1 play_arrow pause 37:14 + Add competency keyboard_arrow_right ¿Cómo te vas a …" at bounding box center [518, 321] width 482 height 48
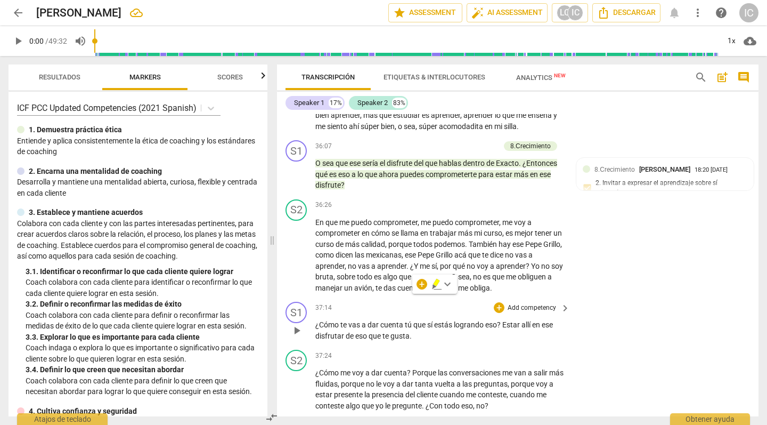
click at [533, 303] on p "Add competency" at bounding box center [532, 308] width 51 height 10
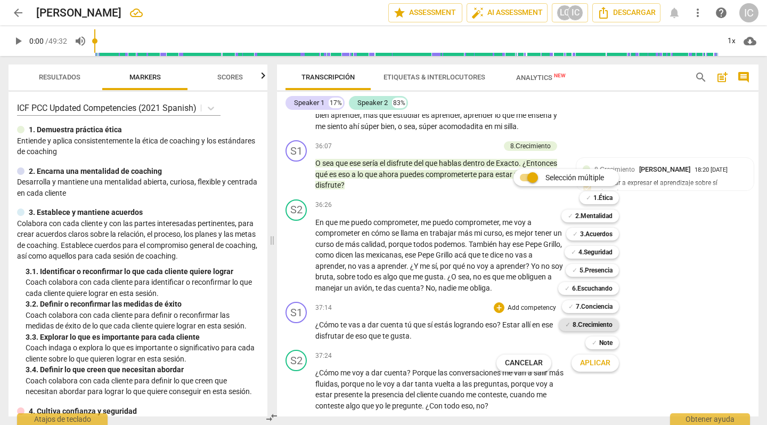
click at [602, 322] on b "8.Сrecimiento" at bounding box center [593, 324] width 40 height 13
click at [595, 364] on span "Aplicar" at bounding box center [595, 363] width 30 height 11
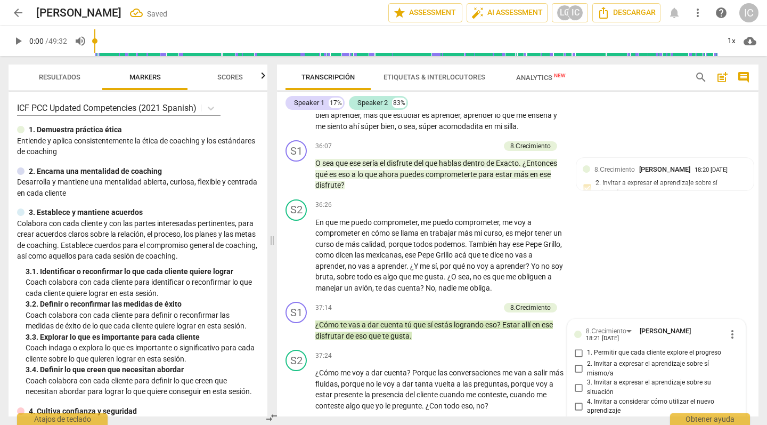
scroll to position [5690, 0]
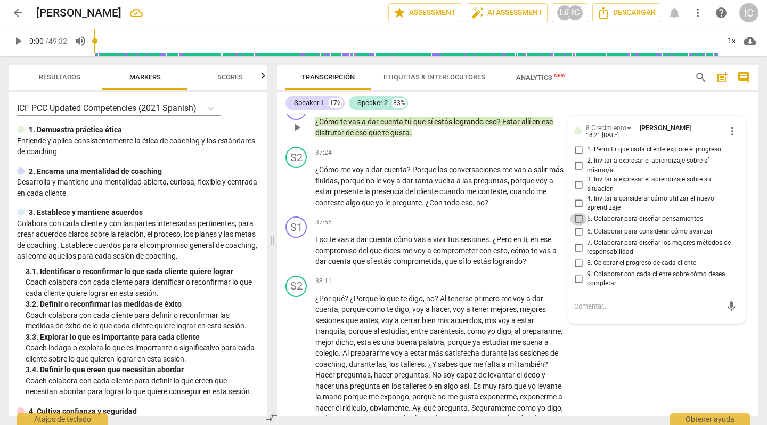
click at [576, 213] on input "5. Colaborar para diseñar pensamientos" at bounding box center [578, 219] width 17 height 13
checkbox input "true"
click at [606, 309] on div "S2 play_arrow pause 38:11 + Add competency keyboard_arrow_right ¿Por qué ? ¿Por…" at bounding box center [518, 371] width 482 height 201
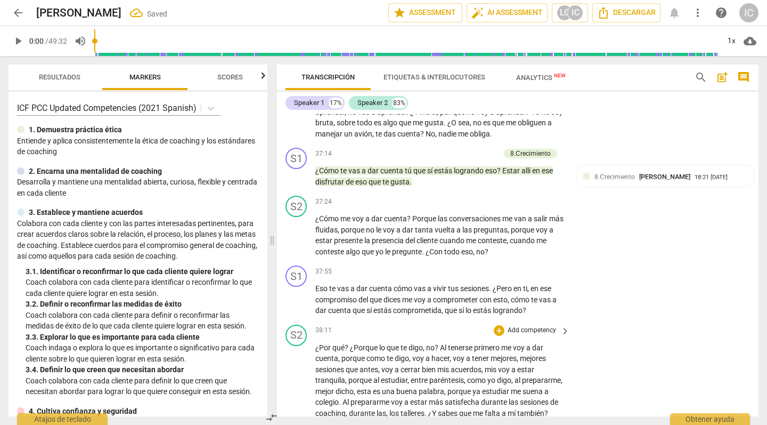
scroll to position [5634, 0]
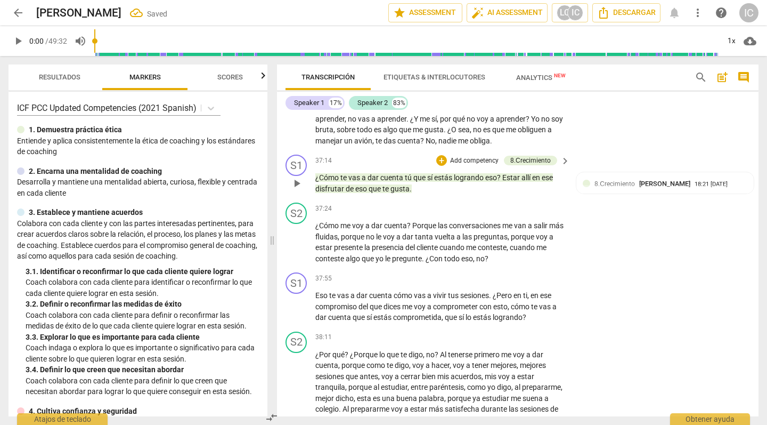
click at [479, 156] on p "Add competency" at bounding box center [474, 161] width 51 height 10
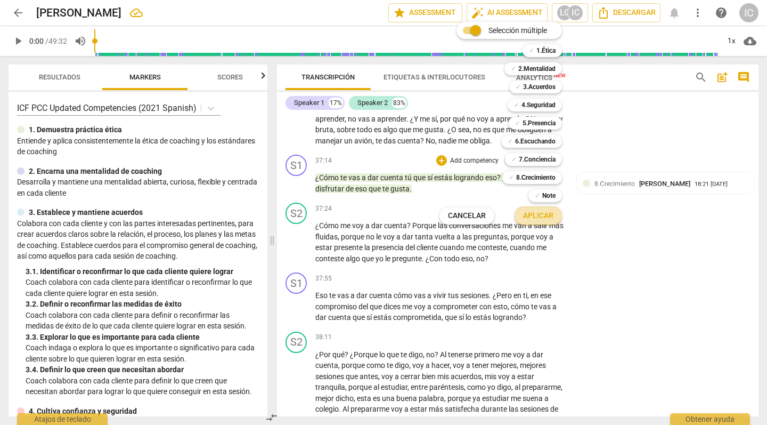
click at [539, 218] on span "Aplicar" at bounding box center [538, 216] width 30 height 11
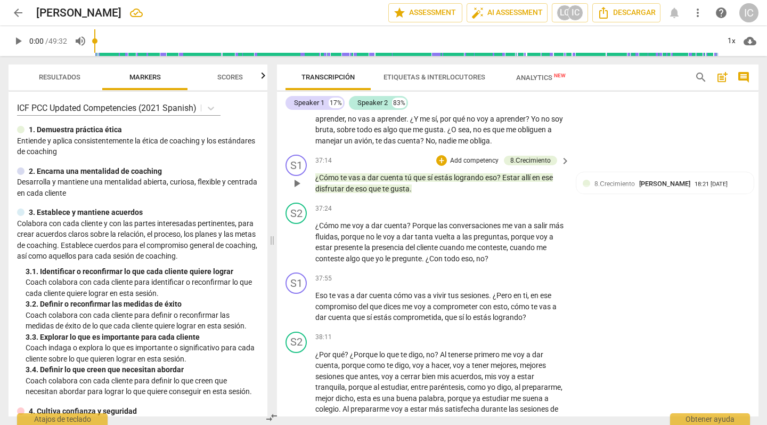
click at [477, 156] on p "Add competency" at bounding box center [474, 161] width 51 height 10
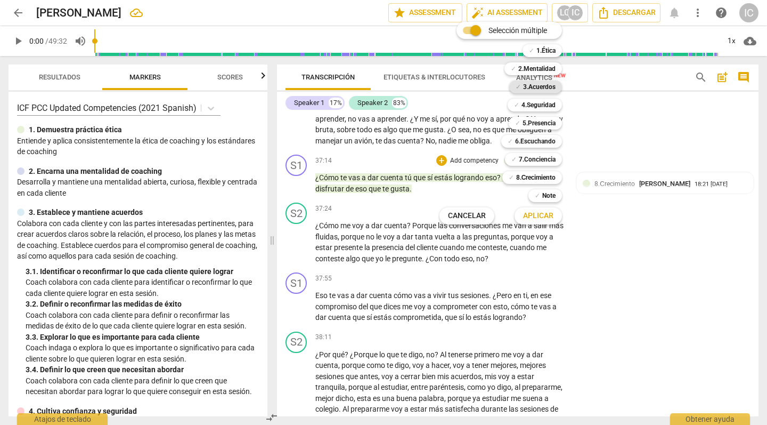
click at [530, 84] on b "3.Acuerdos" at bounding box center [539, 86] width 33 height 13
click at [536, 211] on span "Aplicar" at bounding box center [538, 216] width 30 height 11
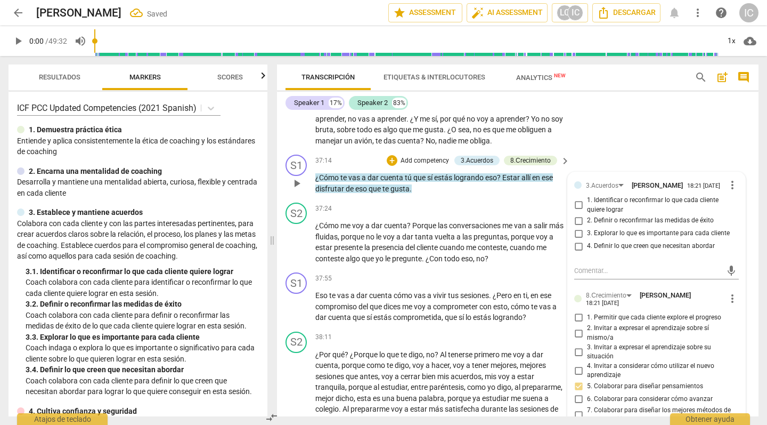
click at [637, 216] on span "2. Definir o reconfirmar las medidas de éxito" at bounding box center [650, 221] width 127 height 10
click at [587, 214] on input "2. Definir o reconfirmar las medidas de éxito" at bounding box center [578, 220] width 17 height 13
checkbox input "true"
click at [441, 272] on div "37:55 + Add competency keyboard_arrow_right" at bounding box center [443, 278] width 256 height 12
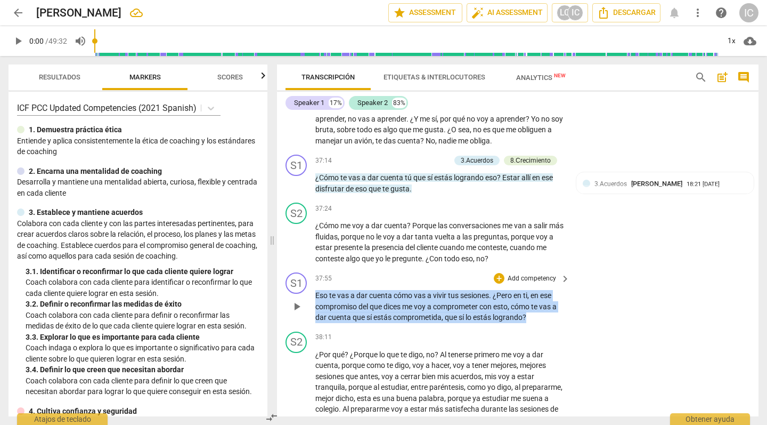
drag, startPoint x: 546, startPoint y: 277, endPoint x: 347, endPoint y: 253, distance: 200.2
click at [295, 268] on div "S1 play_arrow pause 37:55 + Add competency keyboard_arrow_right Eso te vas a da…" at bounding box center [518, 297] width 482 height 59
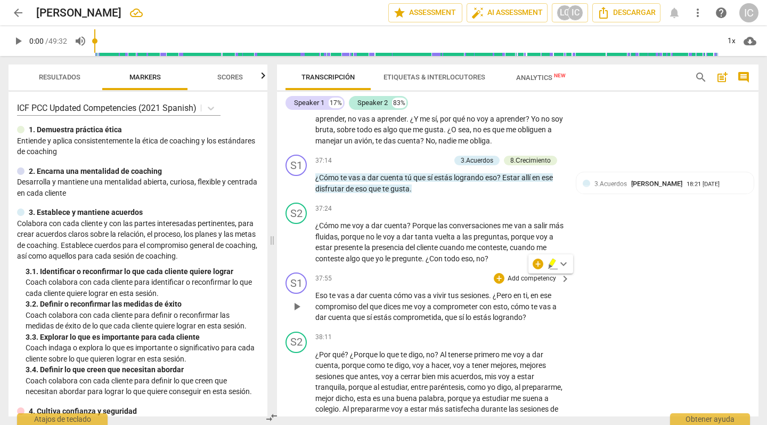
click at [514, 274] on p "Add competency" at bounding box center [532, 279] width 51 height 10
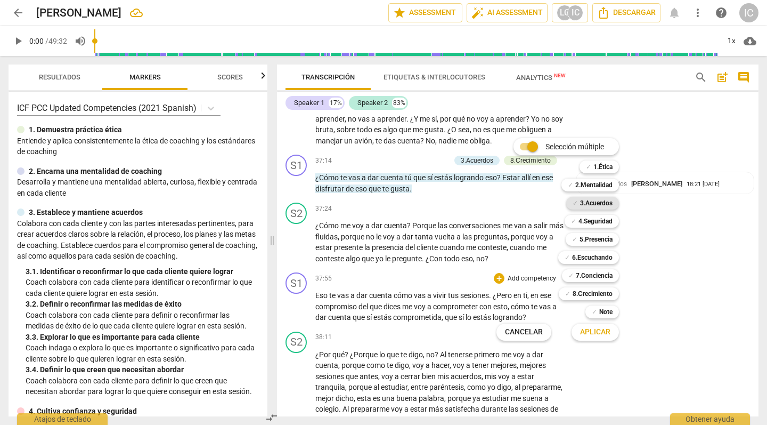
click at [585, 204] on b "3.Acuerdos" at bounding box center [596, 203] width 33 height 13
click at [602, 334] on span "Aplicar" at bounding box center [595, 332] width 30 height 11
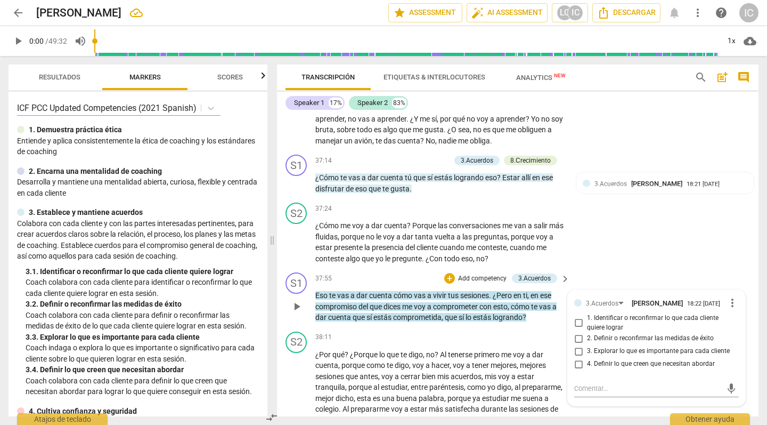
click at [606, 346] on span "3. Explorar lo que es importante para cada cliente" at bounding box center [658, 351] width 143 height 10
click at [587, 345] on input "3. Explorar lo que es importante para cada cliente" at bounding box center [578, 351] width 17 height 13
checkbox input "true"
click at [609, 334] on span "2. Definir o reconfirmar las medidas de éxito" at bounding box center [650, 339] width 127 height 10
click at [587, 332] on input "2. Definir o reconfirmar las medidas de éxito" at bounding box center [578, 338] width 17 height 13
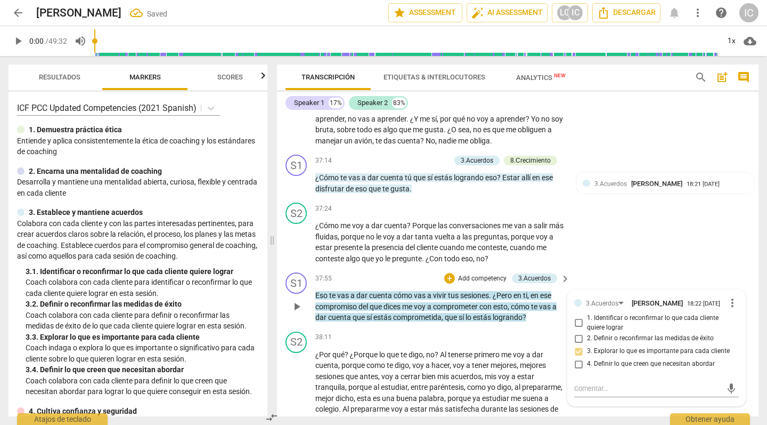
checkbox input "true"
click at [601, 374] on div "S2 play_arrow pause 38:11 + Add competency keyboard_arrow_right ¿Por qué ? ¿Por…" at bounding box center [518, 427] width 482 height 201
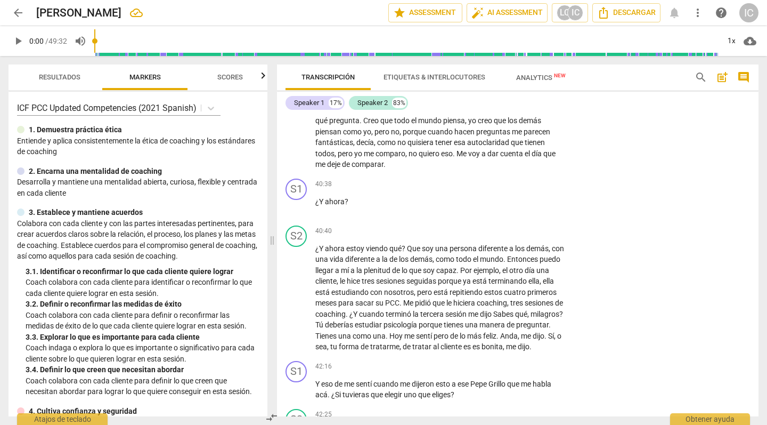
scroll to position [5989, 0]
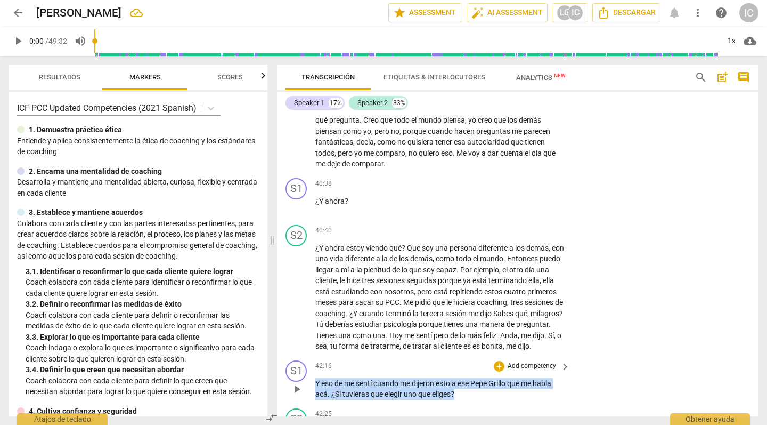
drag, startPoint x: 472, startPoint y: 359, endPoint x: 443, endPoint y: 339, distance: 35.3
click at [311, 356] on div "S1 play_arrow pause 42:16 + Add competency keyboard_arrow_right Y eso de me sen…" at bounding box center [518, 380] width 482 height 48
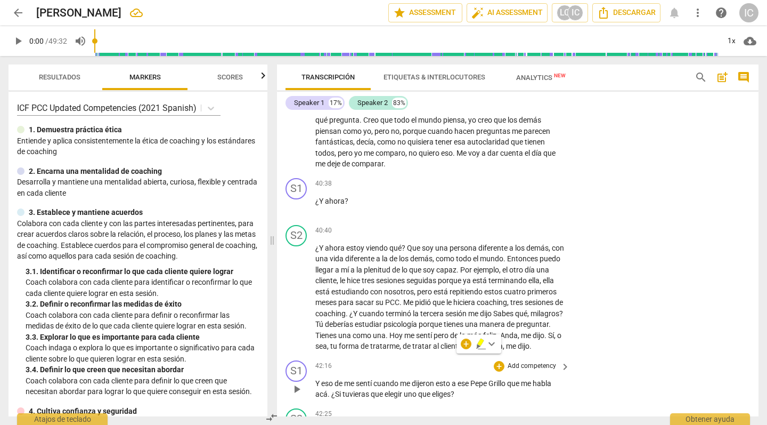
click at [528, 361] on p "Add competency" at bounding box center [532, 366] width 51 height 10
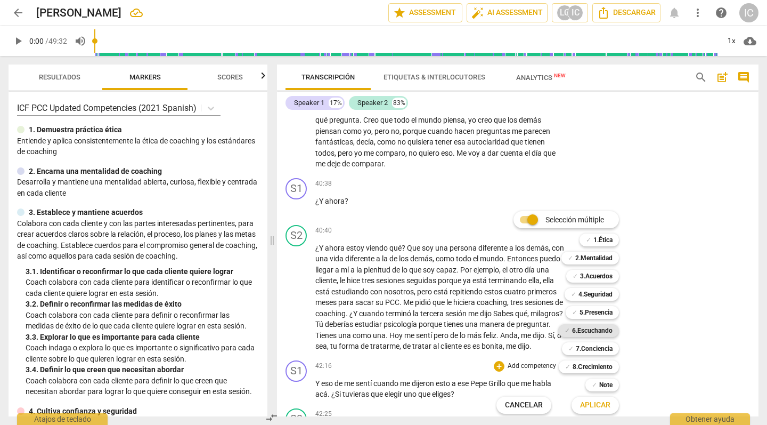
click at [585, 327] on b "6.Escuchando" at bounding box center [592, 330] width 41 height 13
click at [598, 374] on span "Aplicar" at bounding box center [595, 405] width 30 height 11
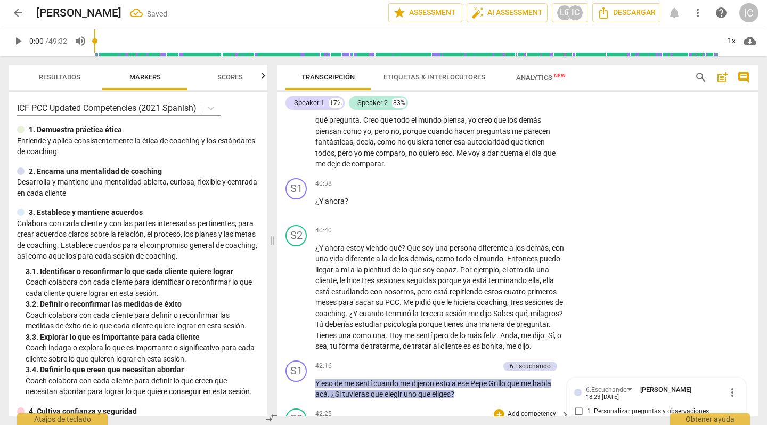
scroll to position [6204, 0]
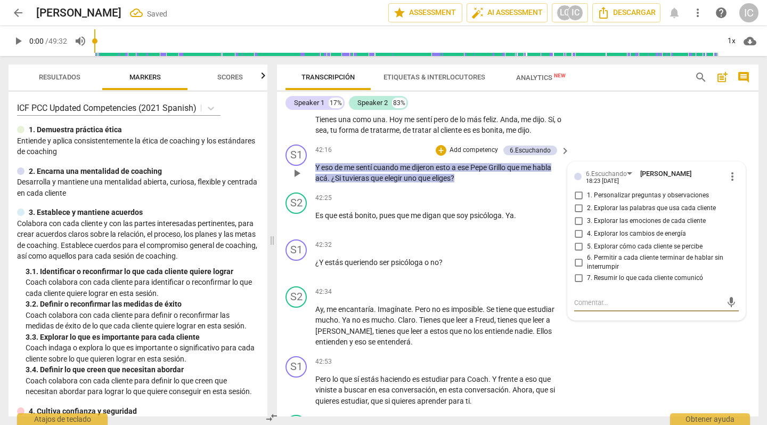
click at [577, 240] on input "5. Explorar cómo cada cliente se percibe" at bounding box center [578, 246] width 17 height 13
checkbox input "true"
click at [641, 352] on div "S1 play_arrow pause 42:53 + Add competency keyboard_arrow_right Pero lo que sí …" at bounding box center [518, 381] width 482 height 59
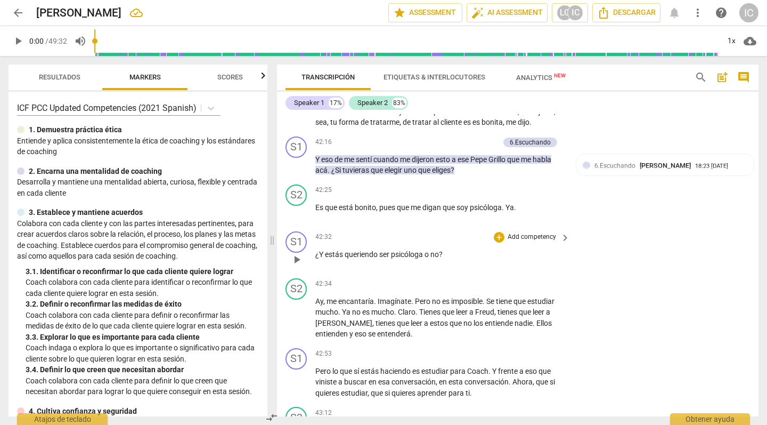
scroll to position [6214, 0]
drag, startPoint x: 458, startPoint y: 214, endPoint x: 282, endPoint y: 213, distance: 176.4
click at [282, 226] on div "S1 play_arrow pause 42:32 + Add competency keyboard_arrow_right ¿Y estás querie…" at bounding box center [518, 249] width 482 height 47
click at [530, 231] on p "Add competency" at bounding box center [532, 236] width 51 height 10
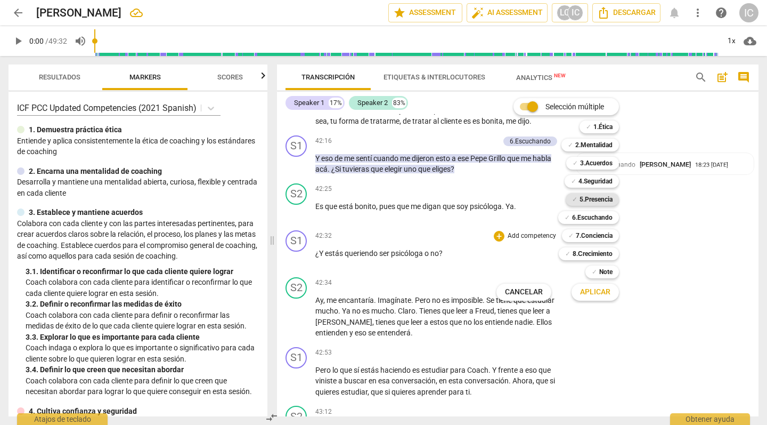
click at [600, 199] on b "5.Presencia" at bounding box center [596, 199] width 33 height 13
click at [592, 289] on span "Aplicar" at bounding box center [595, 292] width 30 height 11
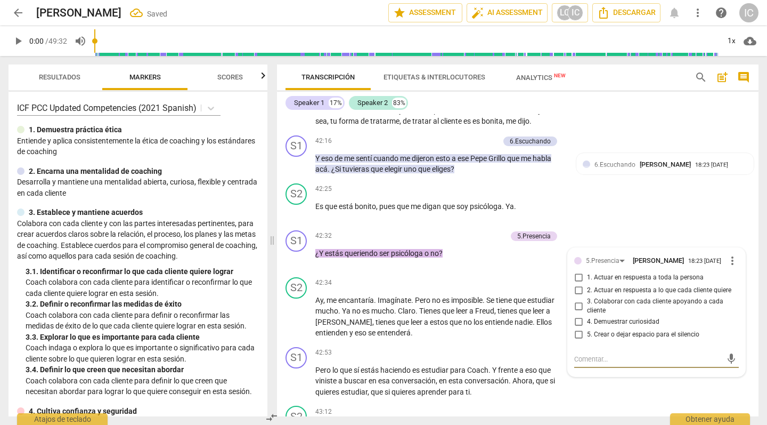
scroll to position [0, 1]
click at [592, 317] on span "4. Demuestrar curiosidad" at bounding box center [623, 322] width 72 height 10
click at [587, 315] on input "4. Demuestrar curiosidad" at bounding box center [578, 321] width 17 height 13
checkbox input "true"
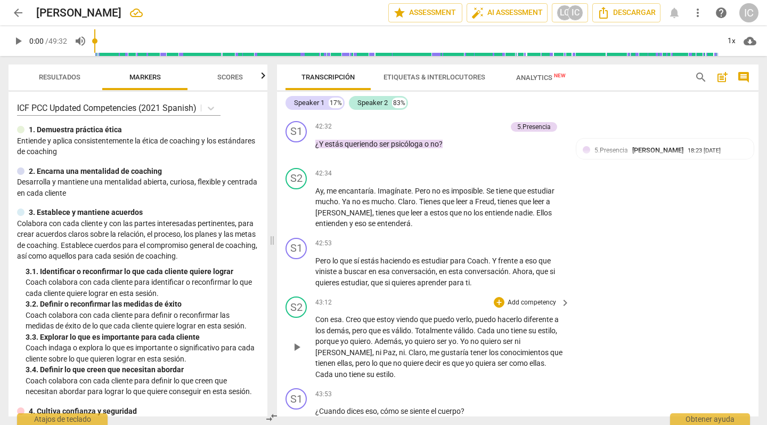
scroll to position [6324, 0]
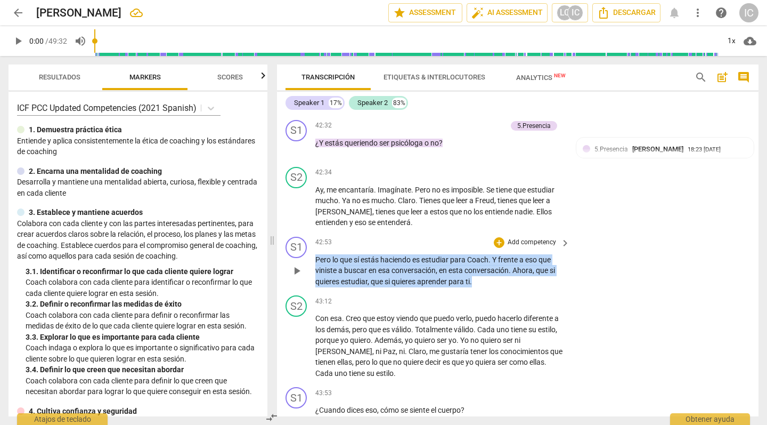
drag, startPoint x: 476, startPoint y: 246, endPoint x: 349, endPoint y: 216, distance: 131.2
click at [321, 237] on div "42:53 + Add competency keyboard_arrow_right Pero lo que sí estás haciendo es es…" at bounding box center [443, 262] width 256 height 51
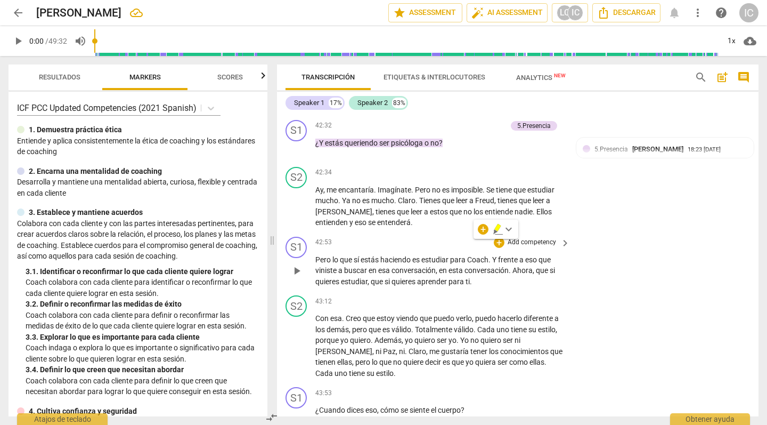
click at [539, 238] on p "Add competency" at bounding box center [532, 243] width 51 height 10
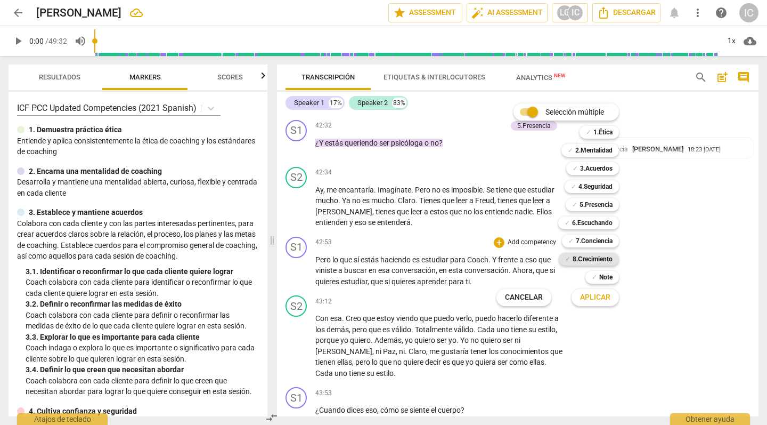
click at [574, 259] on b "8.Сrecimiento" at bounding box center [593, 259] width 40 height 13
click at [589, 297] on span "Aplicar" at bounding box center [595, 297] width 30 height 11
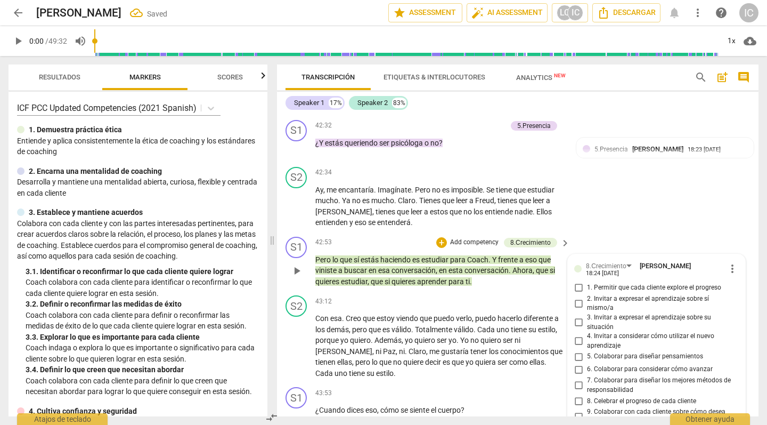
click at [600, 352] on span "5. Colaborar para diseñar pensamientos" at bounding box center [645, 357] width 116 height 10
click at [587, 350] on input "5. Colaborar para diseñar pensamientos" at bounding box center [578, 356] width 17 height 13
checkbox input "true"
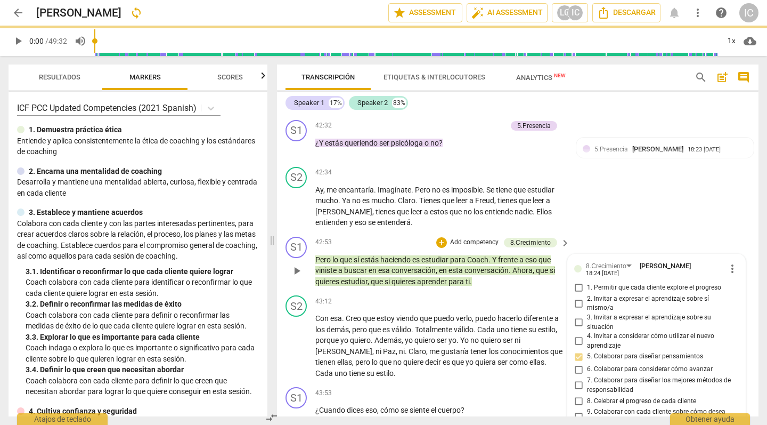
click at [613, 365] on span "6. Colaborar para considerar cómo avanzar" at bounding box center [650, 370] width 126 height 10
click at [587, 363] on input "6. Colaborar para considerar cómo avanzar" at bounding box center [578, 369] width 17 height 13
checkbox input "true"
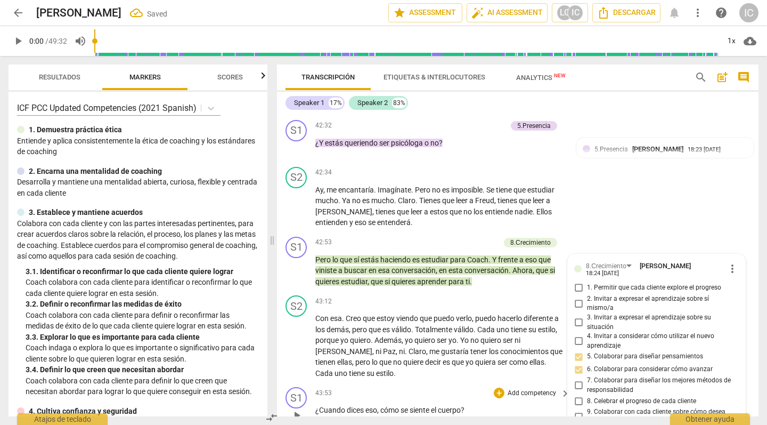
click at [539, 374] on div "43:53 + Add competency keyboard_arrow_right ¿Cuando dices eso , cómo se siente …" at bounding box center [443, 406] width 256 height 38
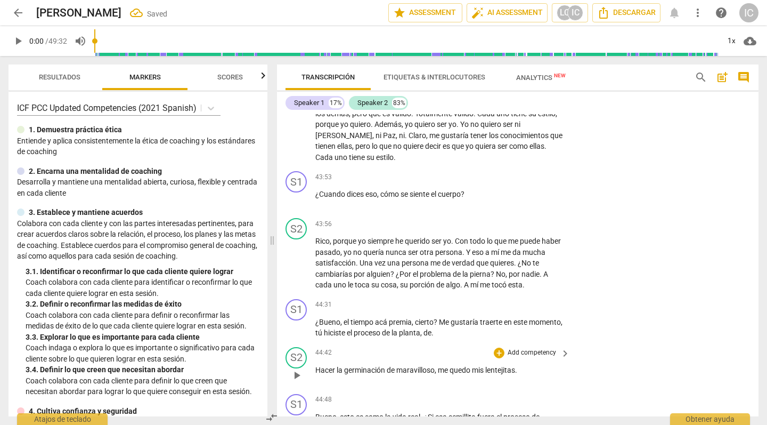
scroll to position [6540, 0]
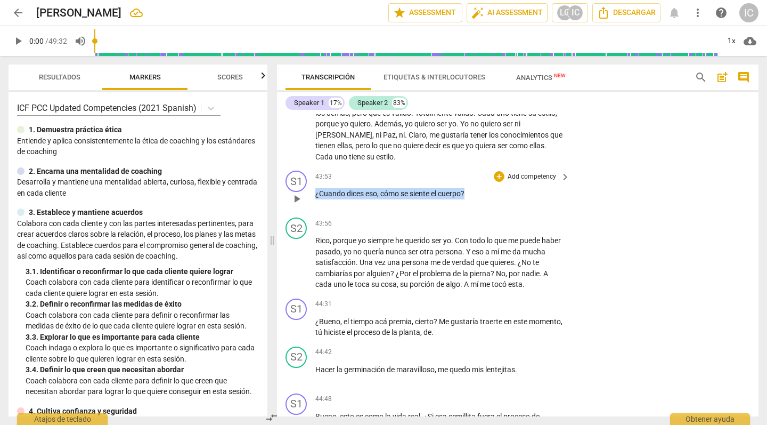
drag, startPoint x: 480, startPoint y: 152, endPoint x: 277, endPoint y: 153, distance: 202.5
click at [234, 153] on div "Resultados Markers Scores ICF PCC Updated Competencies (2021 Spanish) 1. Demues…" at bounding box center [383, 240] width 767 height 369
click at [541, 172] on p "Add competency" at bounding box center [532, 177] width 51 height 10
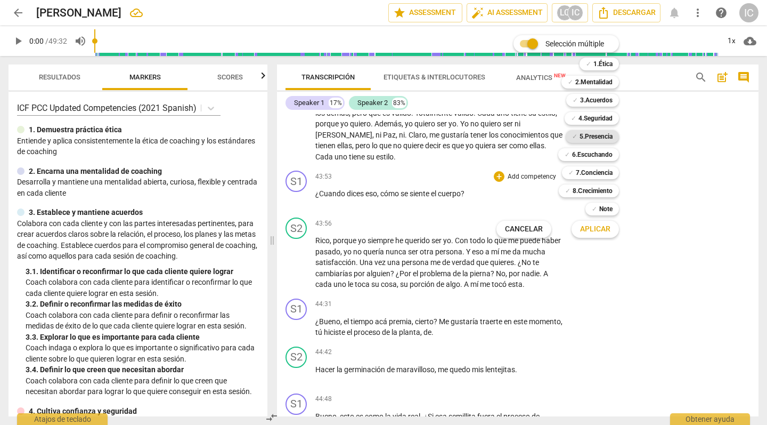
click at [600, 135] on b "5.Presencia" at bounding box center [596, 136] width 33 height 13
click at [604, 230] on span "Aplicar" at bounding box center [595, 229] width 30 height 11
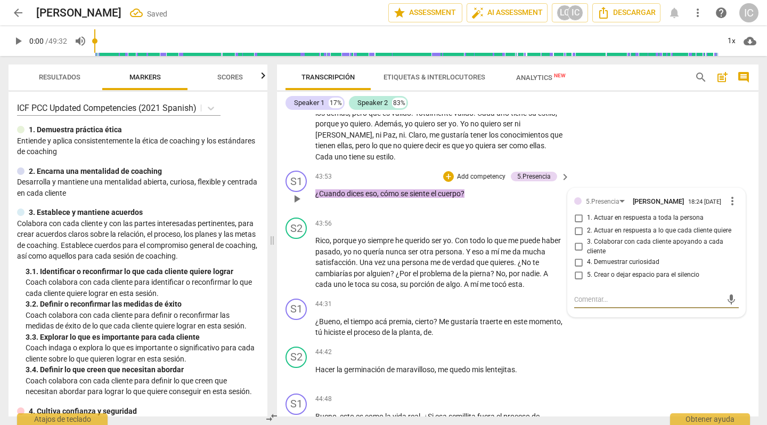
click at [603, 257] on span "4. Demuestrar curiosidad" at bounding box center [623, 262] width 72 height 10
click at [587, 256] on input "4. Demuestrar curiosidad" at bounding box center [578, 262] width 17 height 13
checkbox input "true"
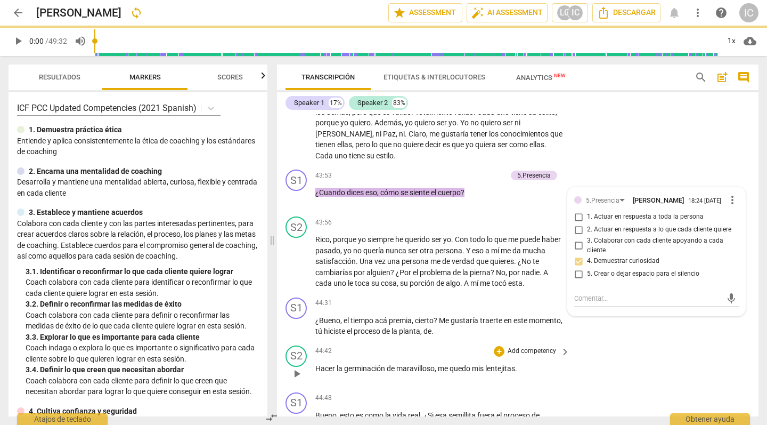
click at [602, 341] on div "S2 play_arrow pause 44:42 + Add competency keyboard_arrow_right Hacer la germin…" at bounding box center [518, 364] width 482 height 47
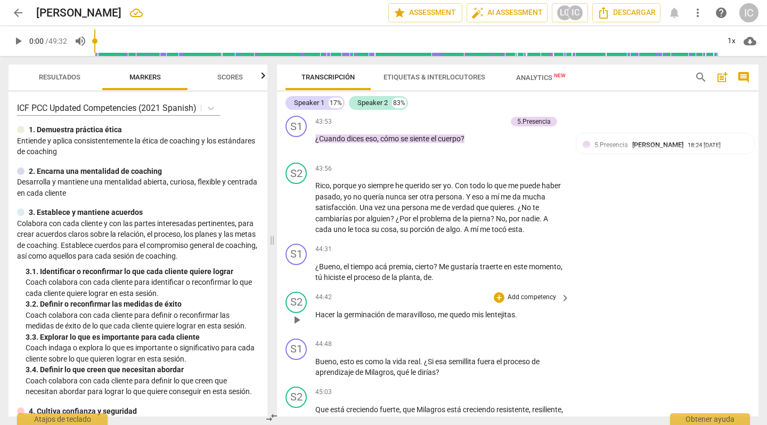
scroll to position [6596, 0]
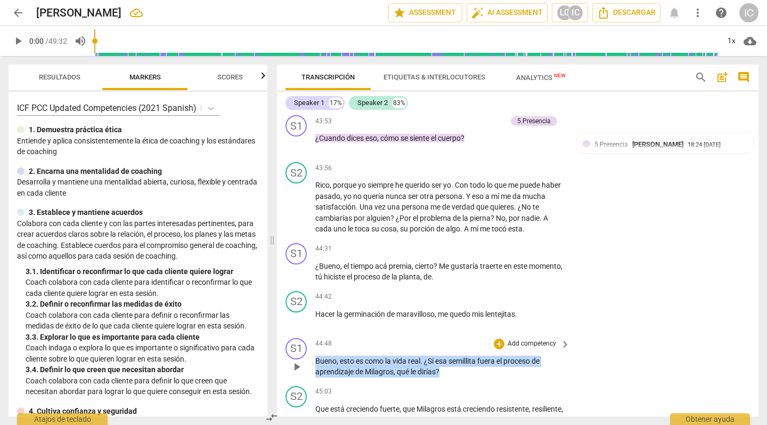
drag, startPoint x: 464, startPoint y: 326, endPoint x: 371, endPoint y: 307, distance: 94.7
click at [260, 319] on div "Resultados Markers Scores ICF PCC Updated Competencies (2021 Spanish) 1. Demues…" at bounding box center [383, 240] width 767 height 369
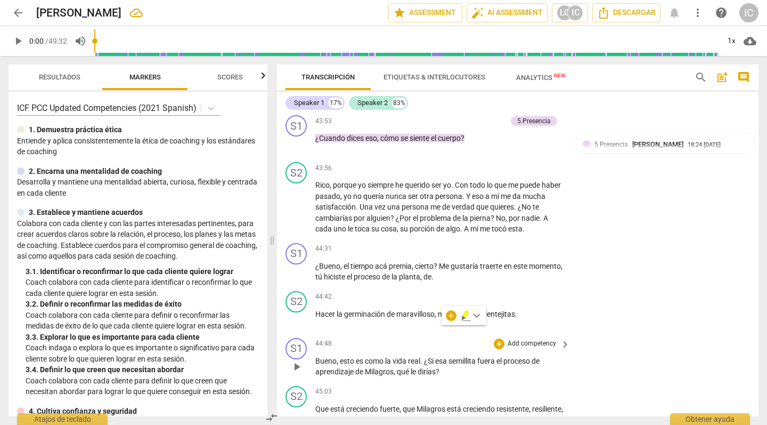
click at [517, 339] on p "Add competency" at bounding box center [532, 344] width 51 height 10
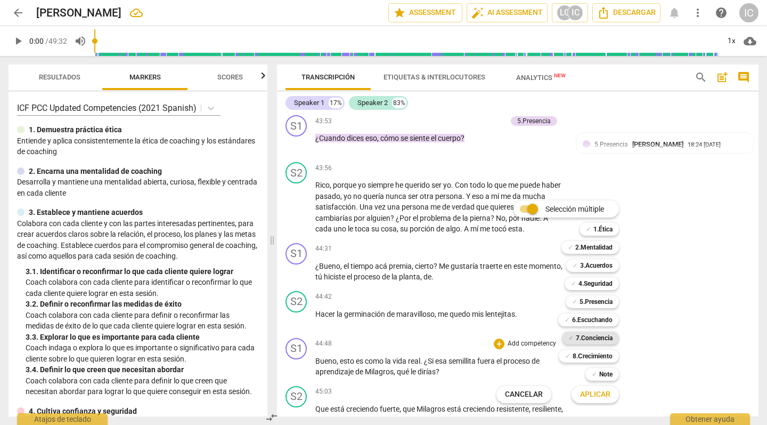
click at [590, 338] on b "7.Conciencia" at bounding box center [594, 337] width 37 height 13
click at [584, 374] on span "Aplicar" at bounding box center [595, 394] width 30 height 11
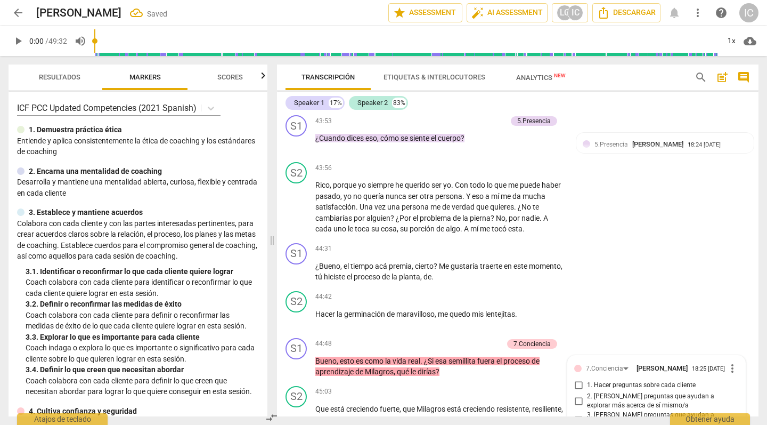
scroll to position [6823, 0]
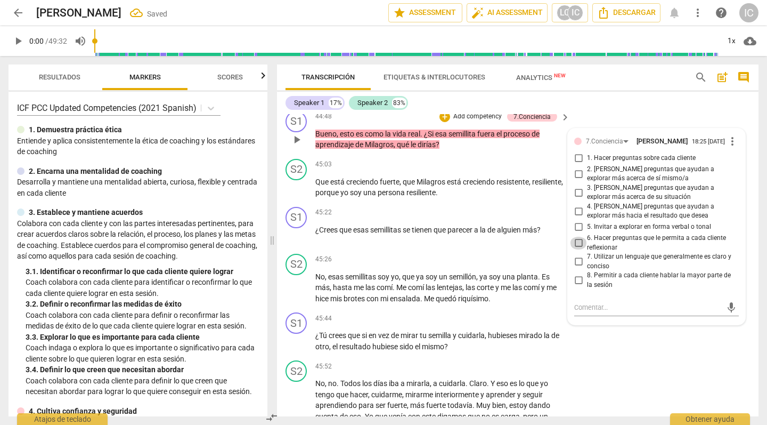
click at [583, 237] on input "6. Hacer preguntas que le permita a cada cliente reflexionar" at bounding box center [578, 243] width 17 height 13
checkbox input "true"
click at [577, 205] on input "4. [PERSON_NAME] preguntas que ayudan a explorar más hacia el resultado que des…" at bounding box center [578, 211] width 17 height 13
checkbox input "true"
drag, startPoint x: 578, startPoint y: 151, endPoint x: 589, endPoint y: 171, distance: 22.2
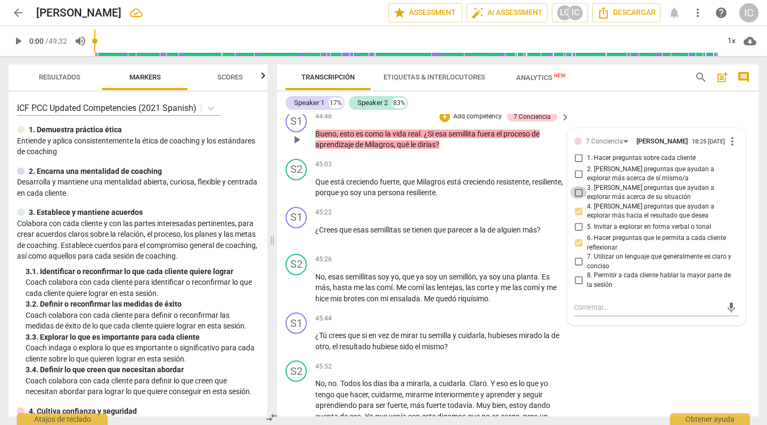
click at [578, 186] on input "3. [PERSON_NAME] preguntas que ayudan a explorar más acerca de su situación" at bounding box center [578, 192] width 17 height 13
checkbox input "true"
click at [617, 310] on div "S1 play_arrow pause 45:44 + Add competency keyboard_arrow_right ¿Tú crees que s…" at bounding box center [518, 332] width 482 height 48
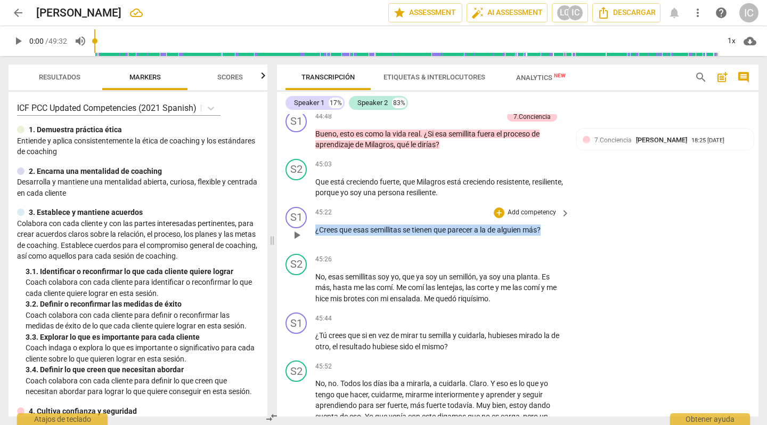
drag, startPoint x: 551, startPoint y: 185, endPoint x: 341, endPoint y: 181, distance: 210.6
click at [271, 188] on div "Resultados Markers Scores ICF PCC Updated Competencies (2021 Spanish) 1. Demues…" at bounding box center [383, 240] width 767 height 369
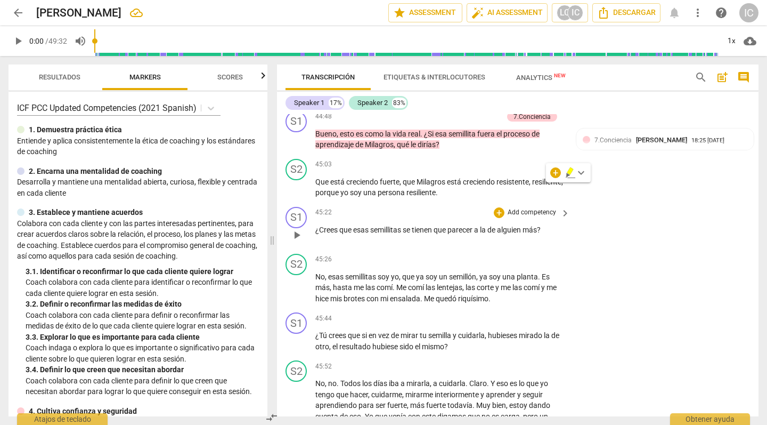
click at [527, 208] on p "Add competency" at bounding box center [532, 213] width 51 height 10
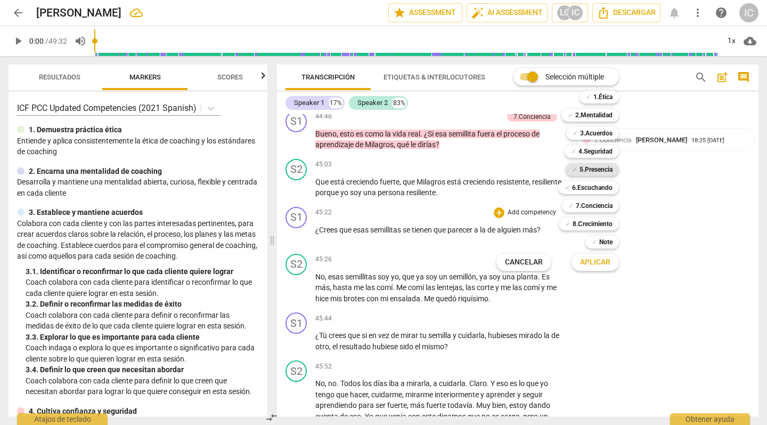
click at [597, 172] on b "5.Presencia" at bounding box center [596, 169] width 33 height 13
click at [588, 262] on span "Aplicar" at bounding box center [595, 262] width 30 height 11
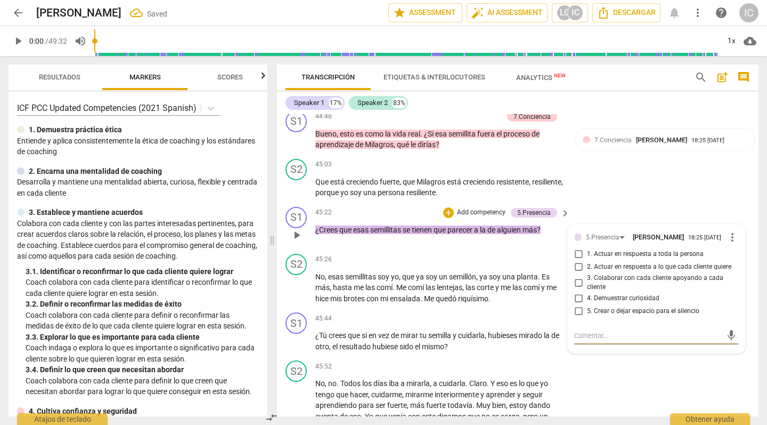
click at [602, 294] on span "4. Demuestrar curiosidad" at bounding box center [623, 299] width 72 height 10
click at [587, 292] on input "4. Demuestrar curiosidad" at bounding box center [578, 298] width 17 height 13
checkbox input "true"
click at [597, 356] on div "S2 play_arrow pause 45:52 + Add competency keyboard_arrow_right No , no . Todos…" at bounding box center [518, 413] width 482 height 114
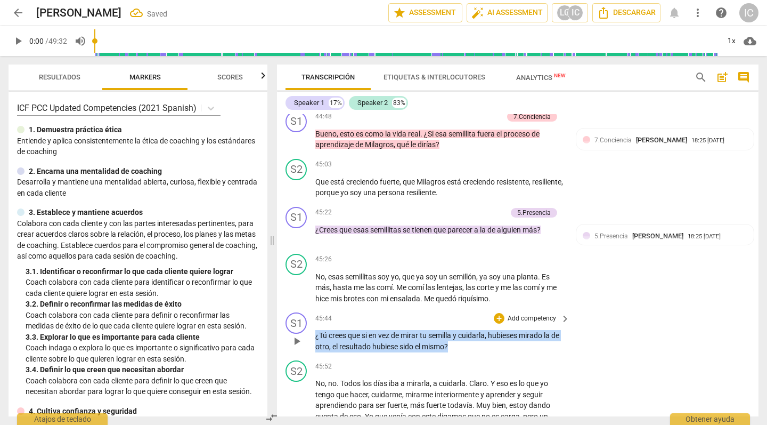
drag, startPoint x: 475, startPoint y: 303, endPoint x: 349, endPoint y: 290, distance: 127.5
click at [264, 292] on div "Resultados Markers Scores ICF PCC Updated Competencies (2021 Spanish) 1. Demues…" at bounding box center [383, 240] width 767 height 369
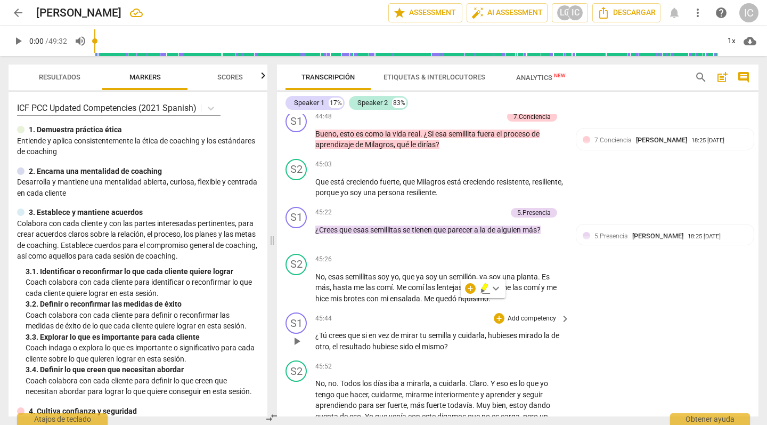
click at [522, 314] on p "Add competency" at bounding box center [532, 319] width 51 height 10
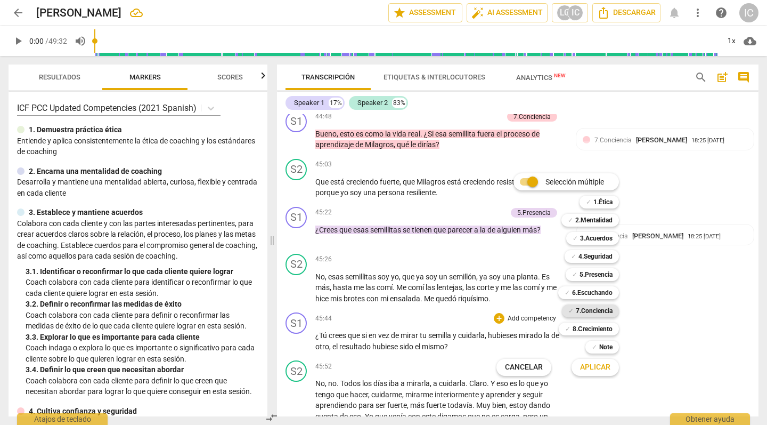
click at [591, 313] on b "7.Conciencia" at bounding box center [594, 310] width 37 height 13
click at [595, 369] on span "Aplicar" at bounding box center [595, 367] width 30 height 11
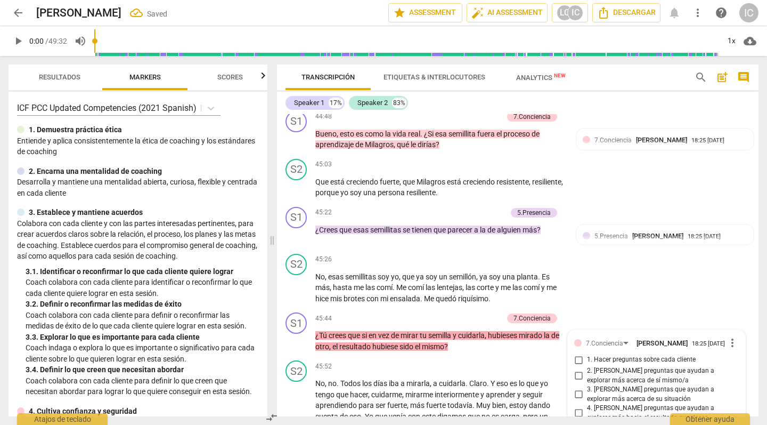
scroll to position [7022, 0]
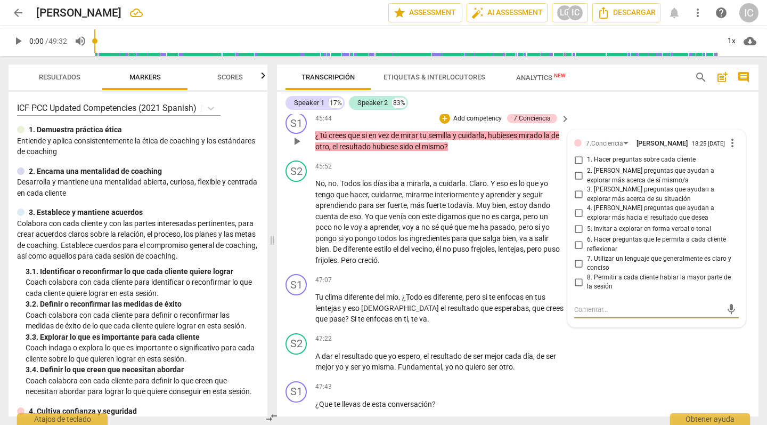
click at [578, 169] on input "2. [PERSON_NAME] preguntas que ayudan a explorar más acerca de sí mismo/a" at bounding box center [578, 175] width 17 height 13
checkbox input "true"
click at [580, 188] on input "3. [PERSON_NAME] preguntas que ayudan a explorar más acerca de su situación" at bounding box center [578, 194] width 17 height 13
checkbox input "true"
click at [576, 238] on input "6. Hacer preguntas que le permita a cada cliente reflexionar" at bounding box center [578, 244] width 17 height 13
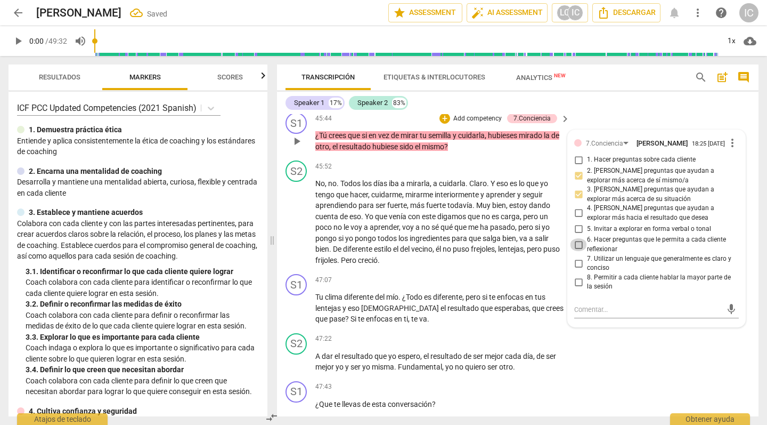
checkbox input "true"
click at [596, 329] on div "S2 play_arrow pause 47:22 + Add competency keyboard_arrow_right A dar el result…" at bounding box center [518, 353] width 482 height 48
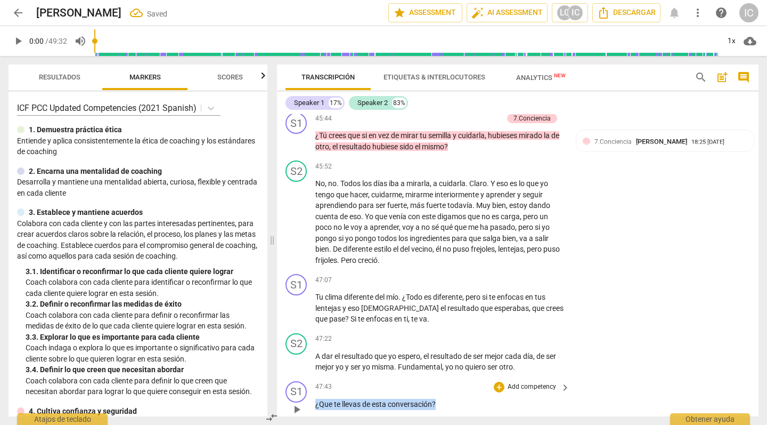
drag, startPoint x: 451, startPoint y: 354, endPoint x: 301, endPoint y: 355, distance: 150.8
click at [301, 374] on div "S1 play_arrow pause 47:43 + Add competency keyboard_arrow_right ¿Que te llevas …" at bounding box center [518, 400] width 482 height 47
click at [533, 374] on p "Add competency" at bounding box center [532, 387] width 51 height 10
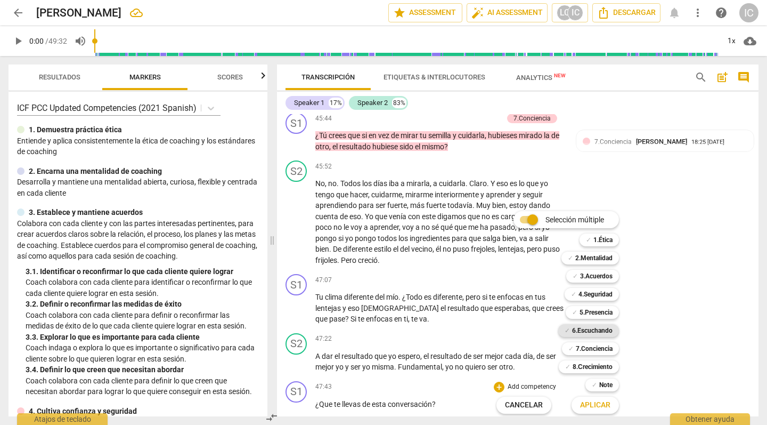
click at [597, 329] on b "6.Escuchando" at bounding box center [592, 330] width 41 height 13
click at [594, 374] on span "Aplicar" at bounding box center [595, 405] width 30 height 11
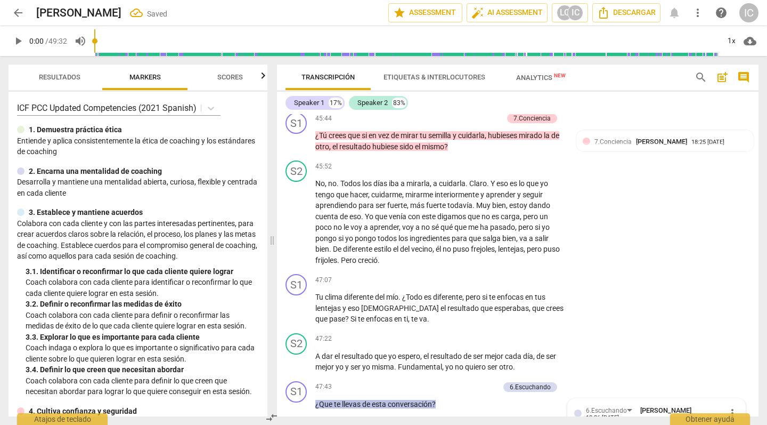
scroll to position [7247, 0]
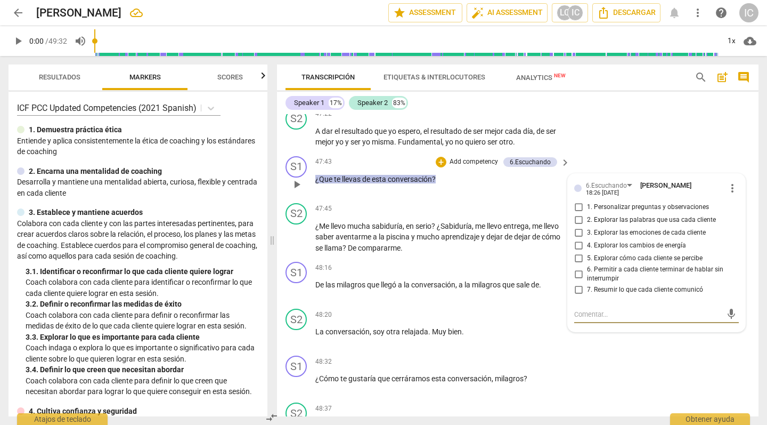
click at [577, 201] on input "1. Personalizar preguntas y observaciones" at bounding box center [578, 207] width 17 height 13
checkbox input "true"
click at [577, 252] on input "5. Explorar cómo cada cliente se percibe" at bounding box center [578, 258] width 17 height 13
checkbox input "true"
click at [623, 351] on div "S1 play_arrow pause 48:32 + Add competency keyboard_arrow_right ¿Cómo te gustar…" at bounding box center [518, 374] width 482 height 47
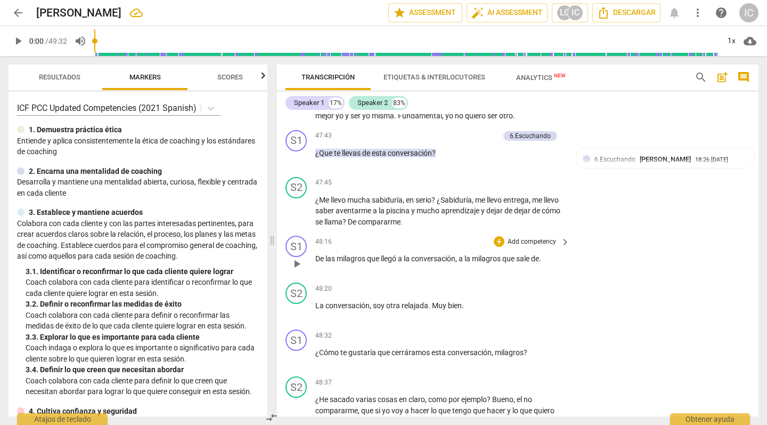
scroll to position [7280, 0]
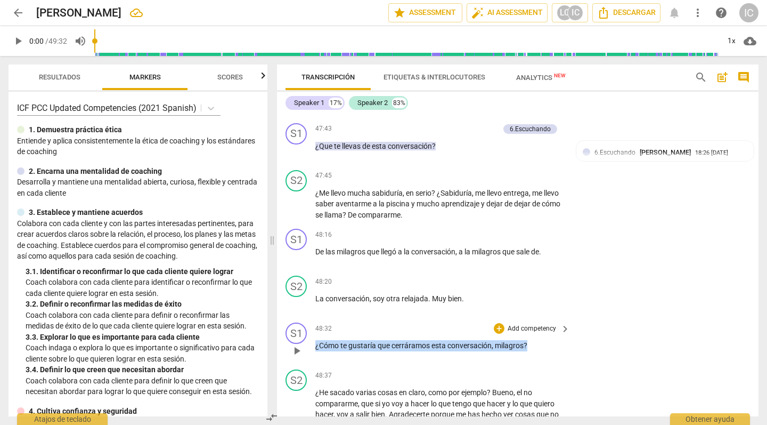
drag, startPoint x: 541, startPoint y: 300, endPoint x: 409, endPoint y: 297, distance: 132.2
click at [303, 318] on div "S1 play_arrow pause 48:32 + Add competency keyboard_arrow_right ¿Cómo te gustar…" at bounding box center [518, 341] width 482 height 47
click at [513, 324] on p "Add competency" at bounding box center [532, 329] width 51 height 10
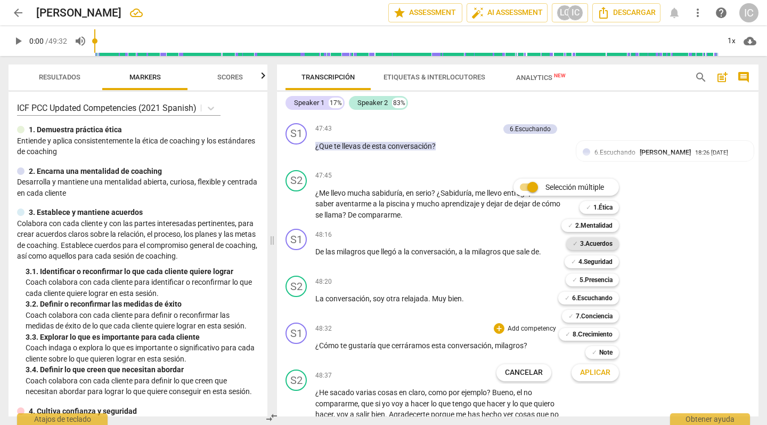
click at [604, 244] on b "3.Acuerdos" at bounding box center [596, 243] width 33 height 13
click at [590, 371] on span "Aplicar" at bounding box center [595, 372] width 30 height 11
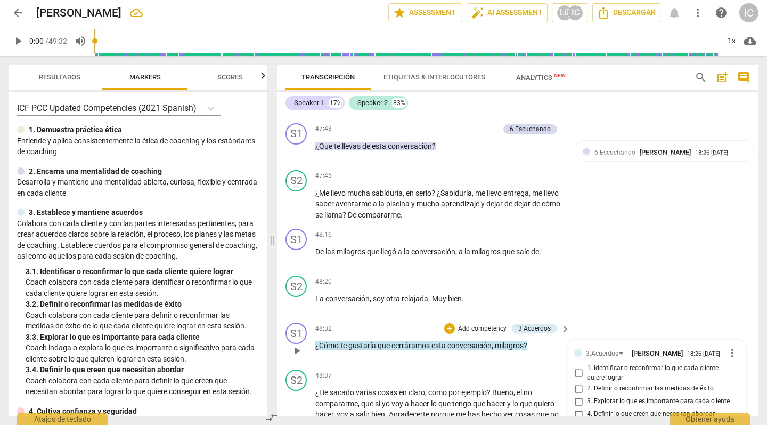
drag, startPoint x: 580, startPoint y: 353, endPoint x: 587, endPoint y: 355, distance: 7.8
click at [584, 374] on input "3. Explorar lo que es importante para cada cliente" at bounding box center [578, 401] width 17 height 13
checkbox input "true"
click at [640, 271] on div "S2 play_arrow pause 48:20 + Add competency keyboard_arrow_right La conversación…" at bounding box center [518, 294] width 482 height 47
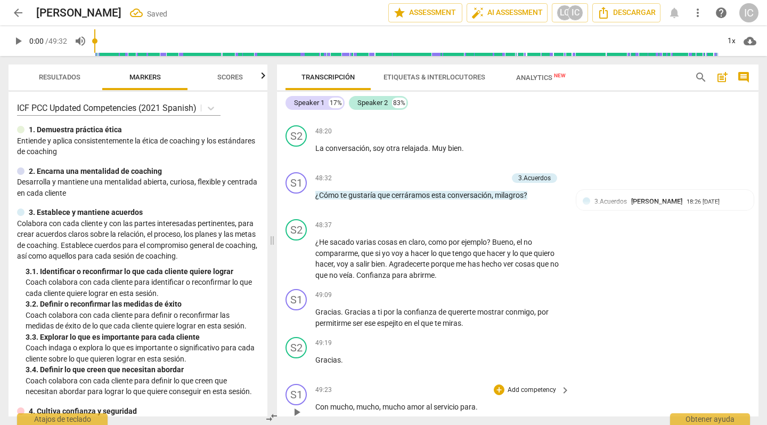
scroll to position [7430, 0]
click at [700, 285] on div "S1 play_arrow pause 49:09 + Add competency keyboard_arrow_right Gracias . Graci…" at bounding box center [518, 309] width 482 height 48
